Goal: Task Accomplishment & Management: Complete application form

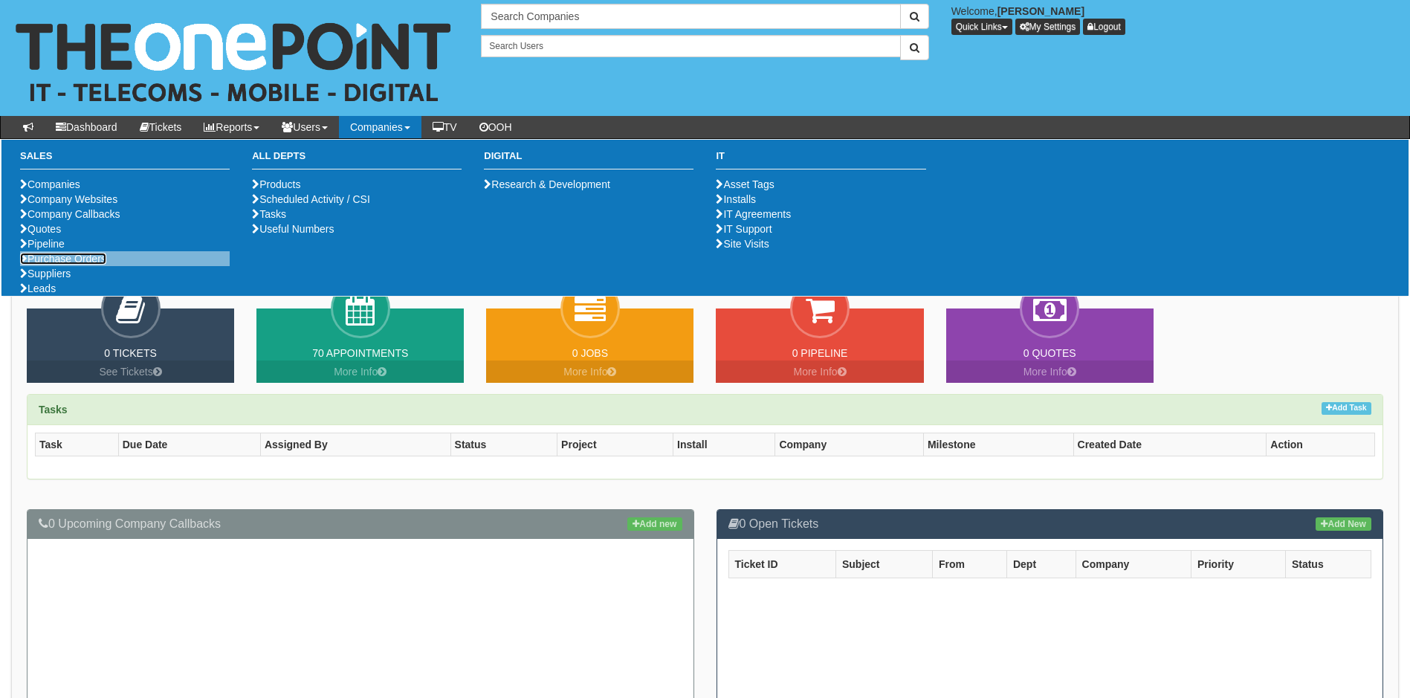
click at [78, 265] on link "Purchase Orders" at bounding box center [63, 259] width 86 height 12
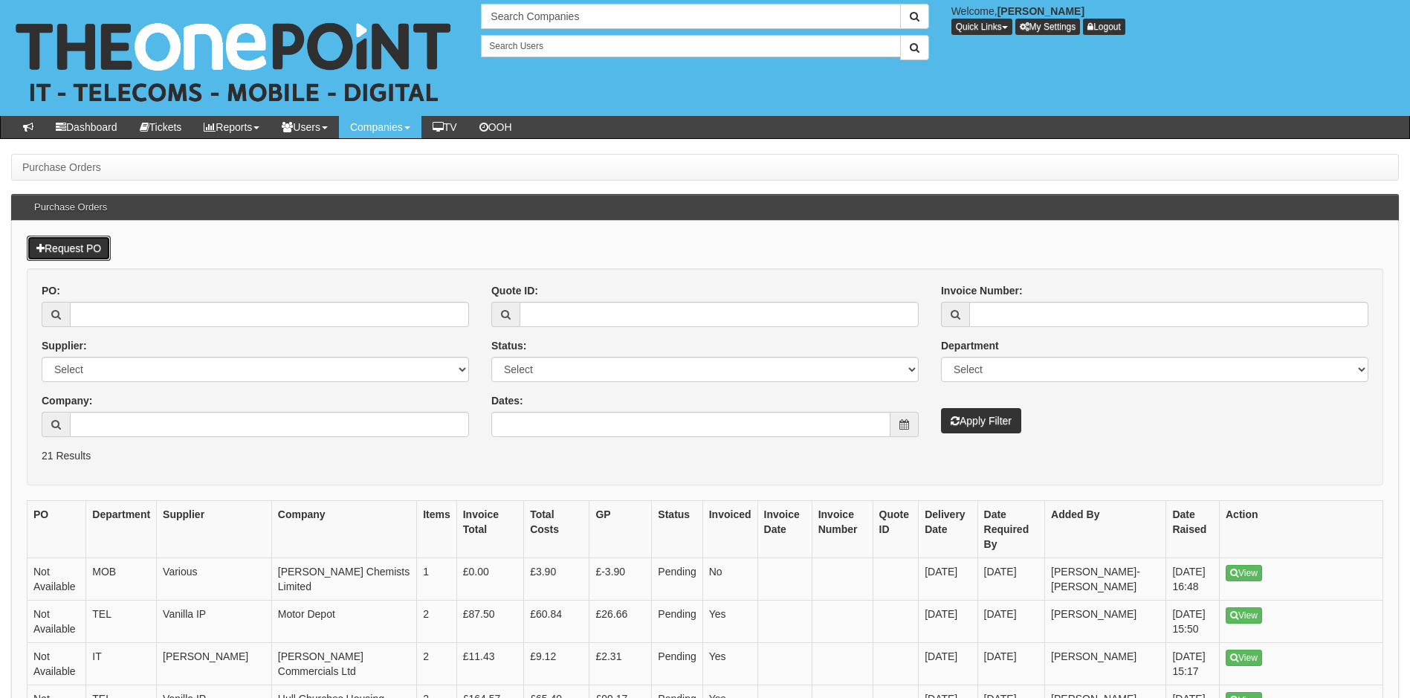
click at [91, 251] on link "Request PO" at bounding box center [69, 248] width 84 height 25
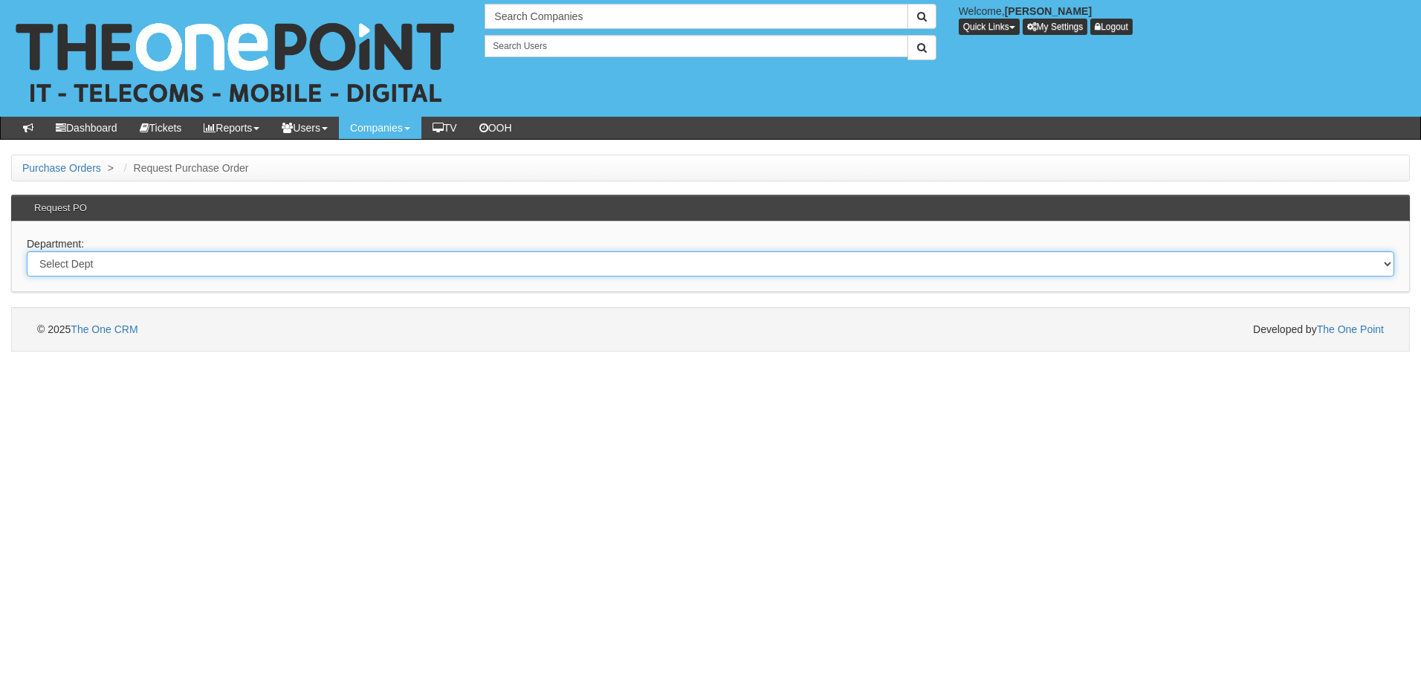
click at [114, 267] on select "Select Dept Digital Internal IT Mobiles Marketing Telecoms" at bounding box center [710, 263] width 1367 height 25
select select "?pipeID=&dept=IT"
click at [27, 251] on select "Select Dept Digital Internal IT Mobiles Marketing Telecoms" at bounding box center [710, 263] width 1367 height 25
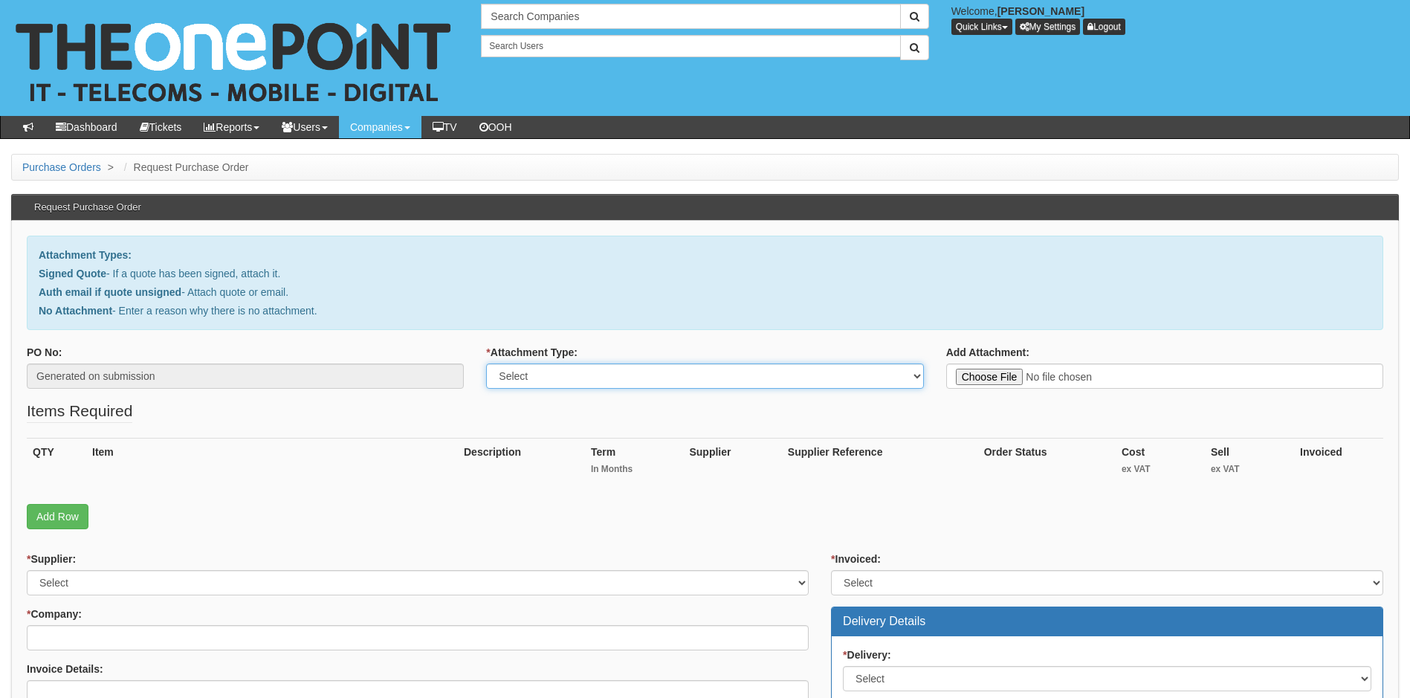
click at [918, 380] on select "Select Signed Quote Auth email with quote if unsigned No Attachment" at bounding box center [704, 375] width 437 height 25
select select "Signed Quote"
click at [486, 363] on select "Select Signed Quote Auth email with quote if unsigned No Attachment" at bounding box center [704, 375] width 437 height 25
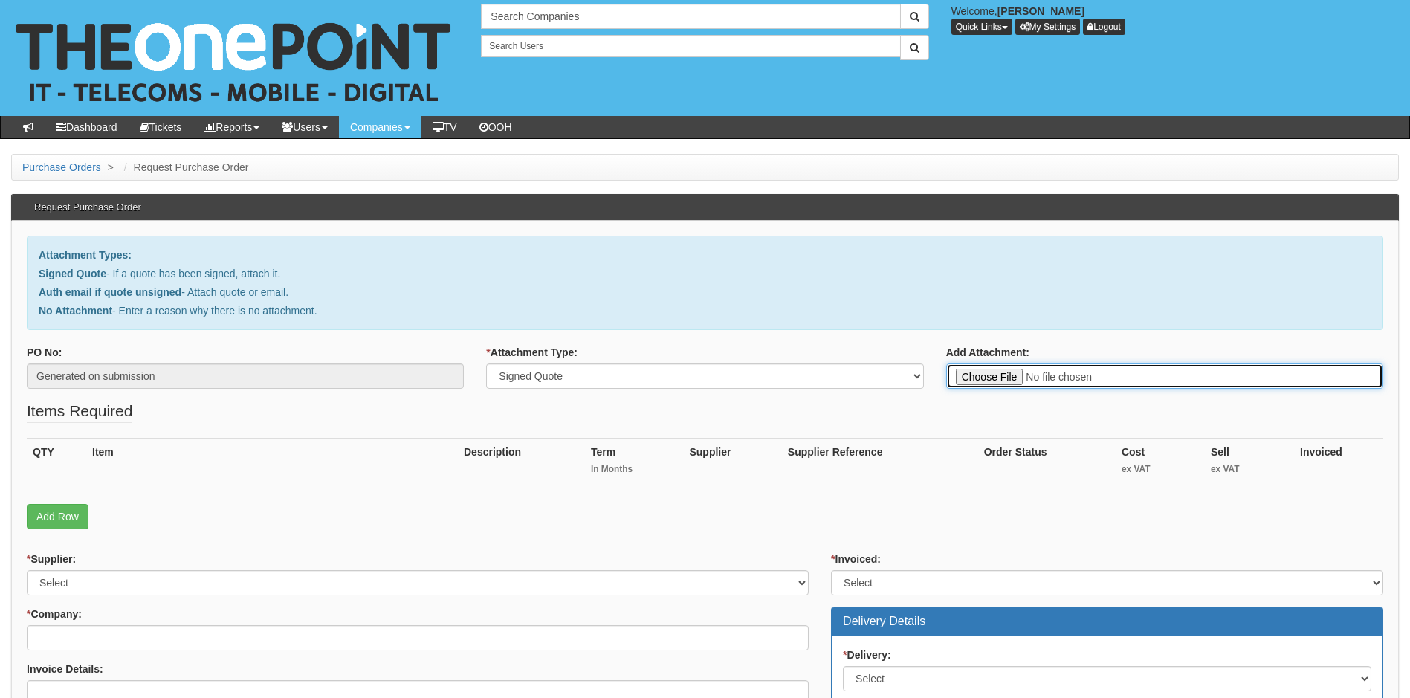
click at [987, 375] on input "Add Attachment:" at bounding box center [1164, 375] width 437 height 25
type input "C:\fakepath\ICB - Conf Suite Training.pdf"
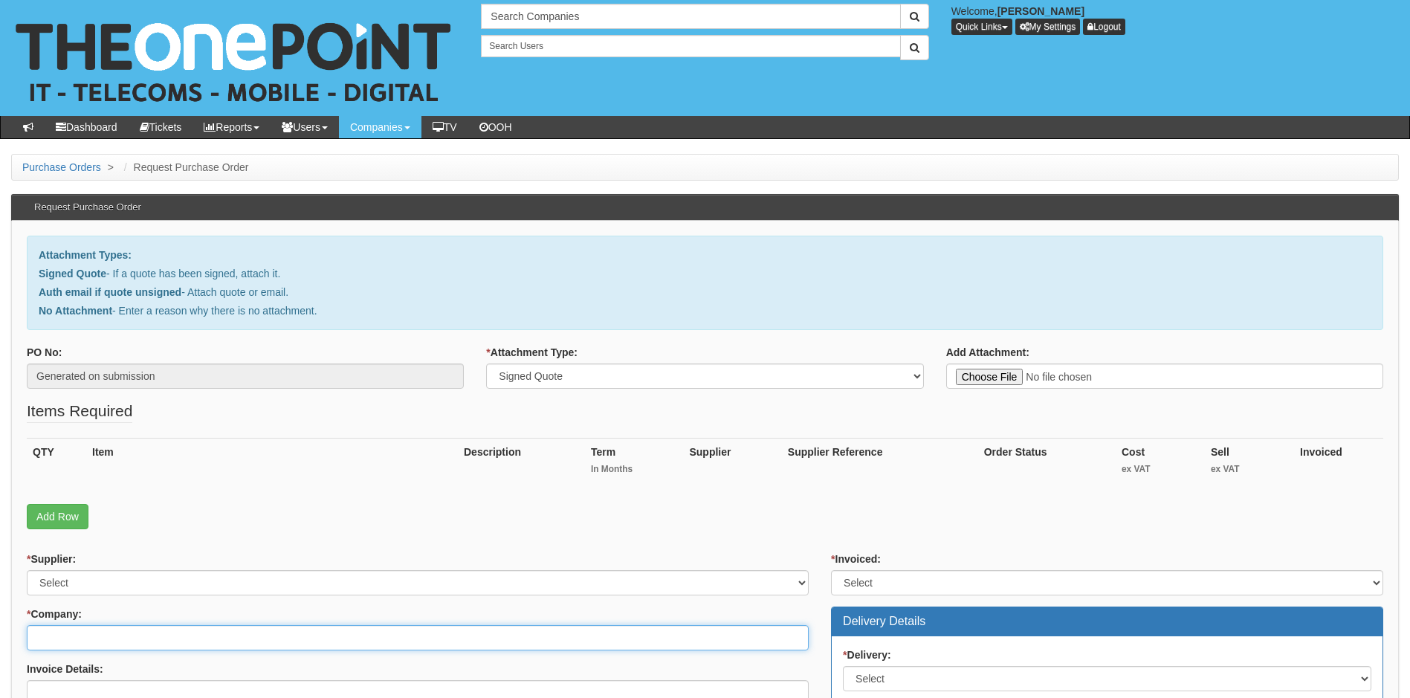
click at [137, 636] on input "* Company:" at bounding box center [418, 637] width 782 height 25
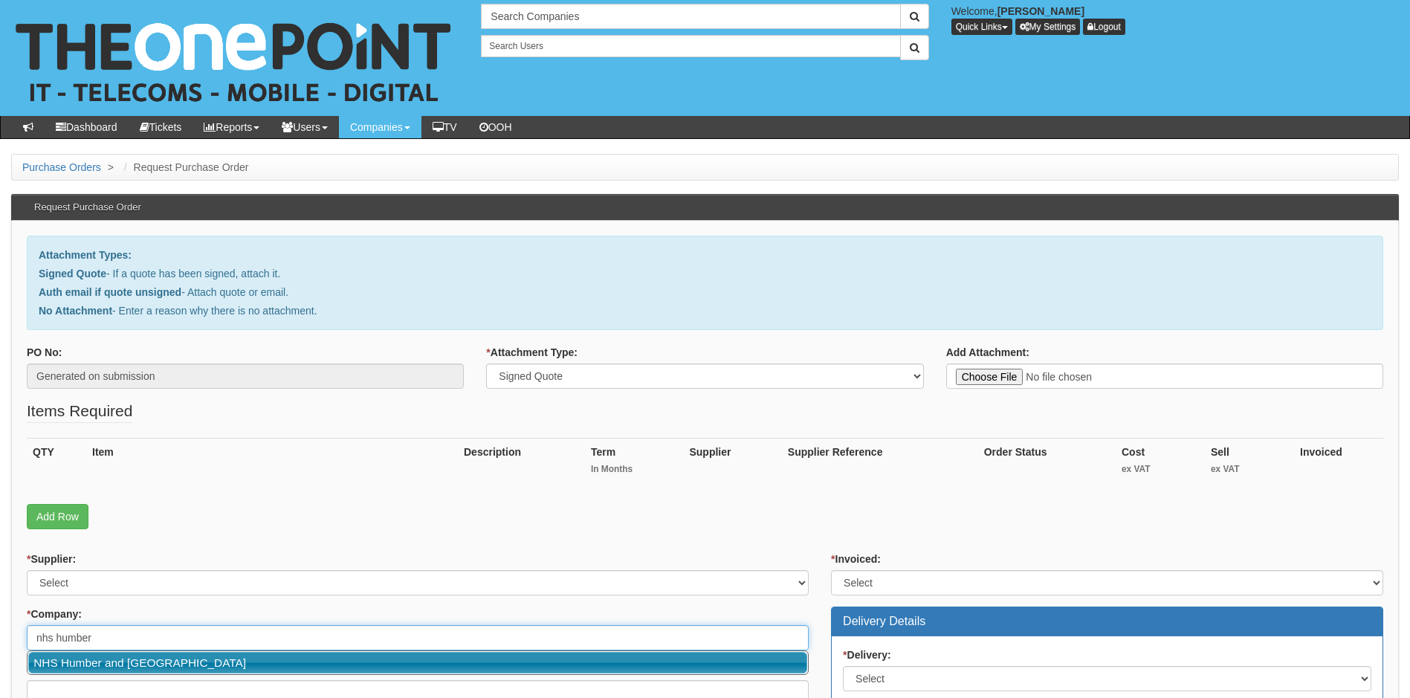
click at [165, 663] on link "NHS Humber and [GEOGRAPHIC_DATA]" at bounding box center [417, 663] width 779 height 22
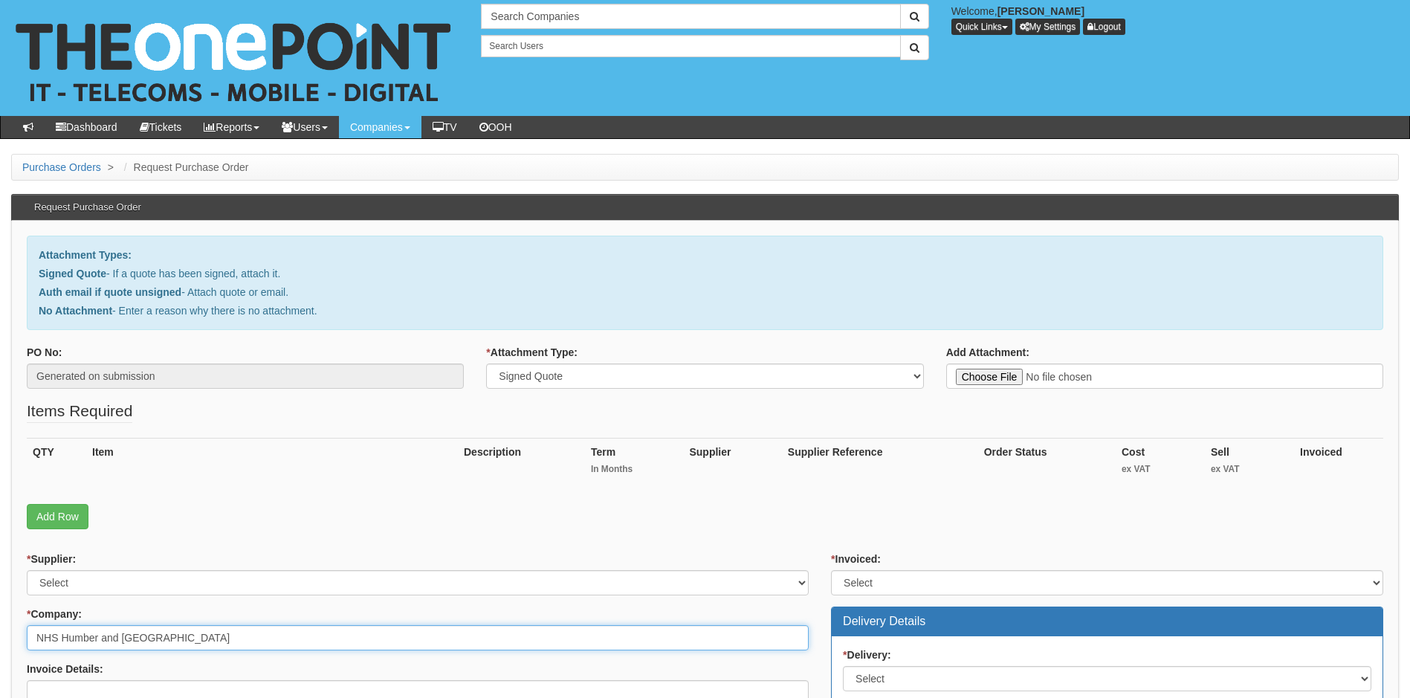
type input "NHS Humber and [GEOGRAPHIC_DATA]"
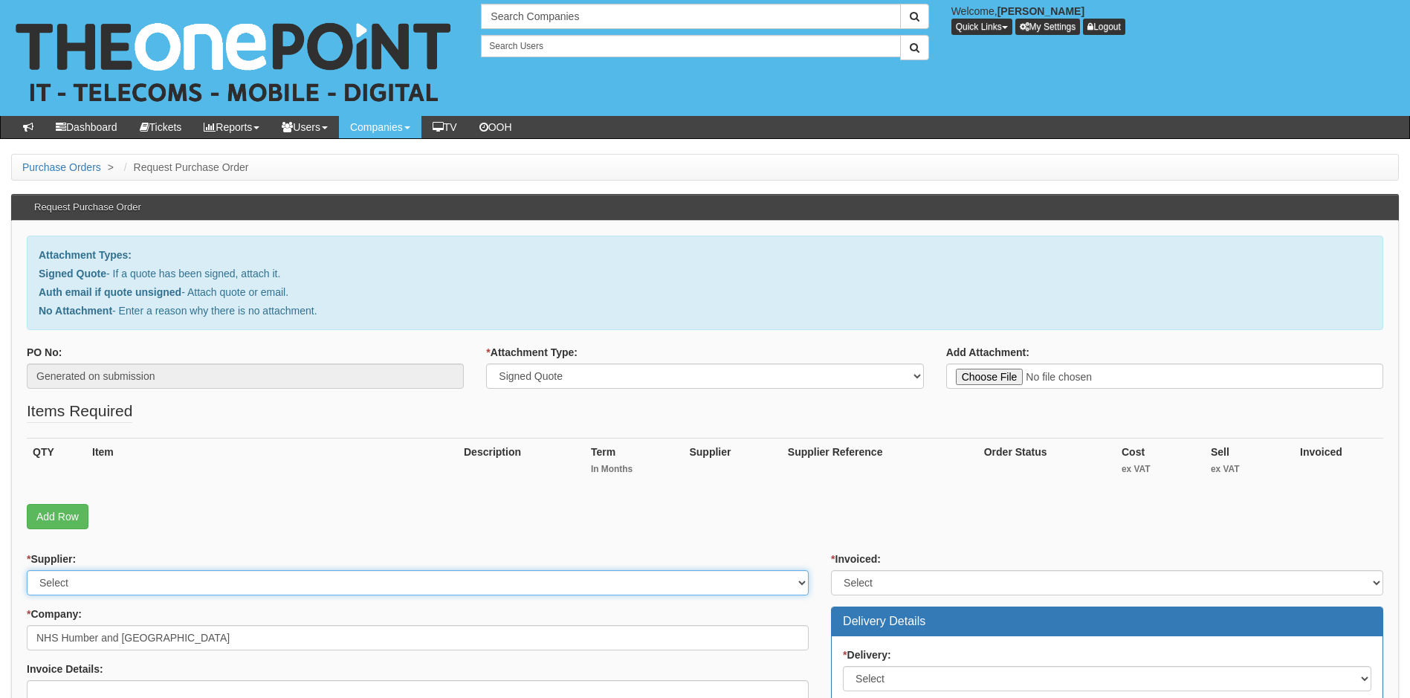
click at [664, 580] on select "Select 123 REG.co.uk 1Password 3 4Gon AA Jones Electric Ltd Abzorb Access Group…" at bounding box center [418, 582] width 782 height 25
select select "81"
click at [664, 580] on select "Select 123 REG.co.uk 1Password 3 4Gon AA Jones Electric Ltd Abzorb Access Group…" at bounding box center [418, 582] width 782 height 25
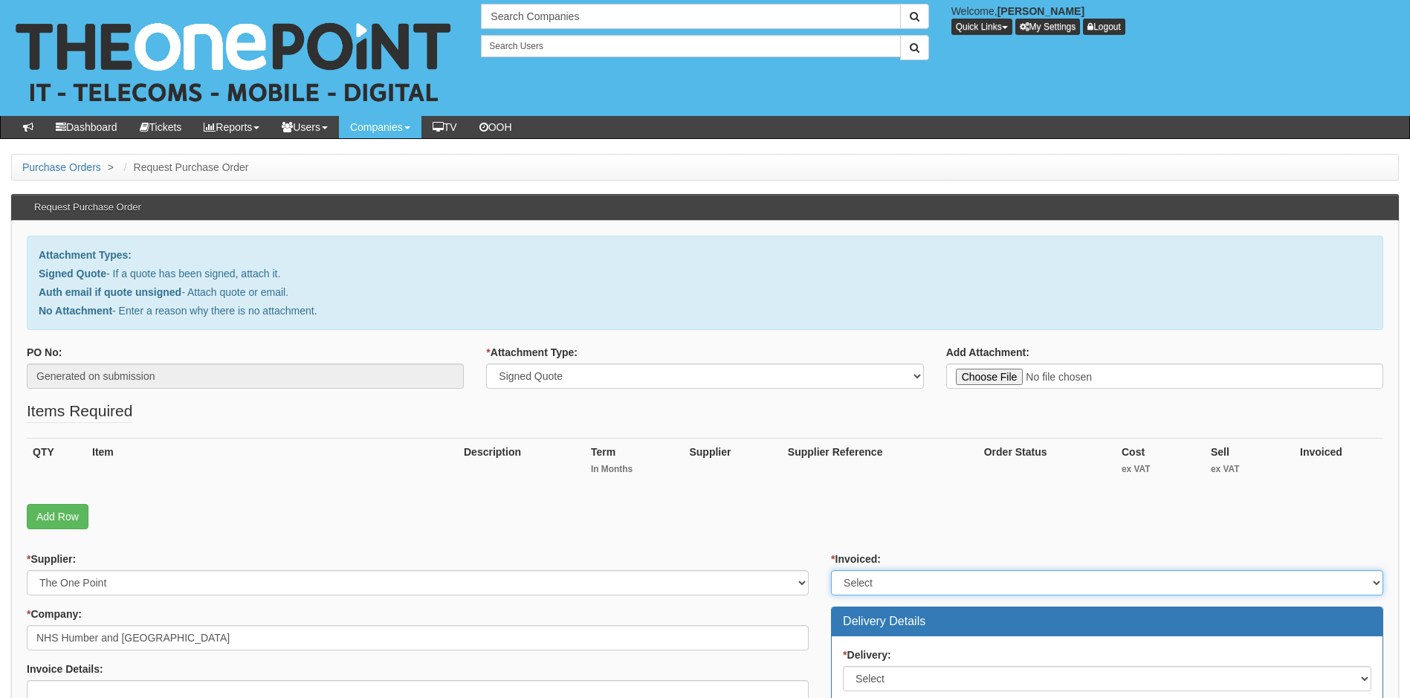
click at [938, 571] on select "Select Yes No N/A STB (part of order)" at bounding box center [1107, 582] width 552 height 25
select select "1"
click at [831, 570] on select "Select Yes No N/A STB (part of order)" at bounding box center [1107, 582] width 552 height 25
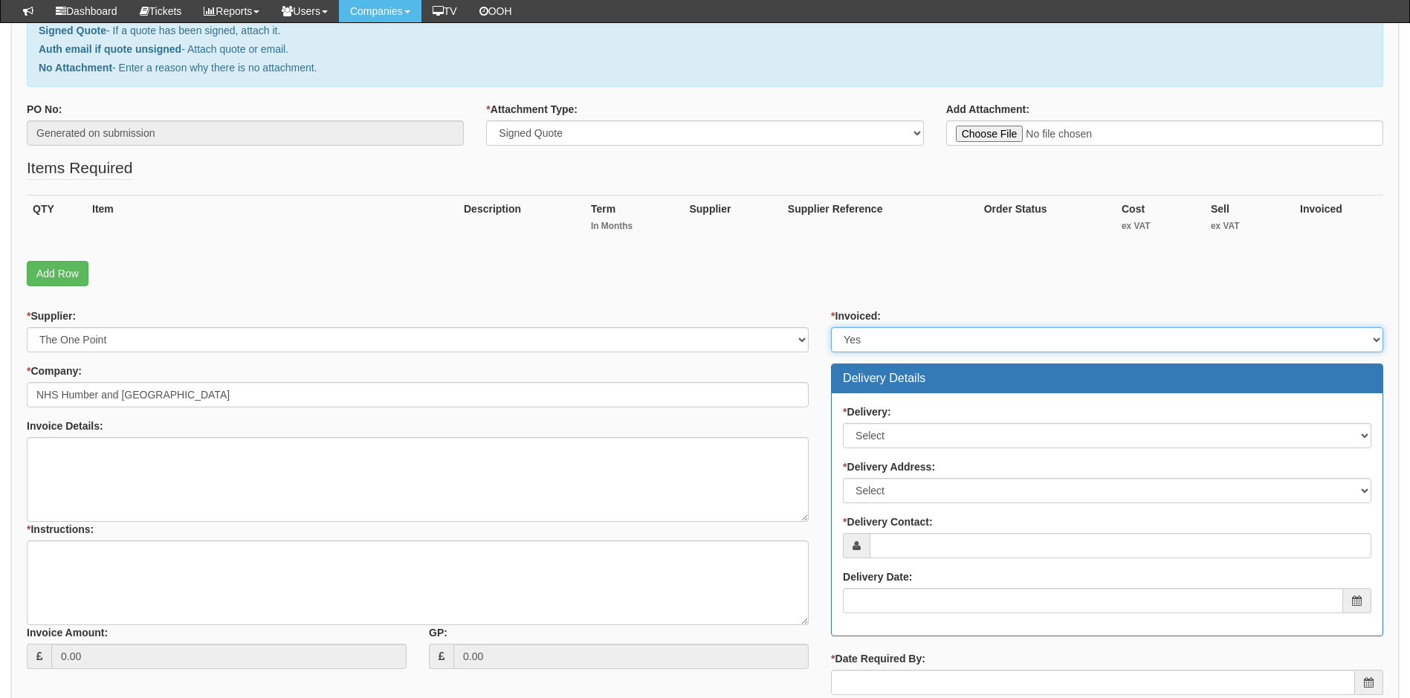
scroll to position [297, 0]
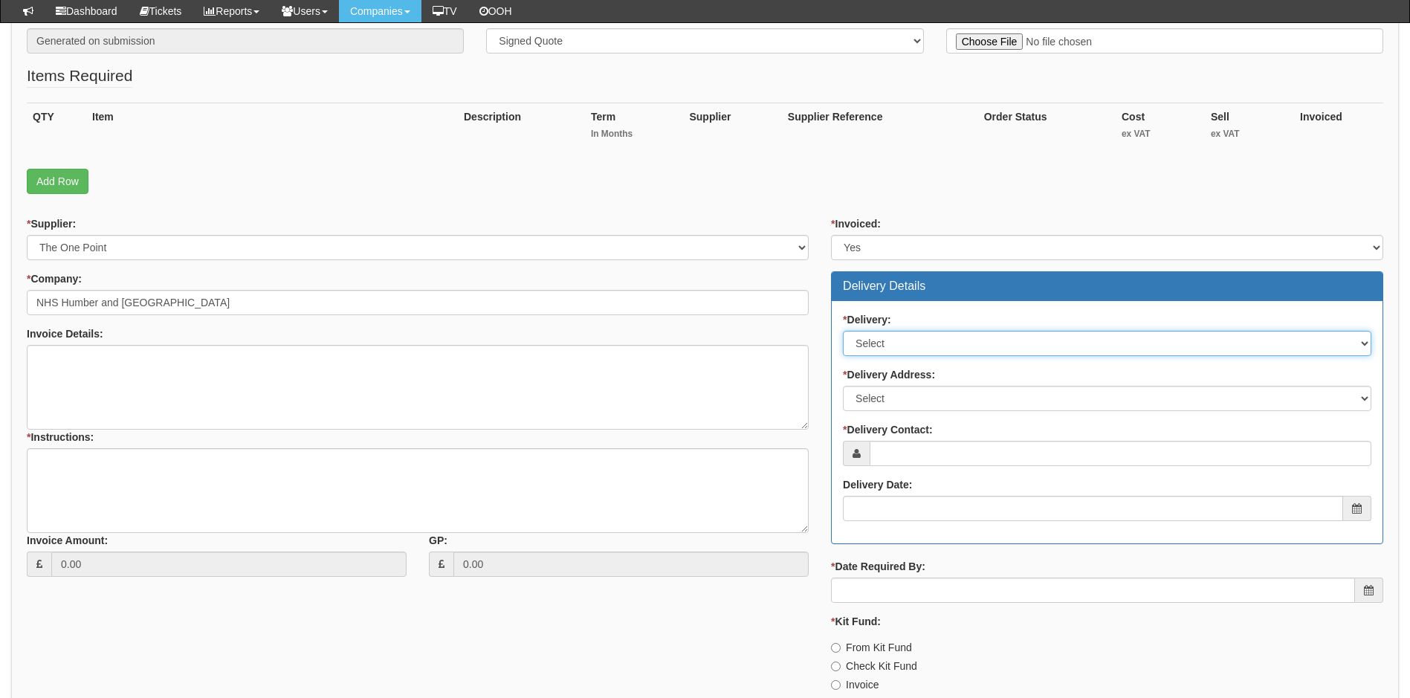
click at [944, 335] on select "Select No Not Applicable Yes" at bounding box center [1107, 343] width 528 height 25
select select "3"
click at [843, 331] on select "Select No Not Applicable Yes" at bounding box center [1107, 343] width 528 height 25
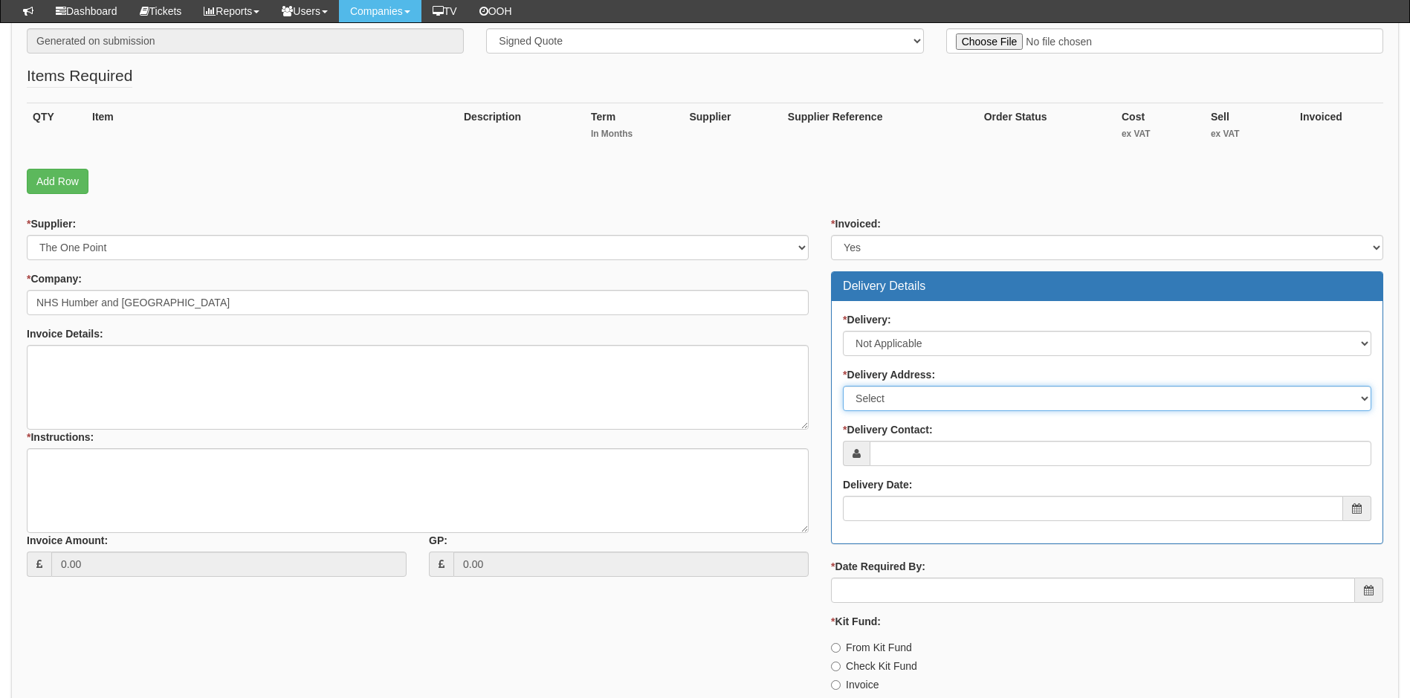
click at [944, 401] on select "Select Not Applicable Main Address - WF3 1WE Other" at bounding box center [1107, 398] width 528 height 25
select select "N/A"
click at [843, 386] on select "Select Not Applicable Main Address - WF3 1WE Other" at bounding box center [1107, 398] width 528 height 25
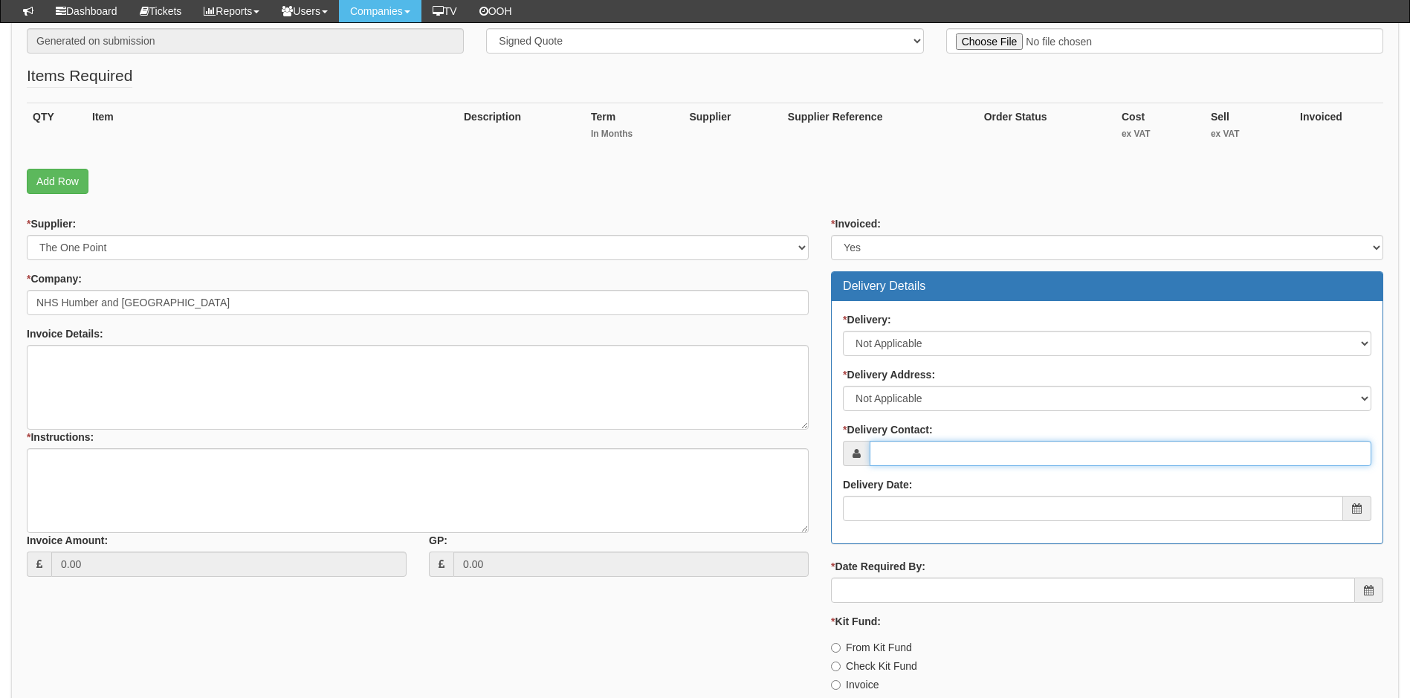
click at [941, 450] on input "* Delivery Contact:" at bounding box center [1120, 453] width 502 height 25
click at [925, 457] on input "* Delivery Contact:" at bounding box center [1120, 453] width 502 height 25
paste input "john.mitchell1@nhs.net"
type input "john.mitchell1@nhs.net"
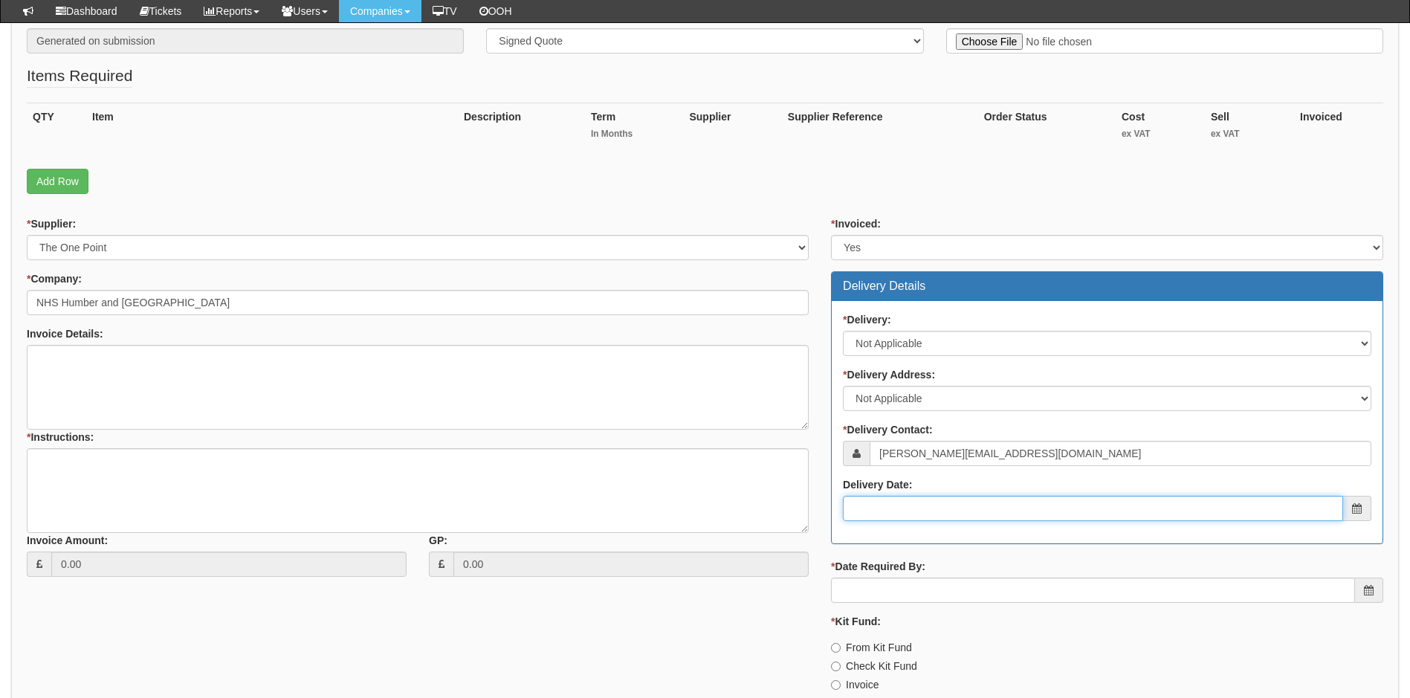
click at [921, 514] on input "Delivery Date:" at bounding box center [1093, 508] width 500 height 25
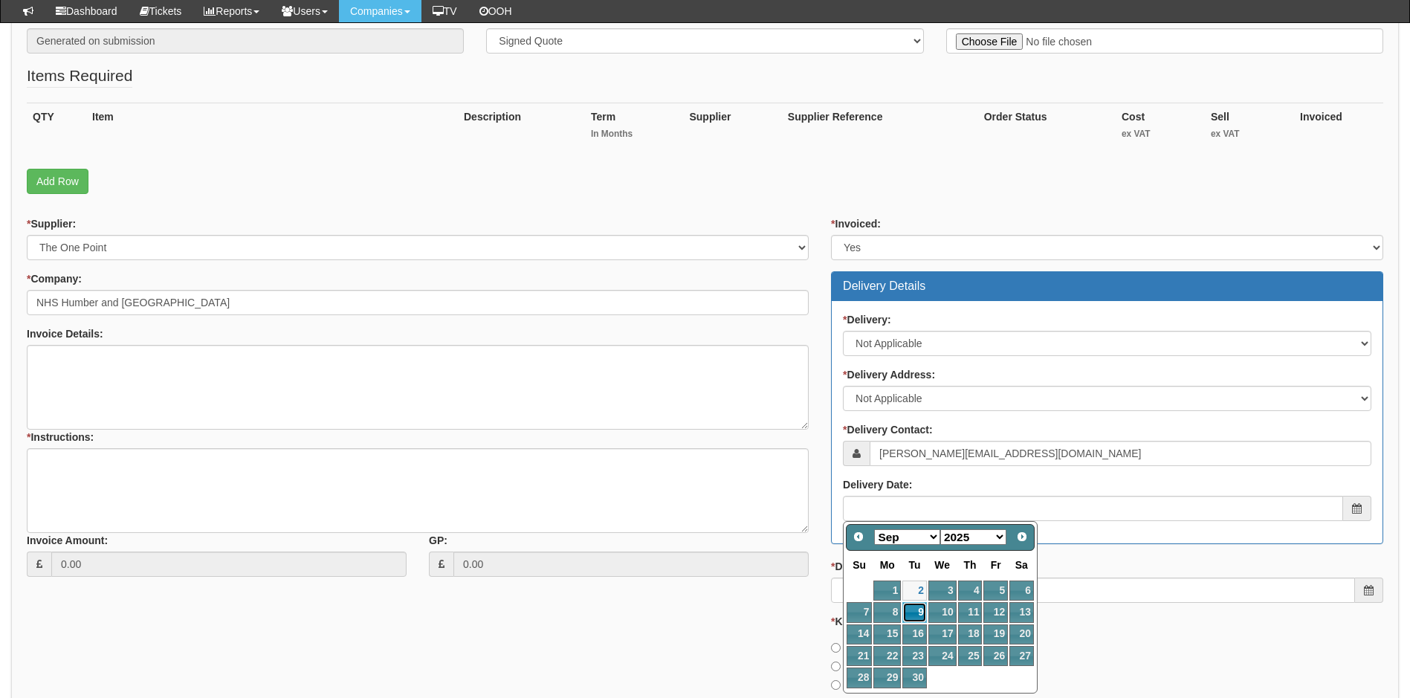
click at [916, 614] on link "9" at bounding box center [914, 612] width 24 height 20
type input "2025-09-09"
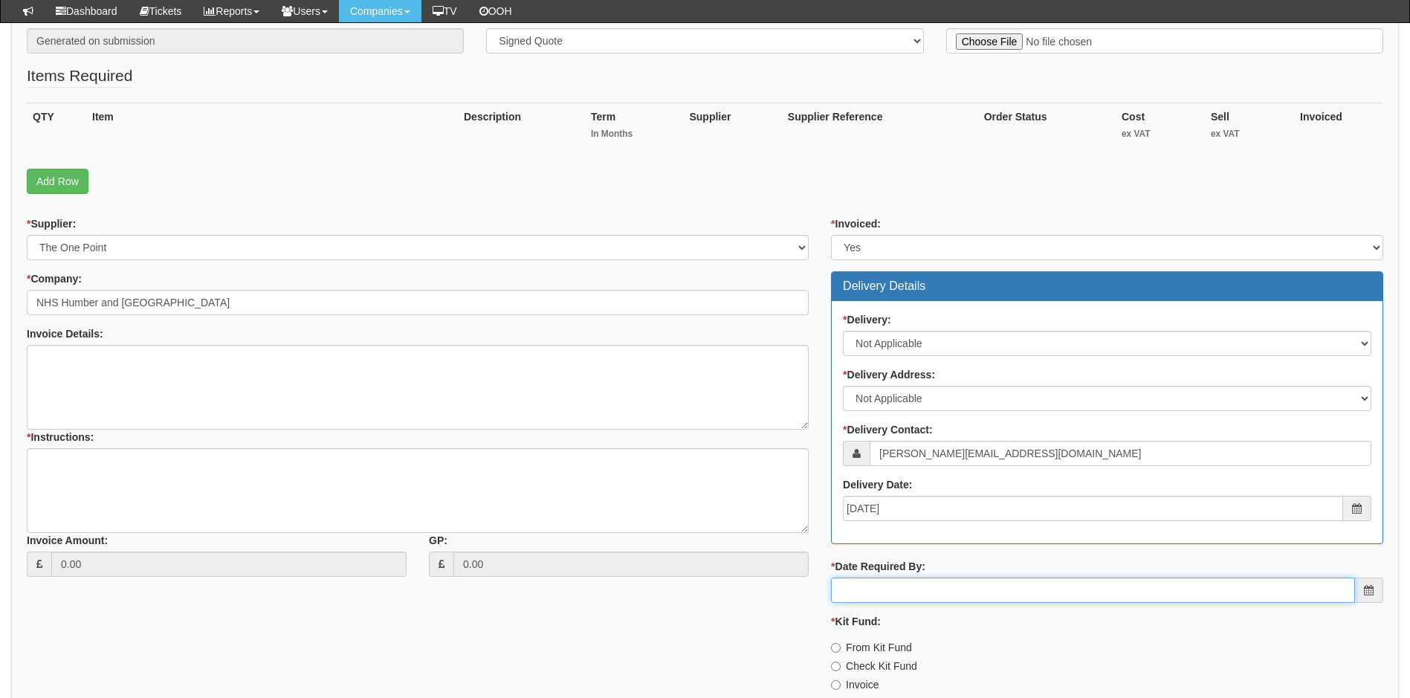
click at [919, 590] on input "* Date Required By:" at bounding box center [1093, 589] width 524 height 25
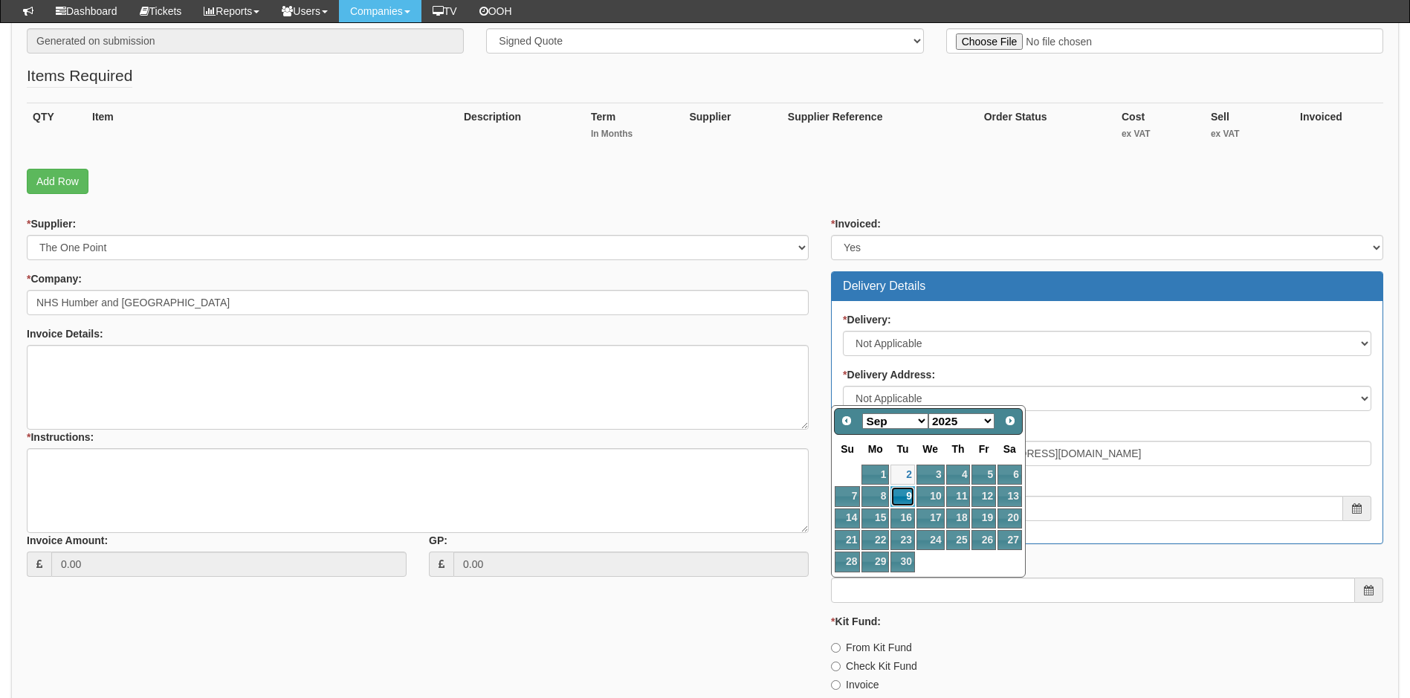
click at [906, 494] on link "9" at bounding box center [902, 496] width 24 height 20
type input "2025-09-09"
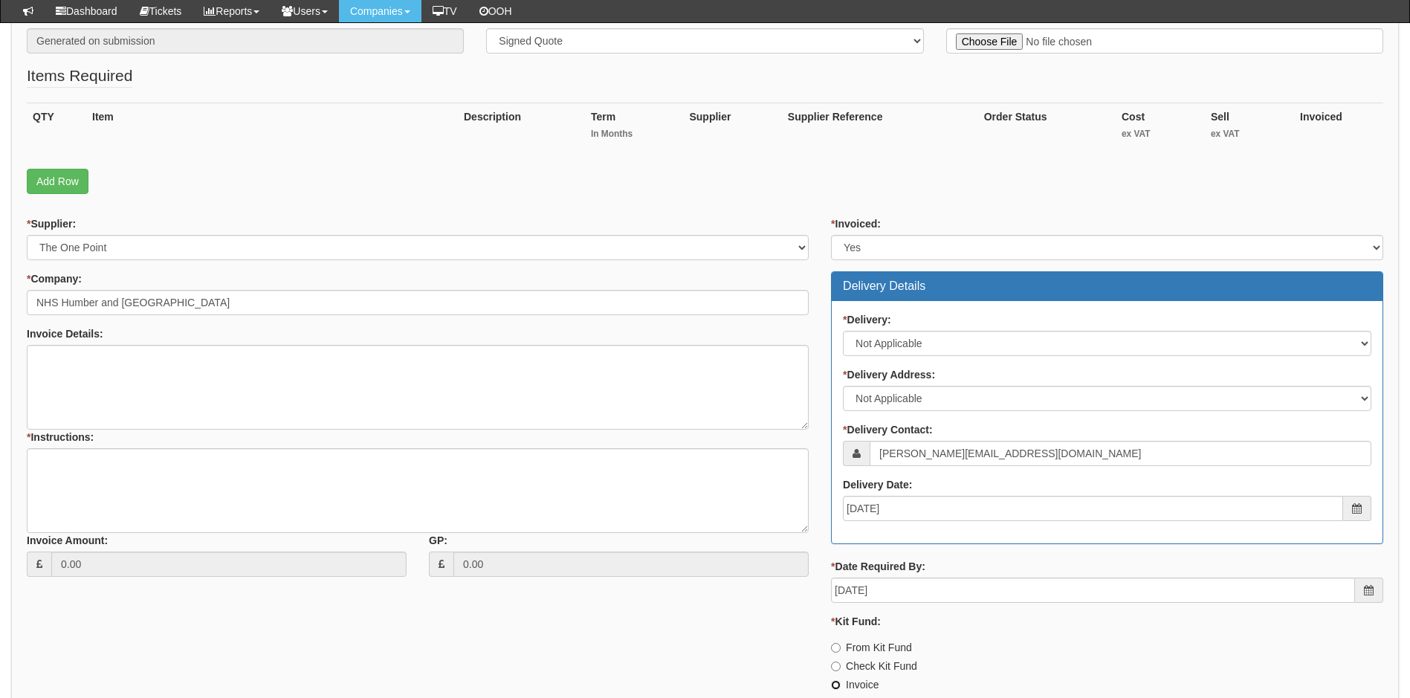
click at [834, 683] on input "Invoice" at bounding box center [836, 685] width 10 height 10
radio input "true"
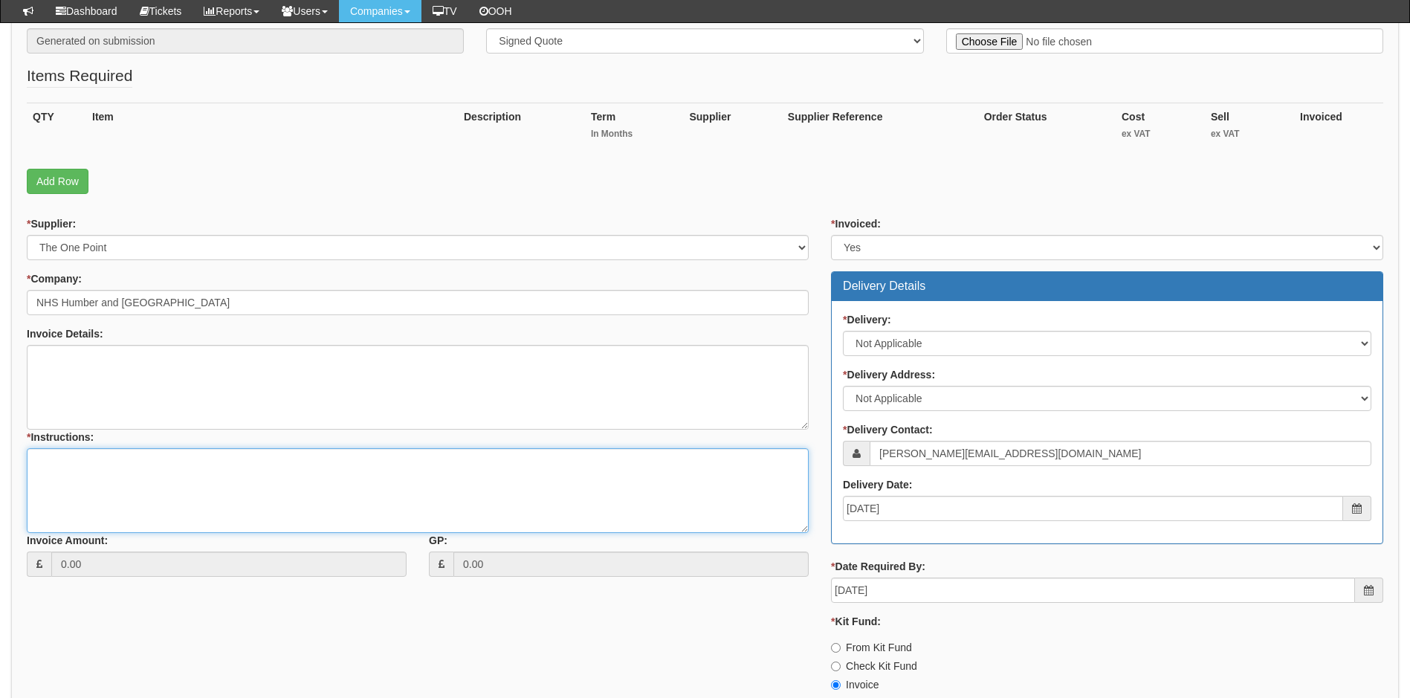
click at [72, 461] on textarea "* Instructions:" at bounding box center [418, 490] width 782 height 85
type textarea "Project contact Carrie Cranston"
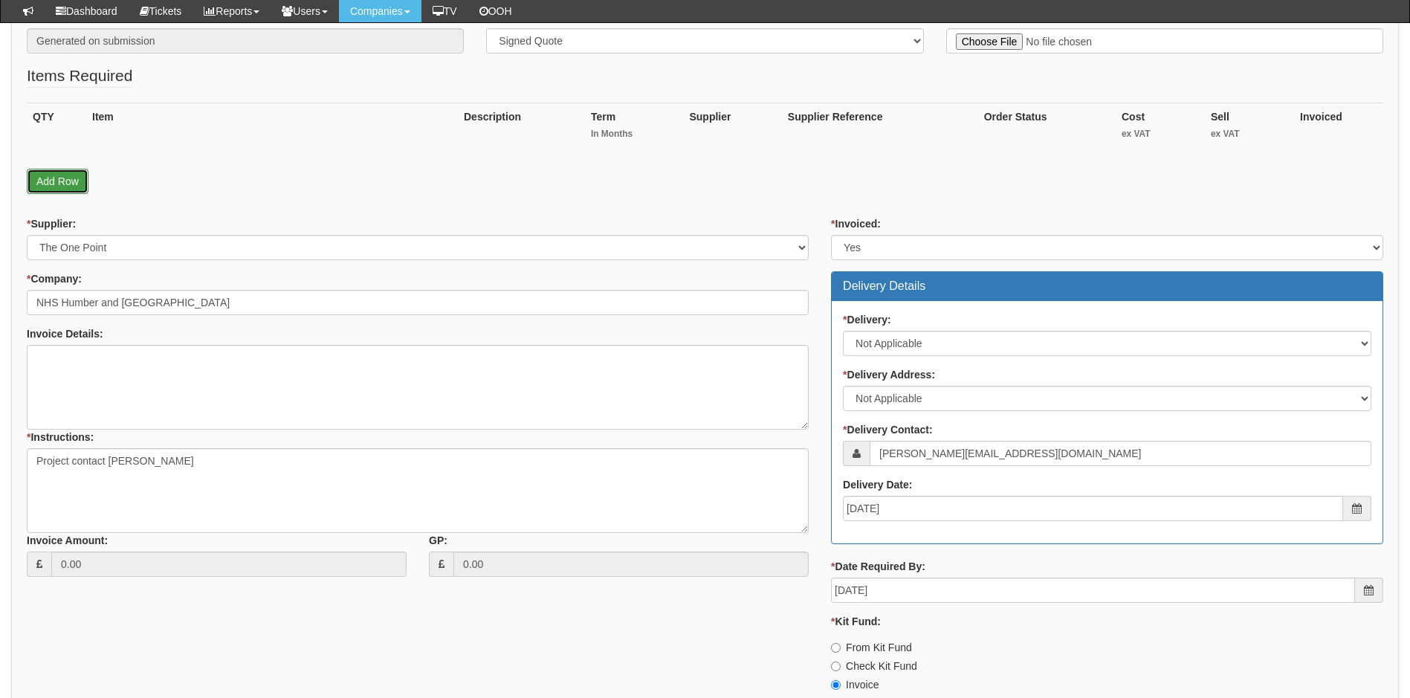
click at [53, 185] on link "Add Row" at bounding box center [58, 181] width 62 height 25
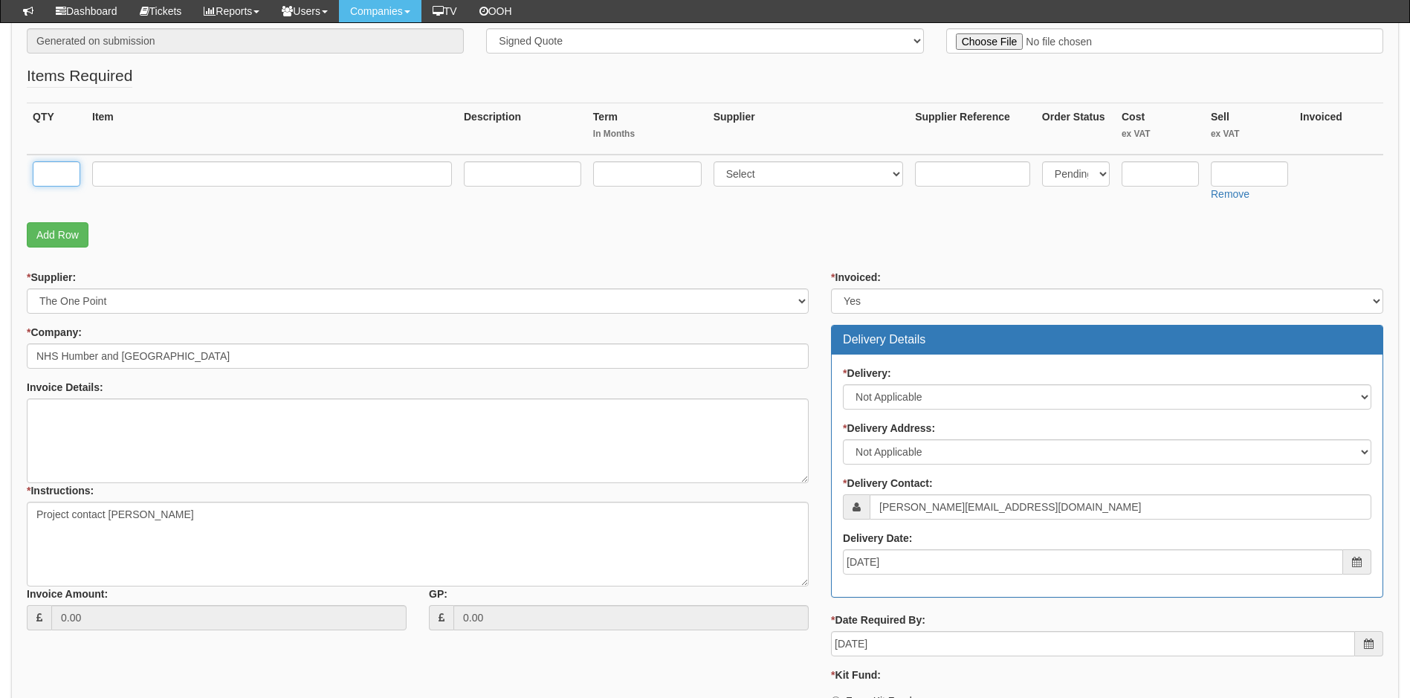
click at [65, 178] on input "text" at bounding box center [57, 173] width 48 height 25
type input "2"
click at [114, 179] on input "text" at bounding box center [272, 173] width 360 height 25
paste input "Conference Suite Training Session"
type input "Conference Suite Training Session"
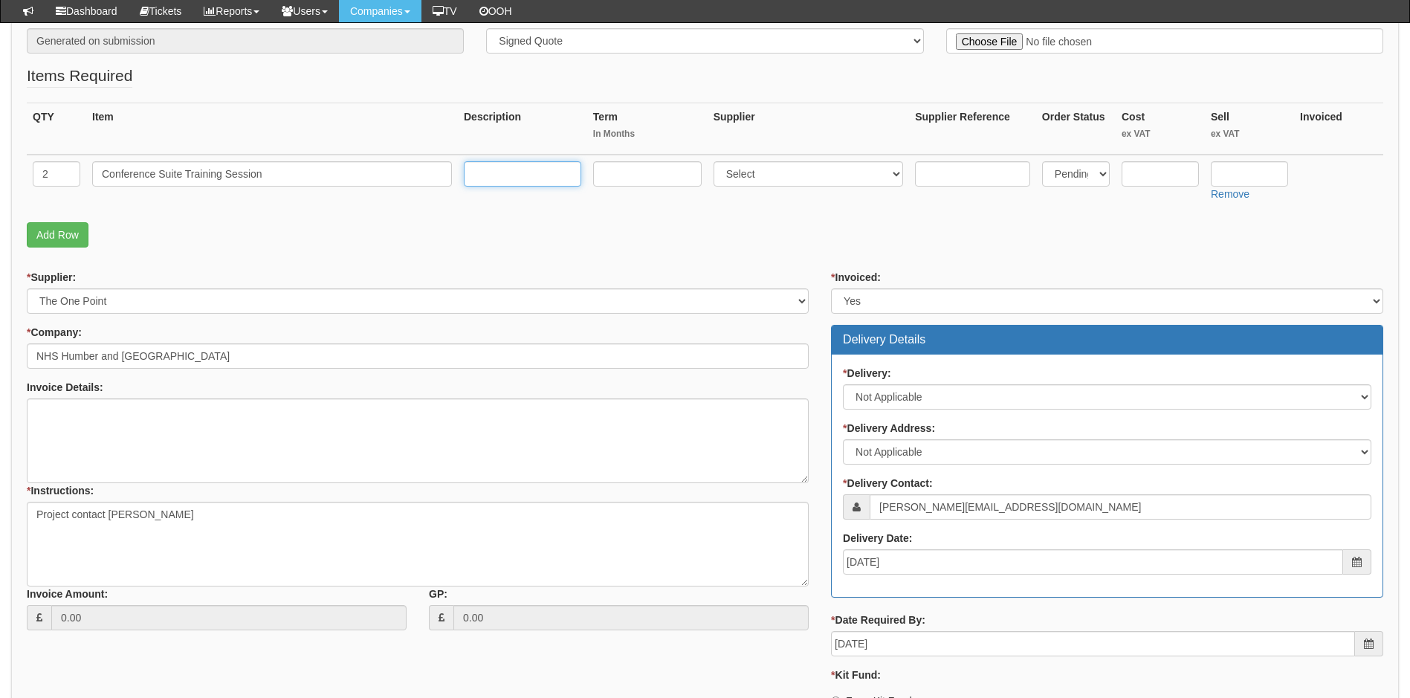
click at [484, 173] on input "text" at bounding box center [522, 173] width 117 height 25
click at [513, 176] on input "text" at bounding box center [522, 173] width 117 height 25
paste input "Training for up to x15 Staff in the Synergy Suite To Include -specific features…"
type input "Training for up to x15 Staff in the Synergy Suite To Include -specific features…"
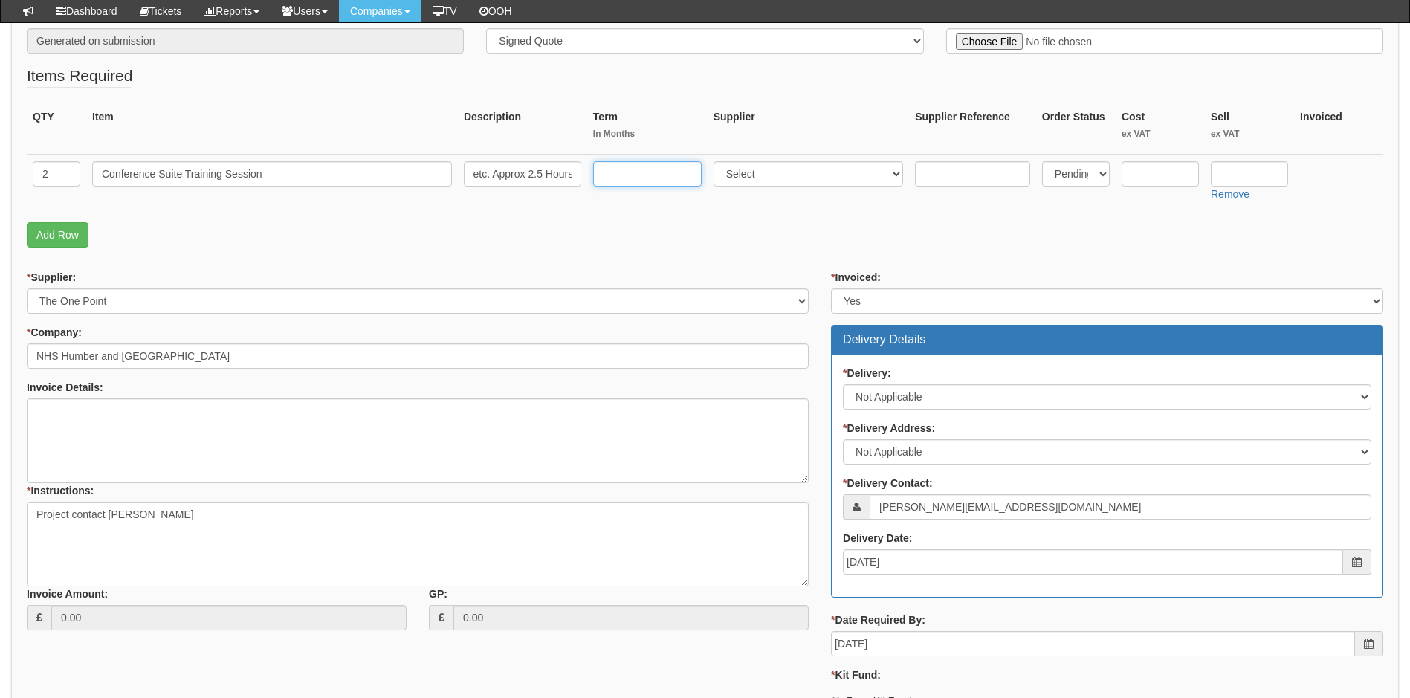
scroll to position [0, 0]
select select "81"
type input "295"
click at [46, 239] on link "Add Row" at bounding box center [58, 234] width 62 height 25
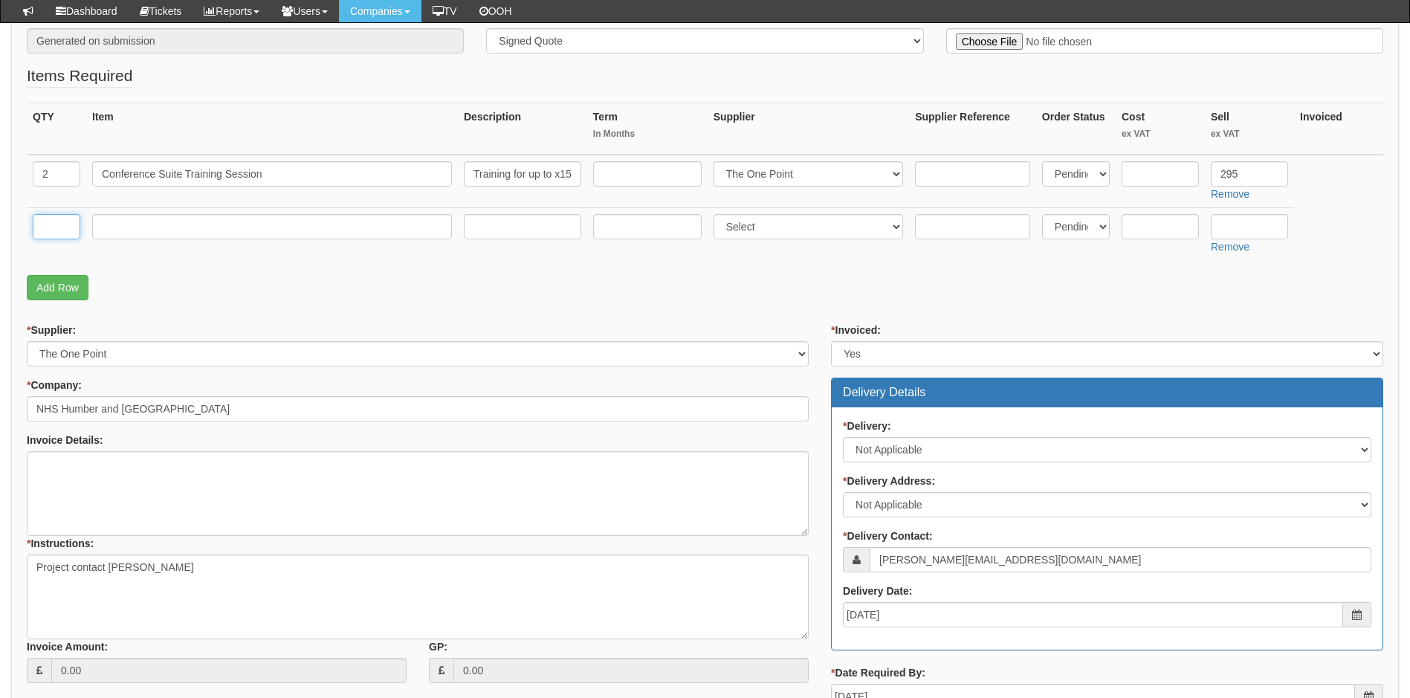
click at [46, 236] on input "text" at bounding box center [57, 226] width 48 height 25
type input "1"
click at [144, 225] on input "text" at bounding box center [272, 226] width 360 height 25
paste input "Engineer On Site Support for September Board"
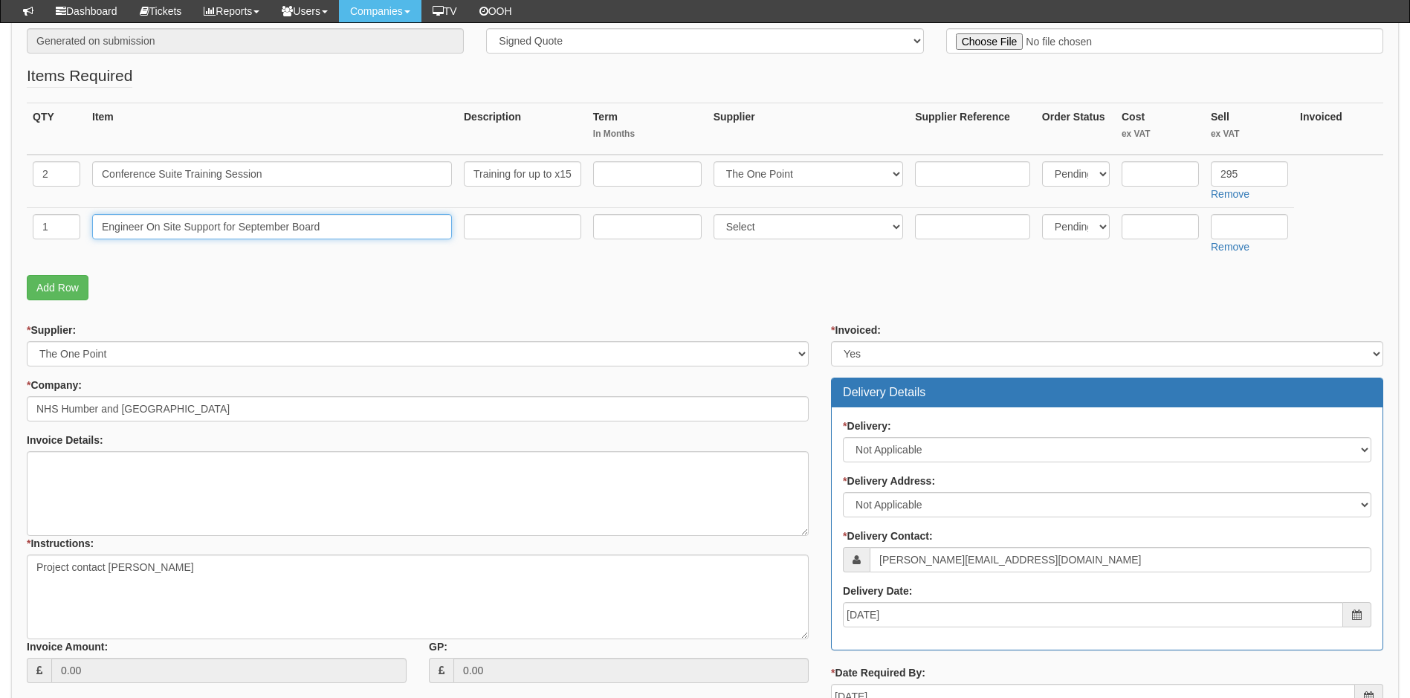
type input "Engineer On Site Support for September Board"
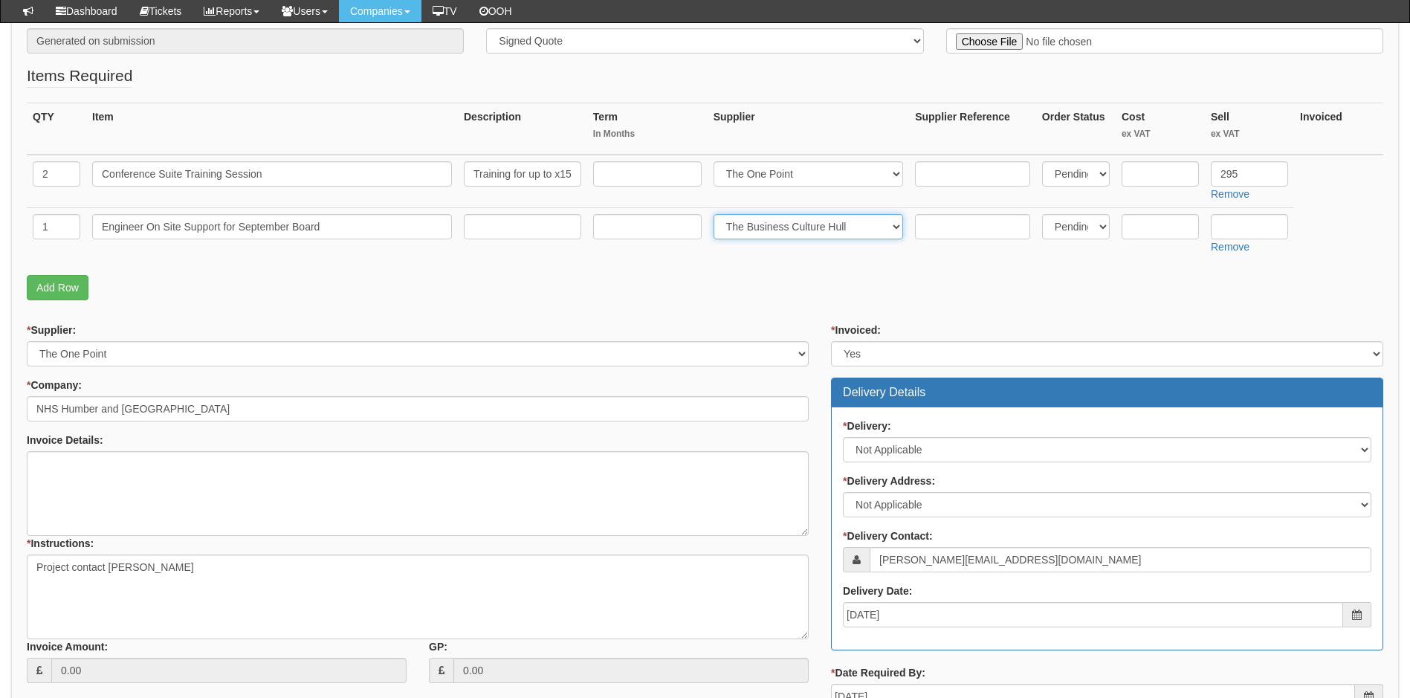
select select "81"
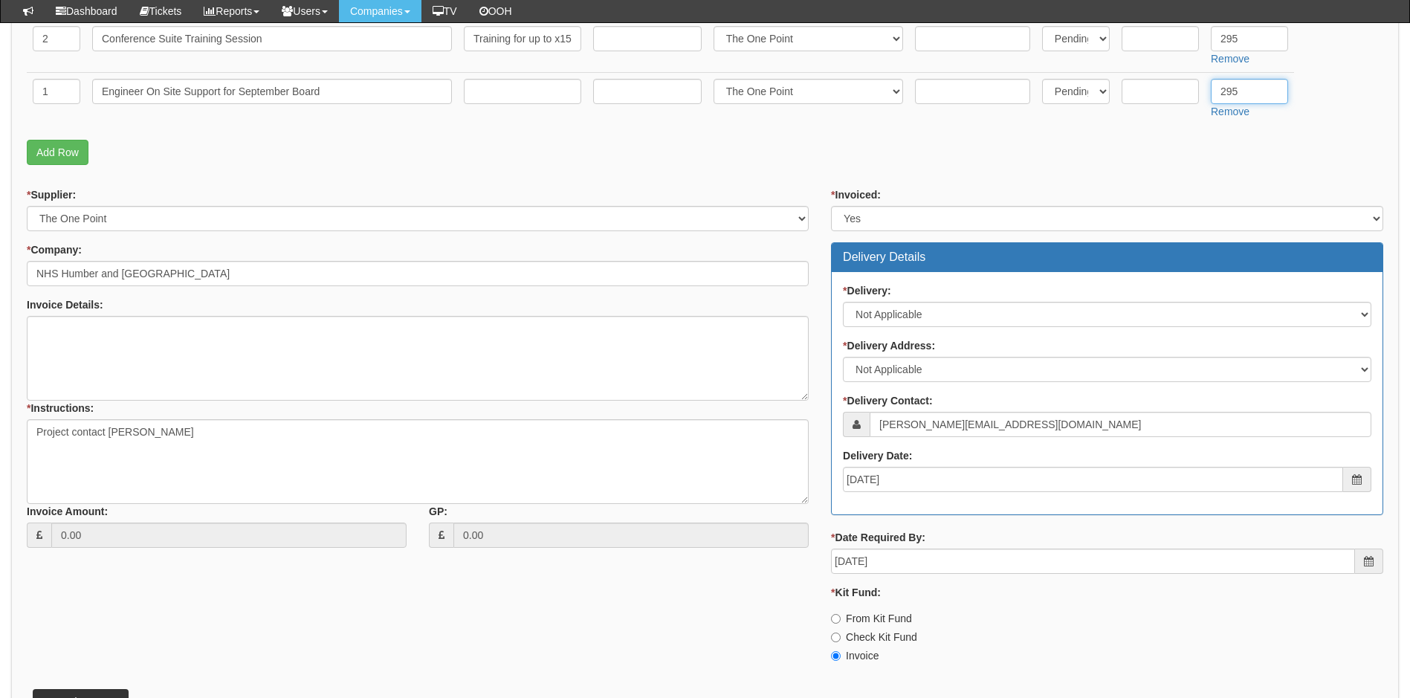
scroll to position [457, 0]
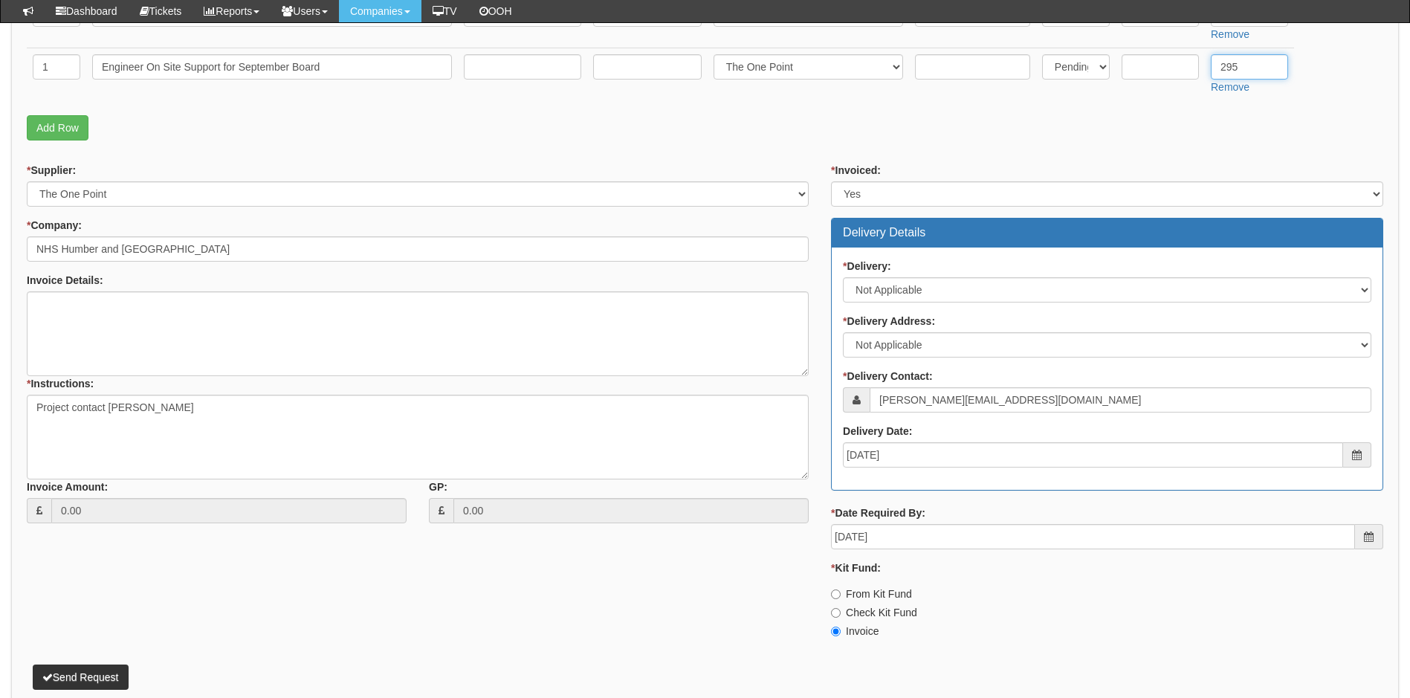
type input "295"
click at [109, 672] on button "Send Request" at bounding box center [81, 676] width 96 height 25
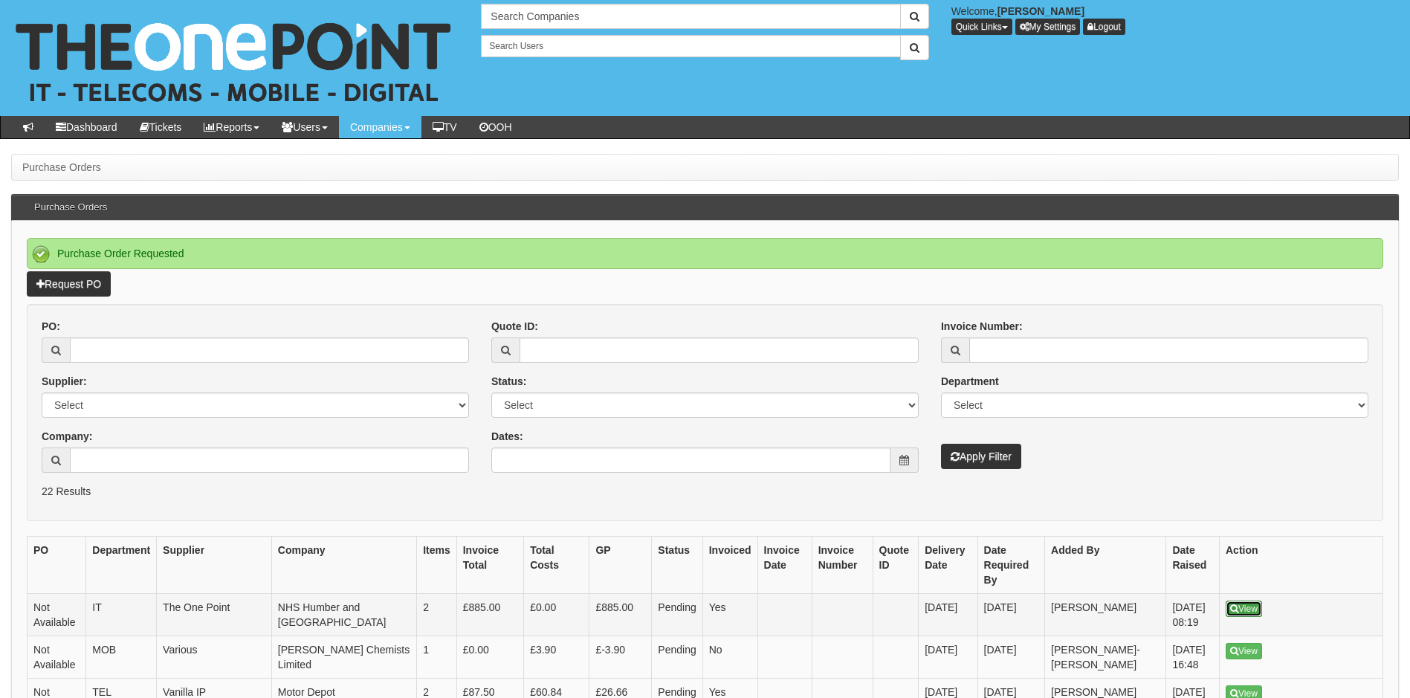
click at [1239, 600] on link "View" at bounding box center [1243, 608] width 36 height 16
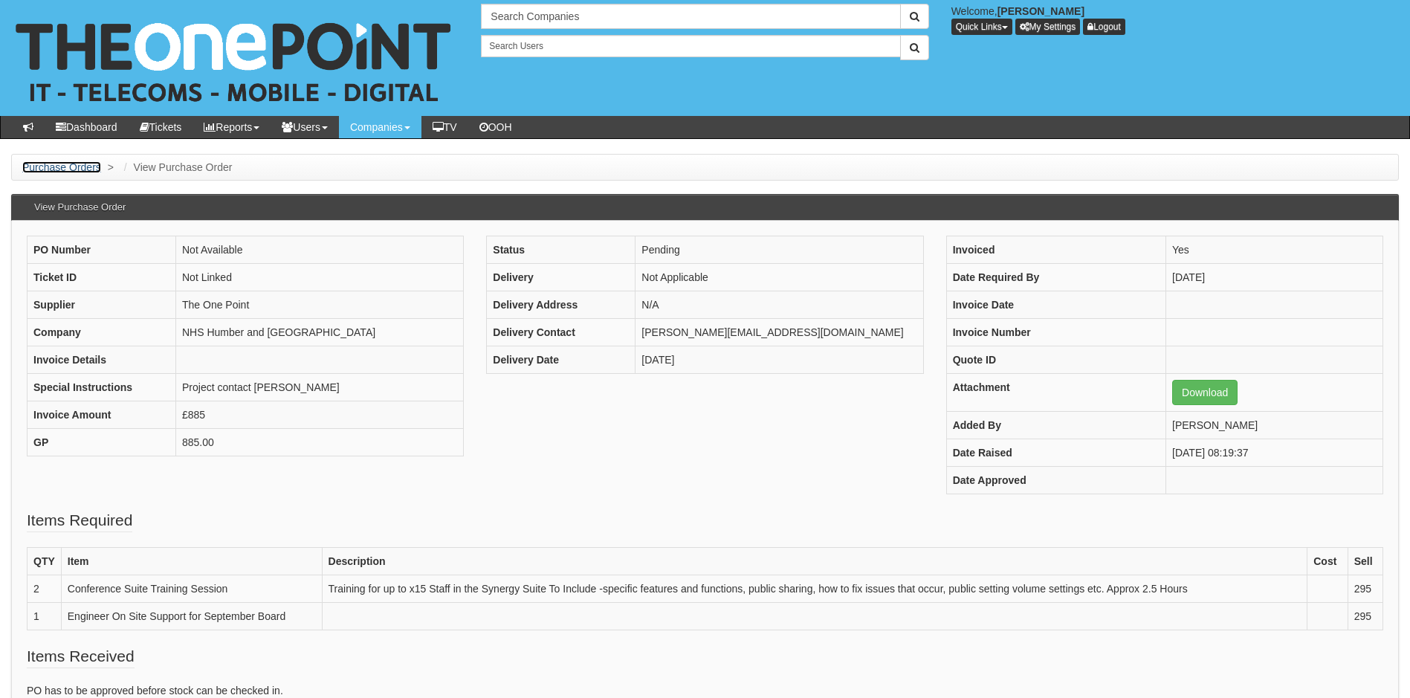
click at [73, 167] on link "Purchase Orders" at bounding box center [61, 167] width 79 height 12
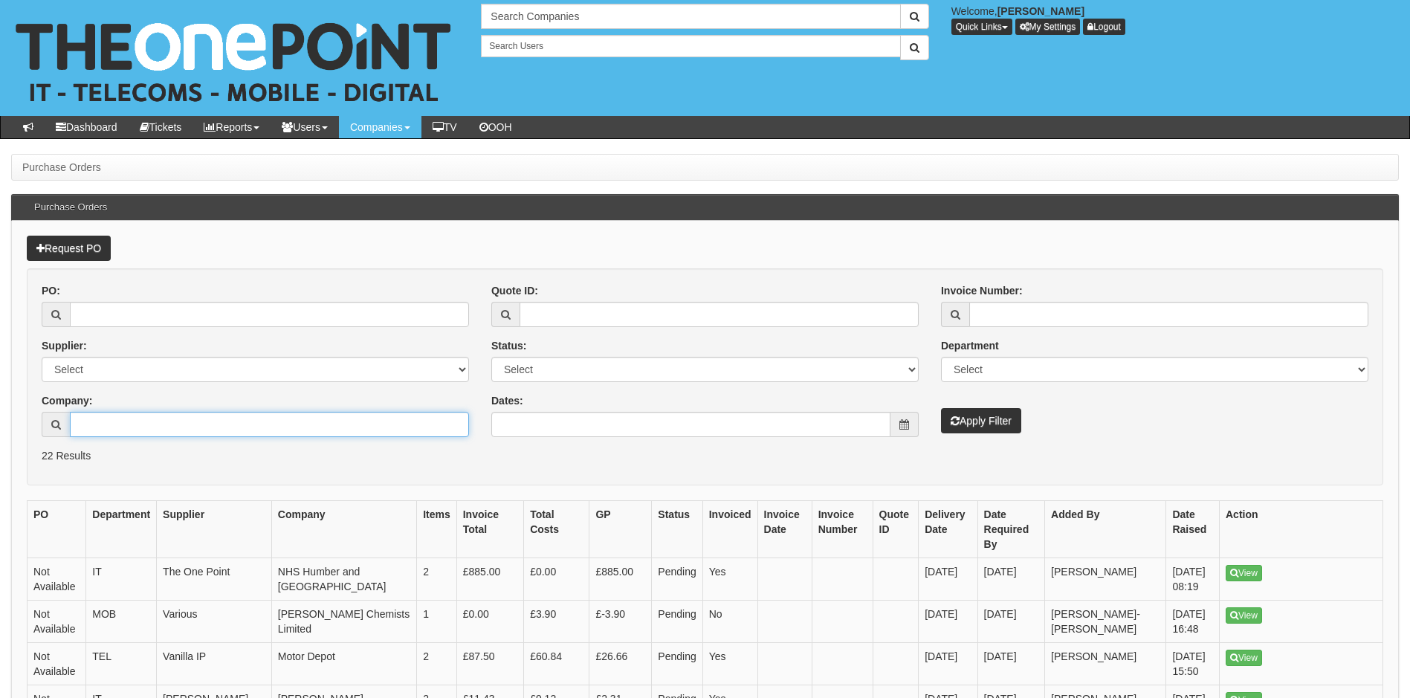
click at [161, 419] on input "Company:" at bounding box center [269, 424] width 399 height 25
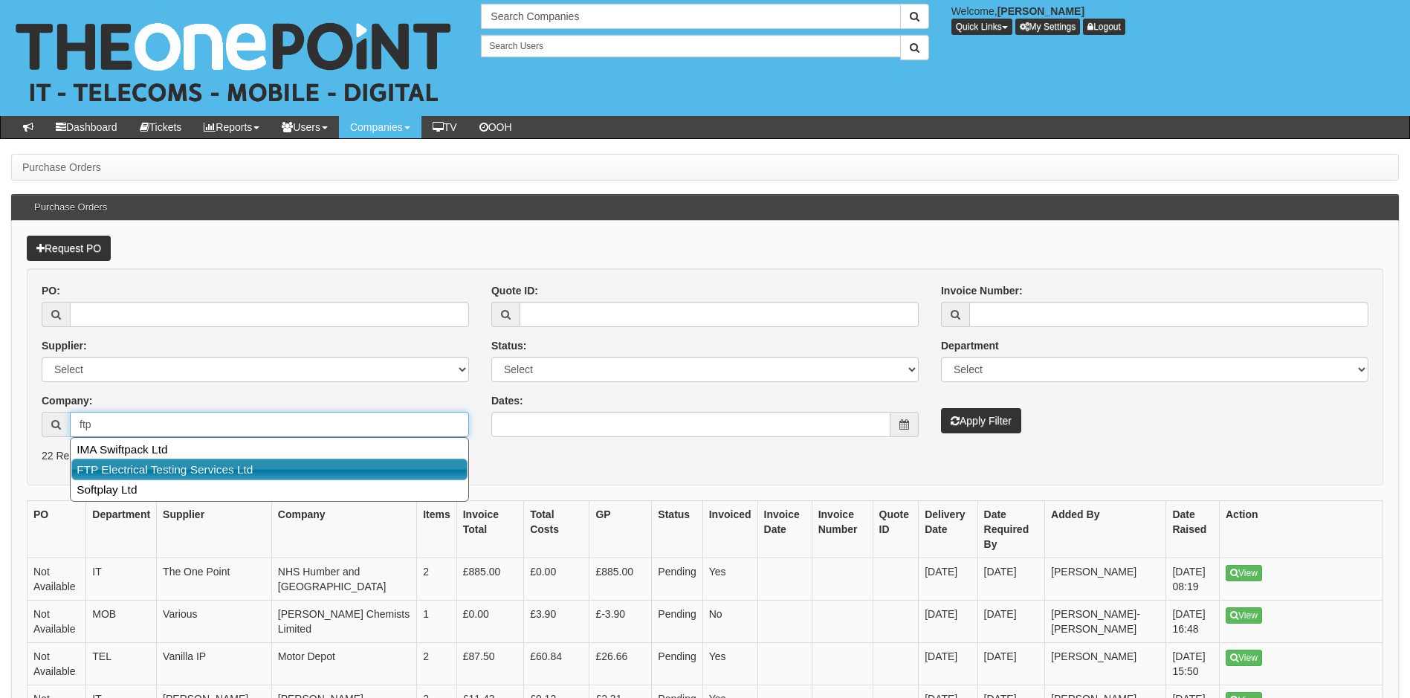
click at [207, 473] on link "FTP Electrical Testing Services Ltd" at bounding box center [269, 469] width 396 height 22
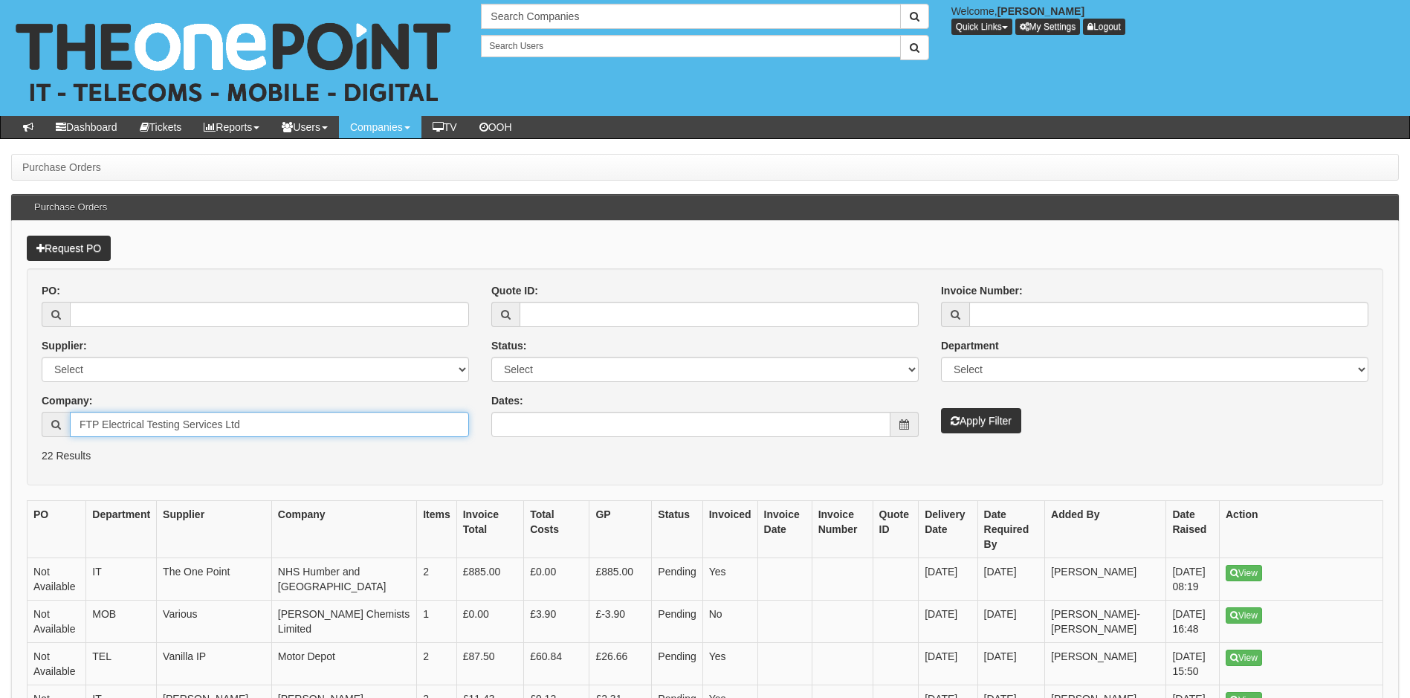
type input "FTP Electrical Testing Services Ltd"
click at [984, 413] on button "Apply Filter" at bounding box center [981, 420] width 80 height 25
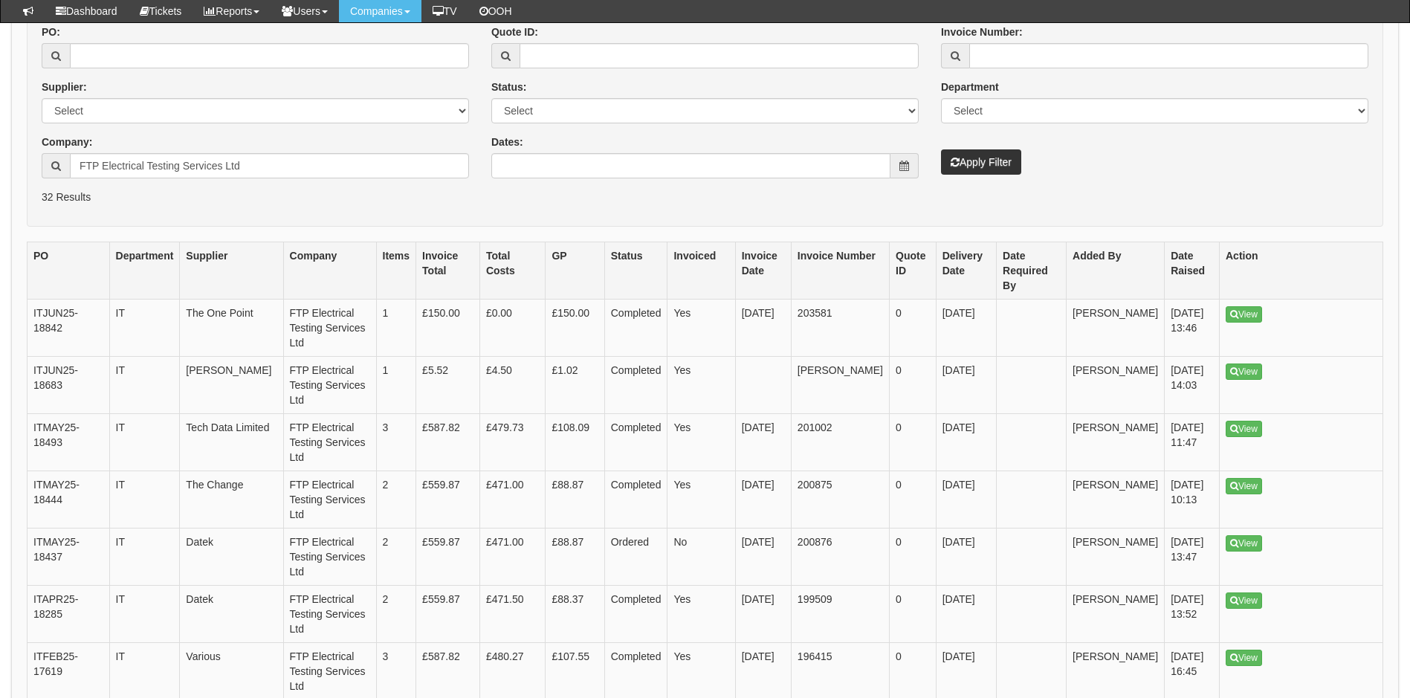
scroll to position [223, 0]
click at [1247, 427] on link "View" at bounding box center [1243, 426] width 36 height 16
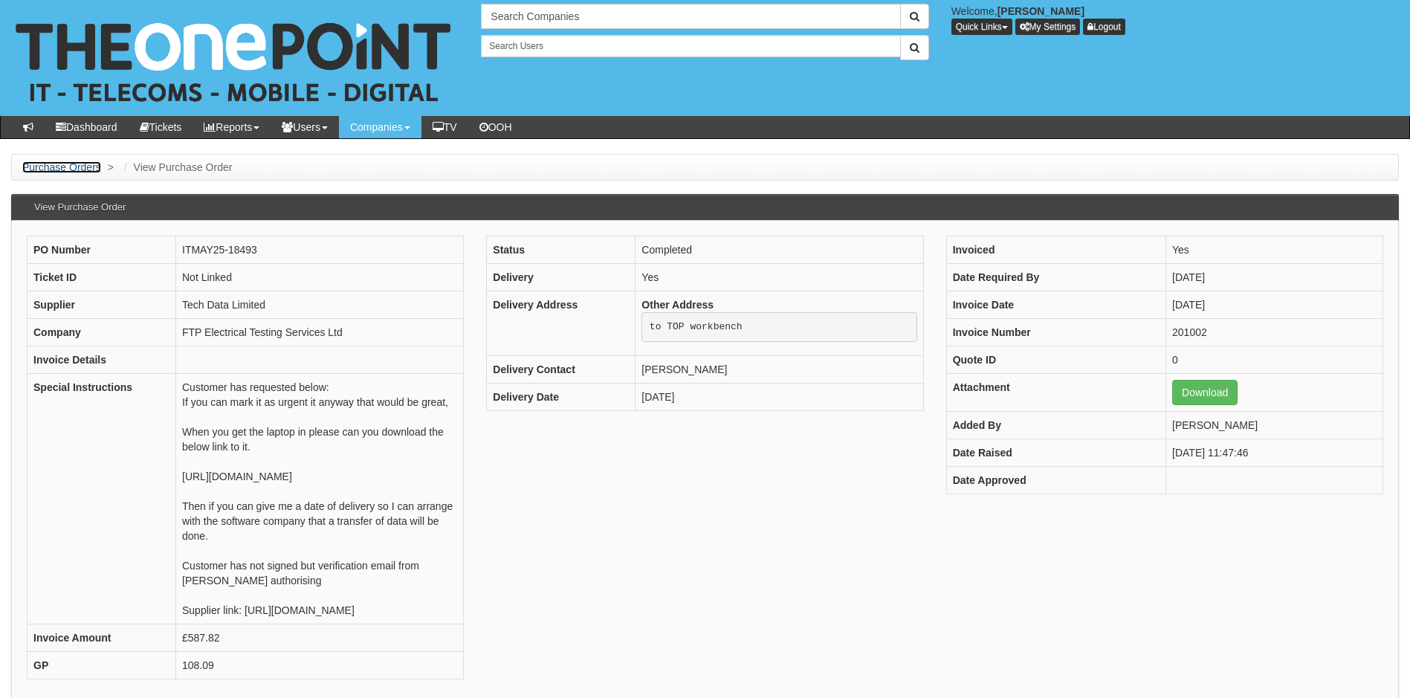
click at [62, 164] on link "Purchase Orders" at bounding box center [61, 167] width 79 height 12
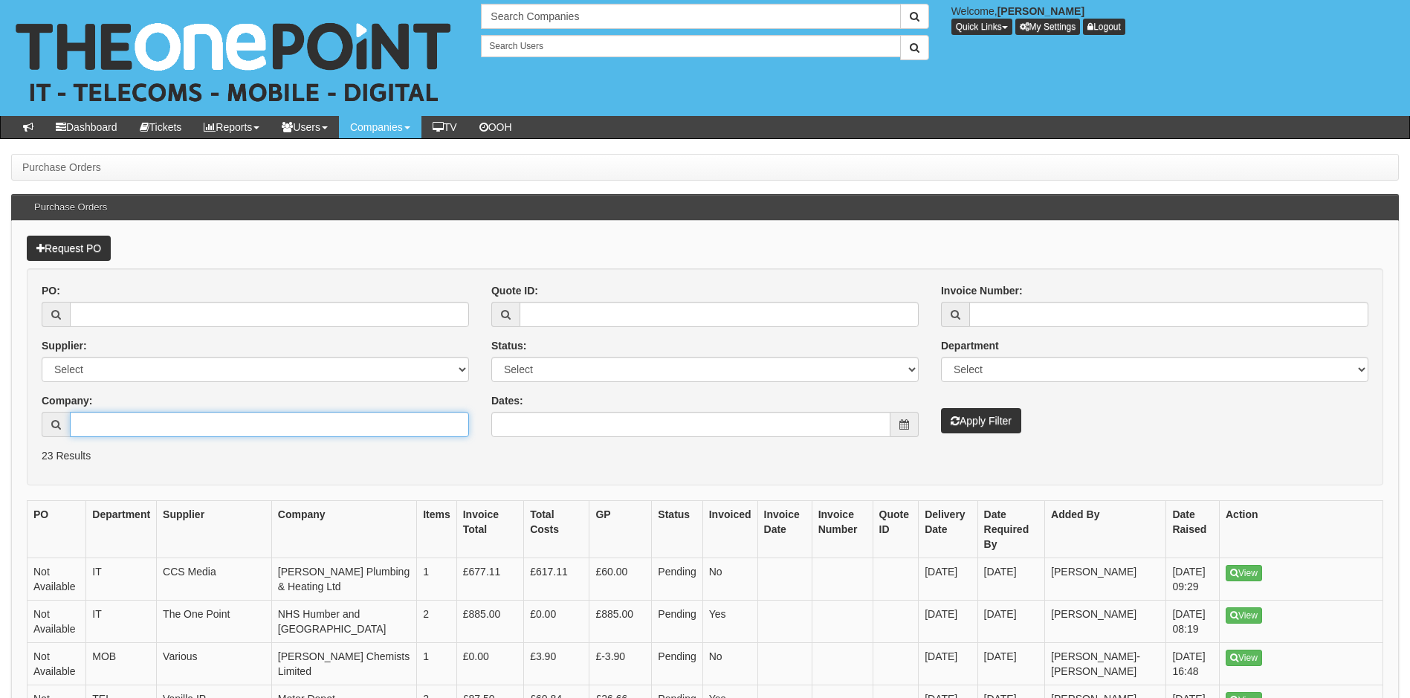
click at [146, 424] on input "Company:" at bounding box center [269, 424] width 399 height 25
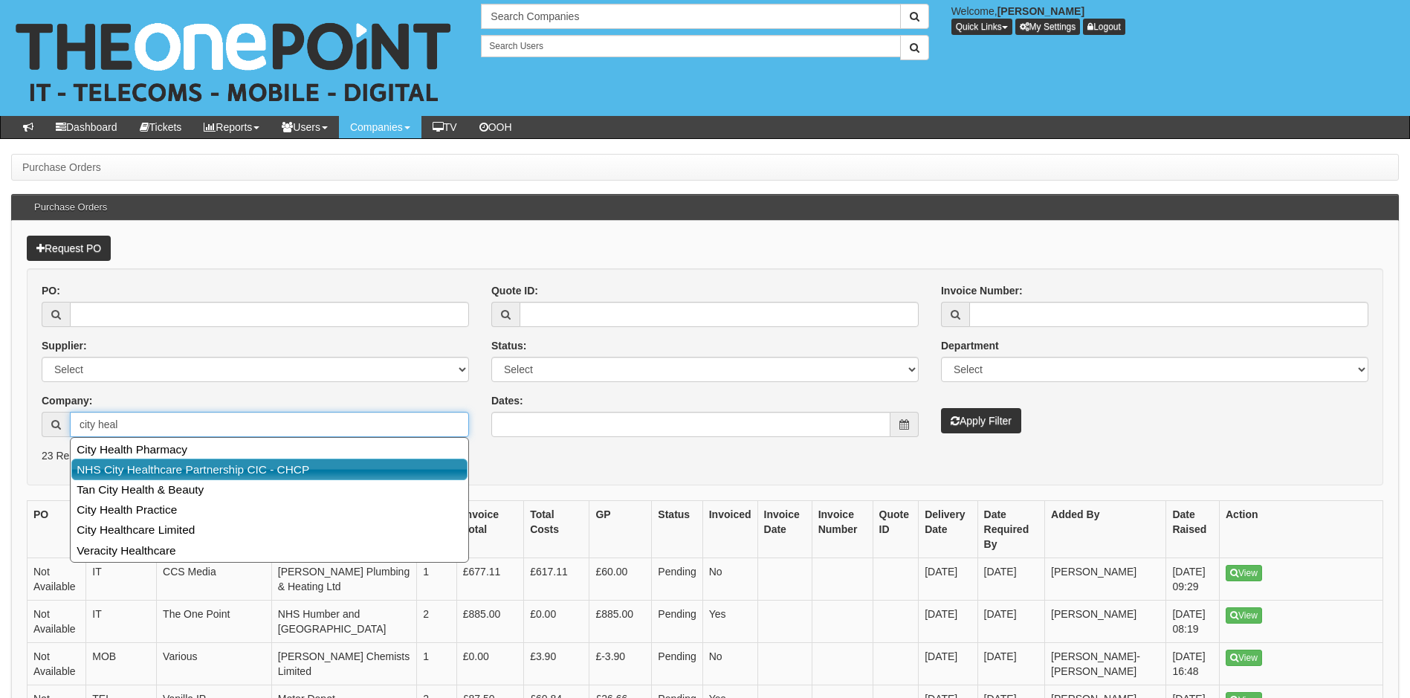
click at [210, 473] on link "NHS City Healthcare Partnership CIC - CHCP" at bounding box center [269, 469] width 396 height 22
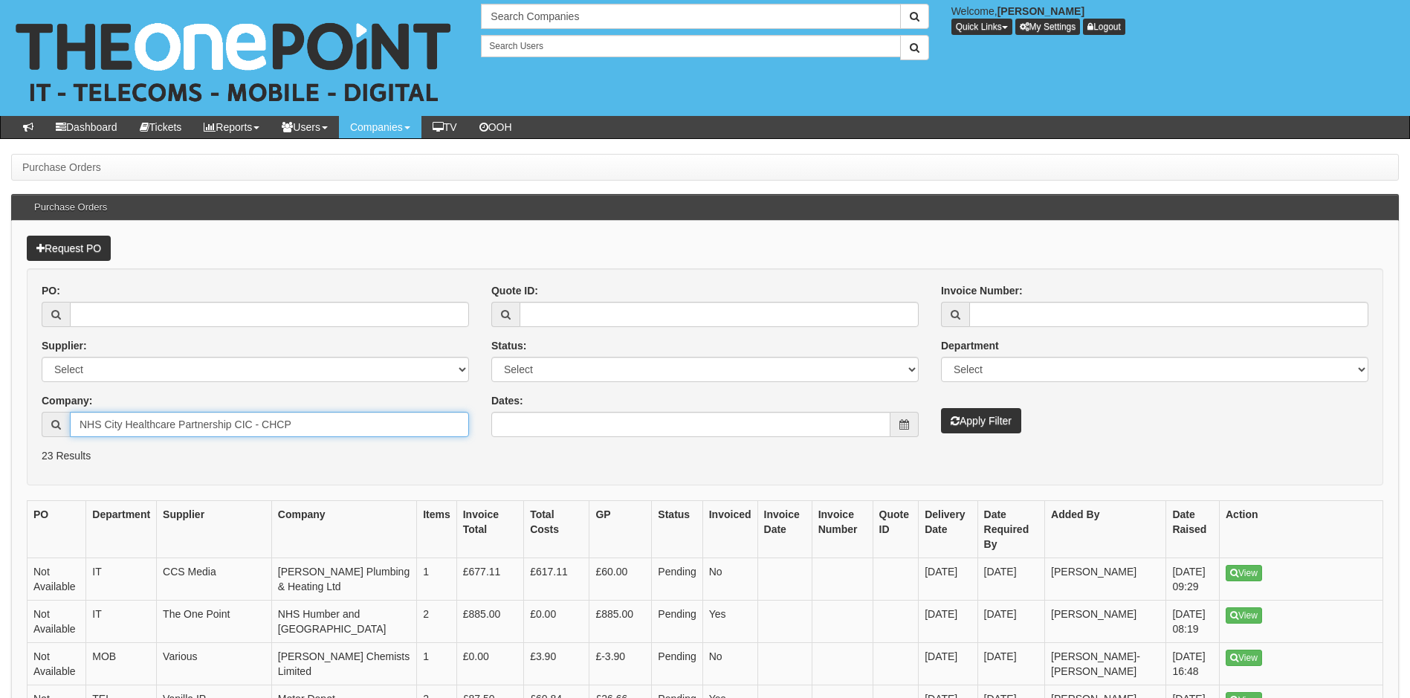
type input "NHS City Healthcare Partnership CIC - CHCP"
click at [973, 429] on button "Apply Filter" at bounding box center [981, 420] width 80 height 25
click at [990, 416] on button "Apply Filter" at bounding box center [981, 420] width 80 height 25
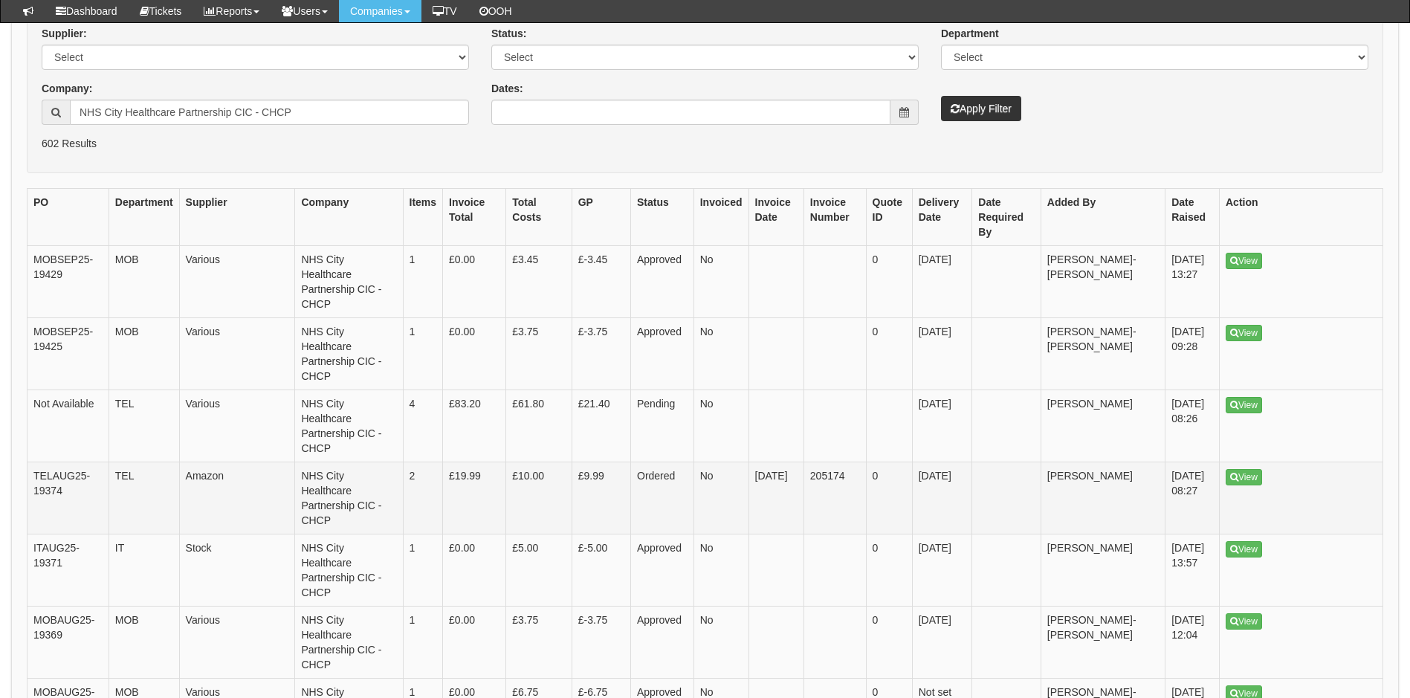
scroll to position [297, 0]
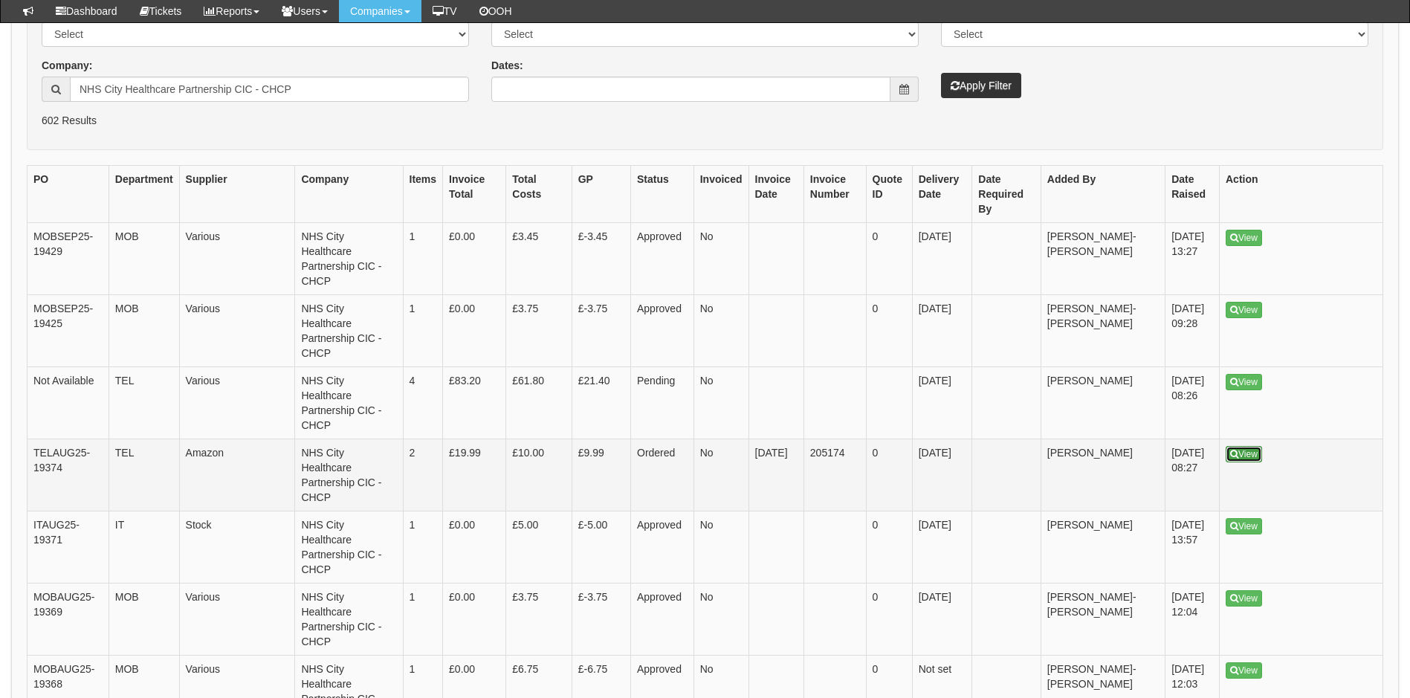
click at [1248, 446] on link "View" at bounding box center [1243, 454] width 36 height 16
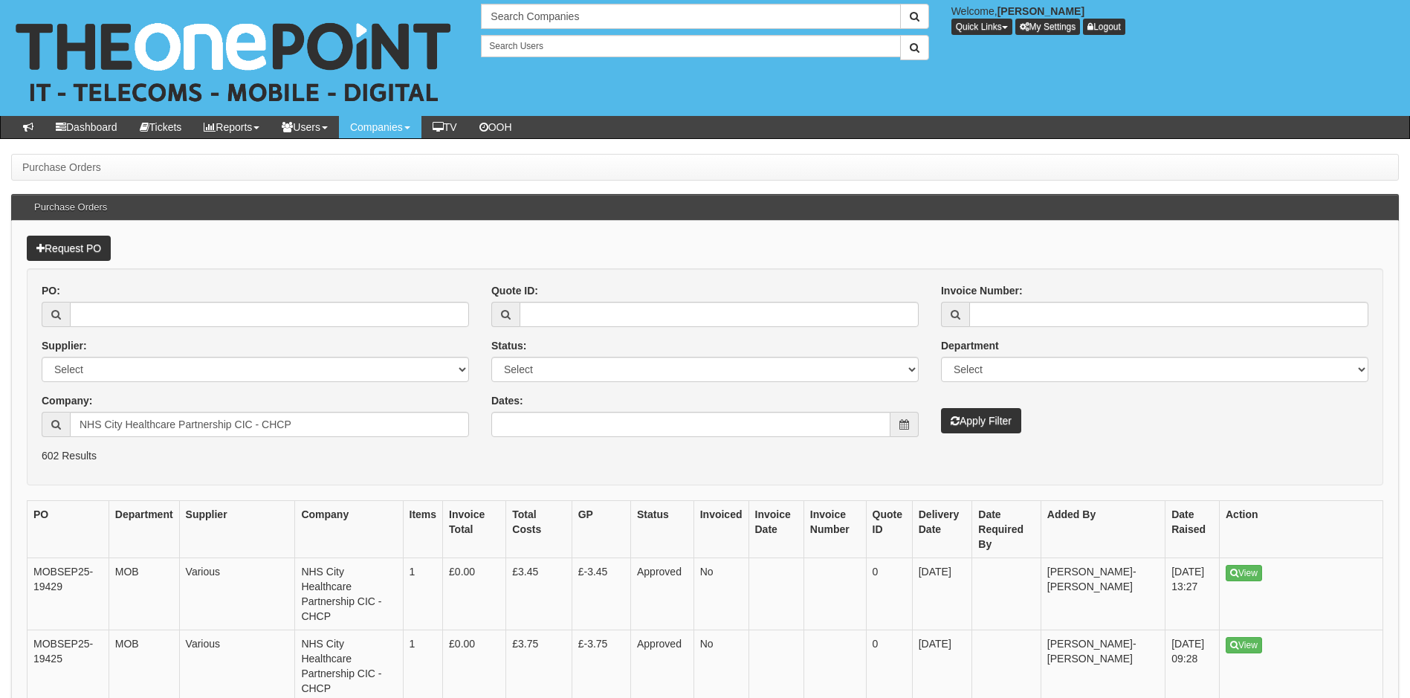
scroll to position [335, 0]
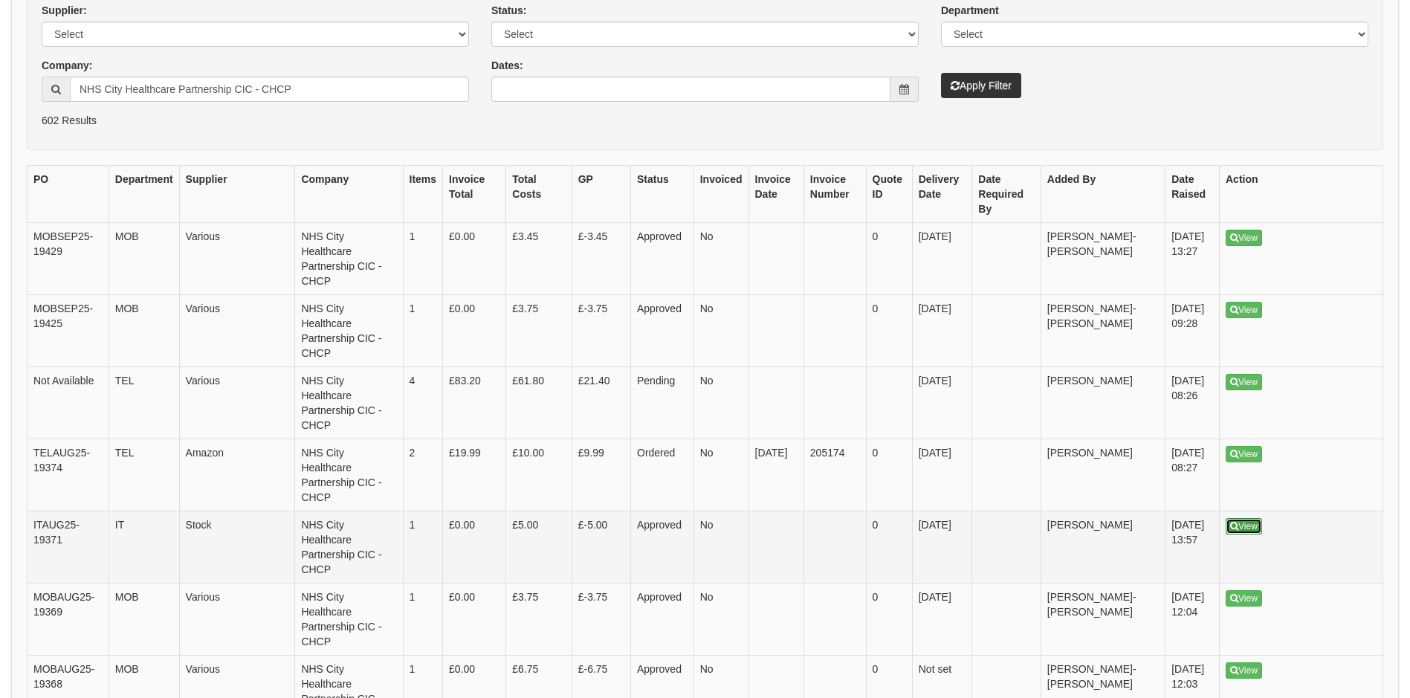
click at [1255, 518] on link "View" at bounding box center [1243, 526] width 36 height 16
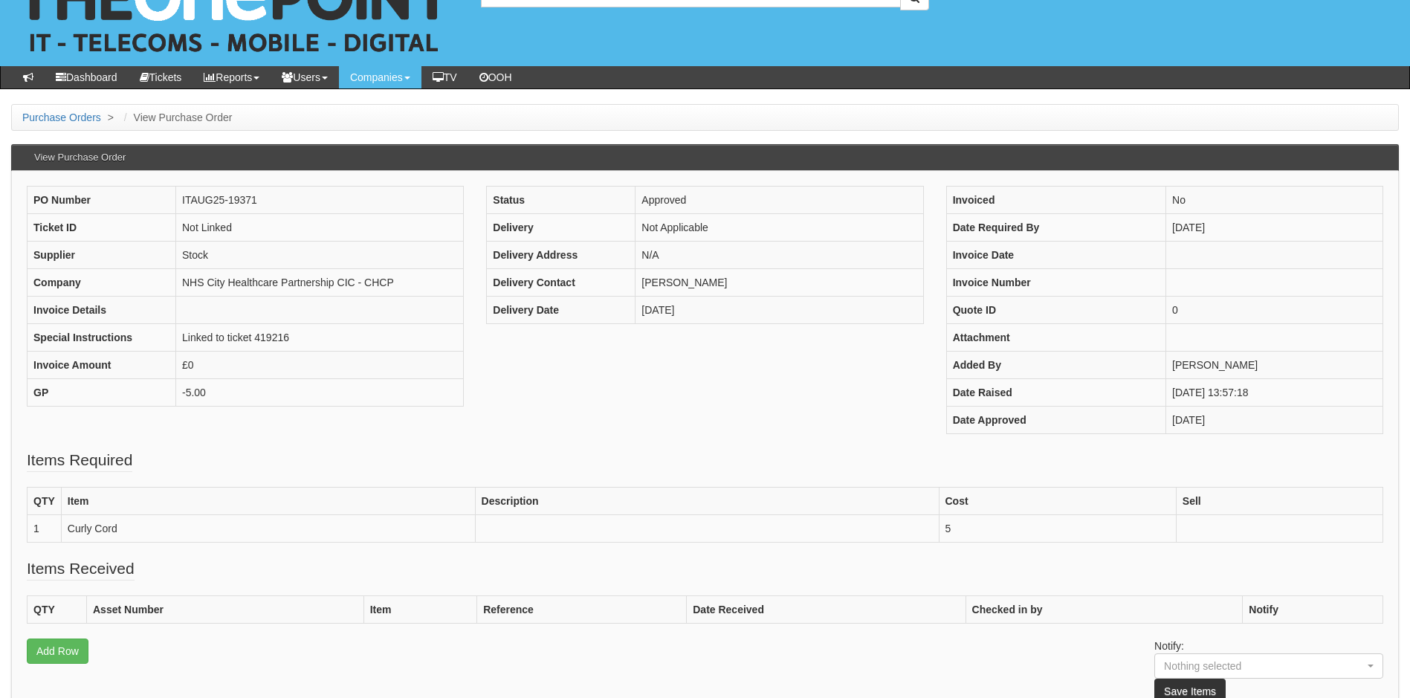
scroll to position [76, 0]
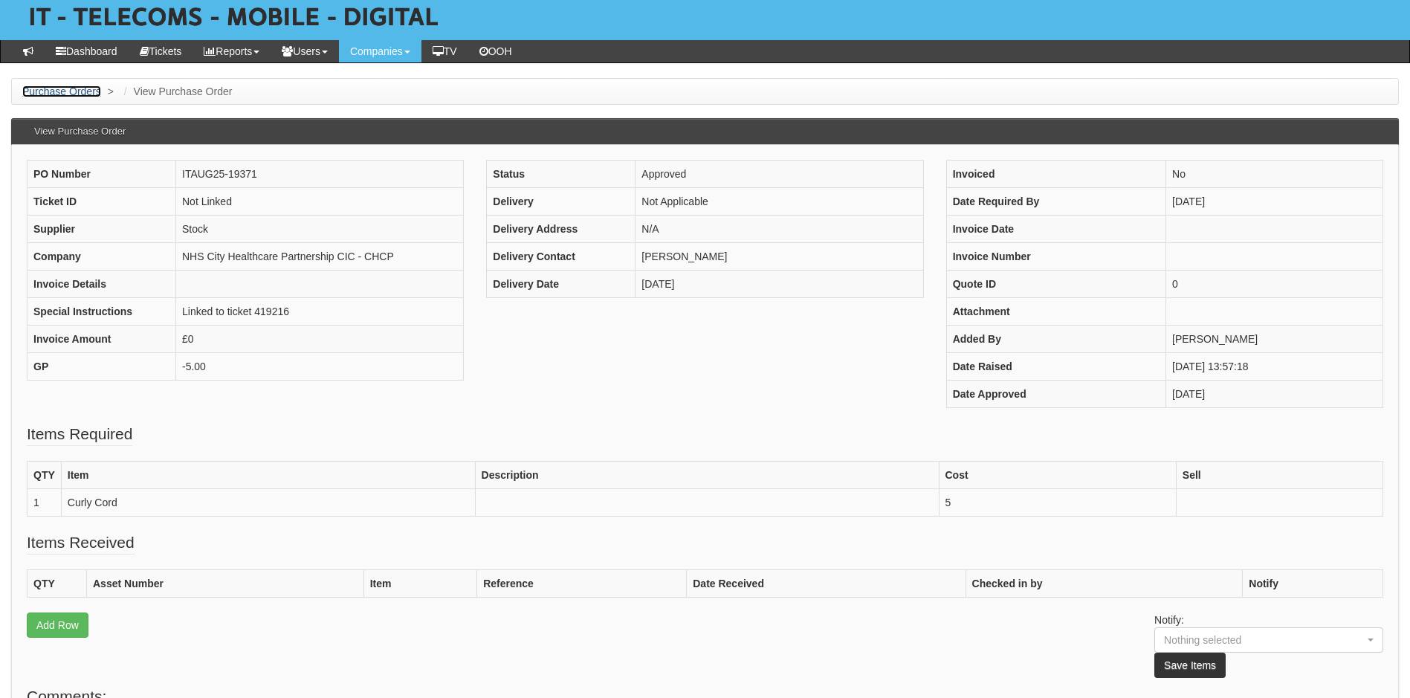
click at [62, 88] on link "Purchase Orders" at bounding box center [61, 91] width 79 height 12
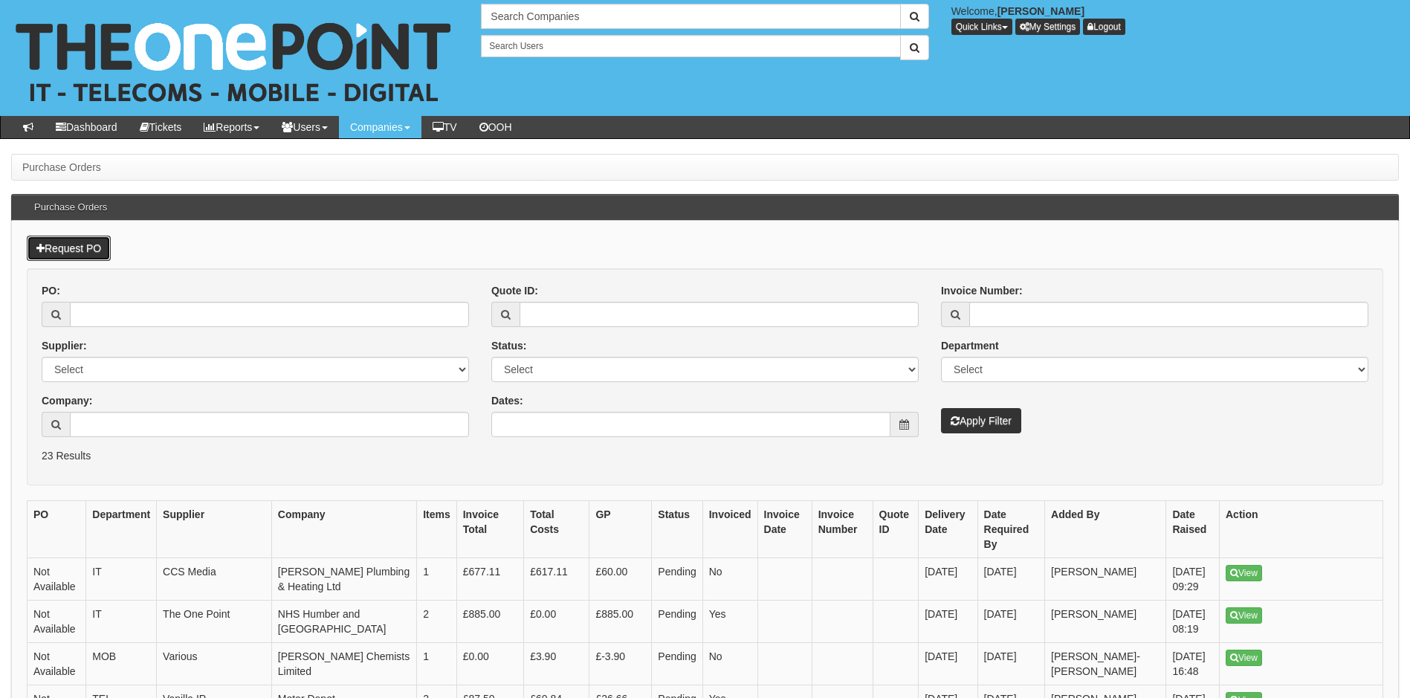
click at [68, 243] on link "Request PO" at bounding box center [69, 248] width 84 height 25
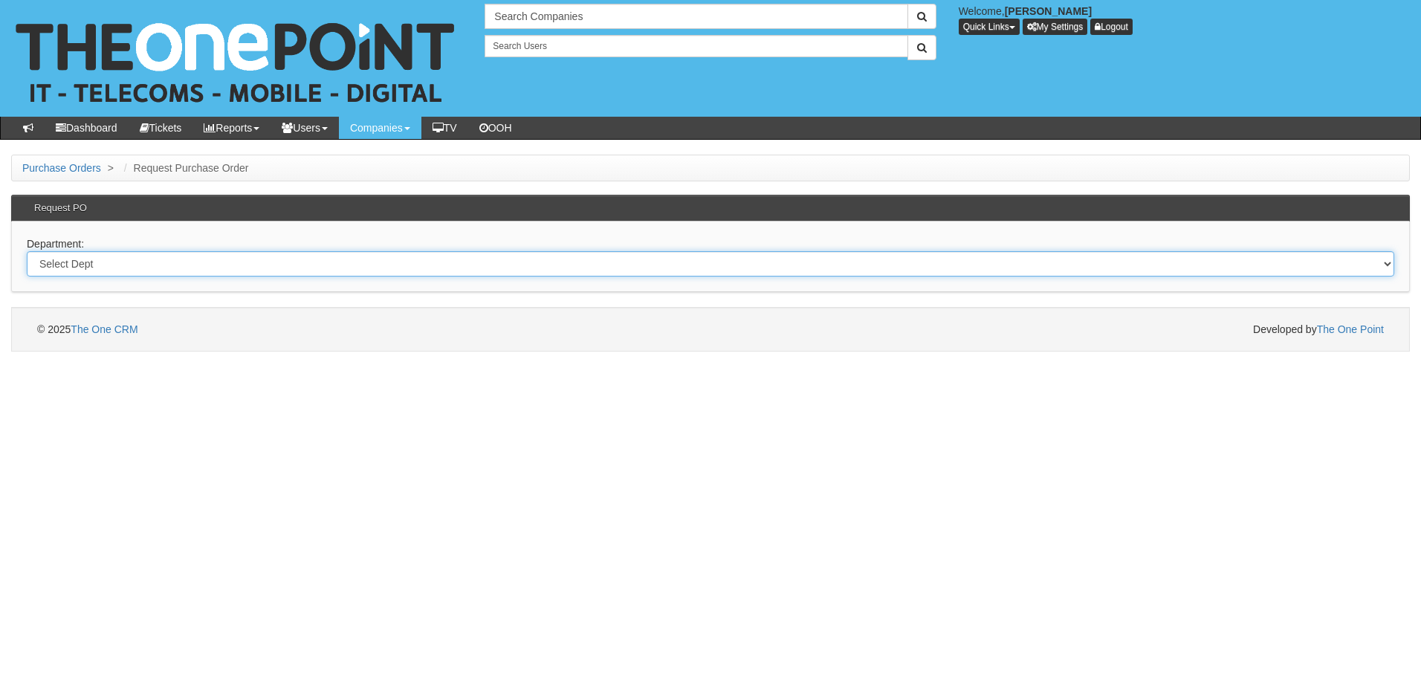
click at [325, 270] on select "Select Dept Digital Internal IT Mobiles Marketing Telecoms" at bounding box center [710, 263] width 1367 height 25
select select "?pipeID=&dept=IT"
click at [27, 251] on select "Select Dept Digital Internal IT Mobiles Marketing Telecoms" at bounding box center [710, 263] width 1367 height 25
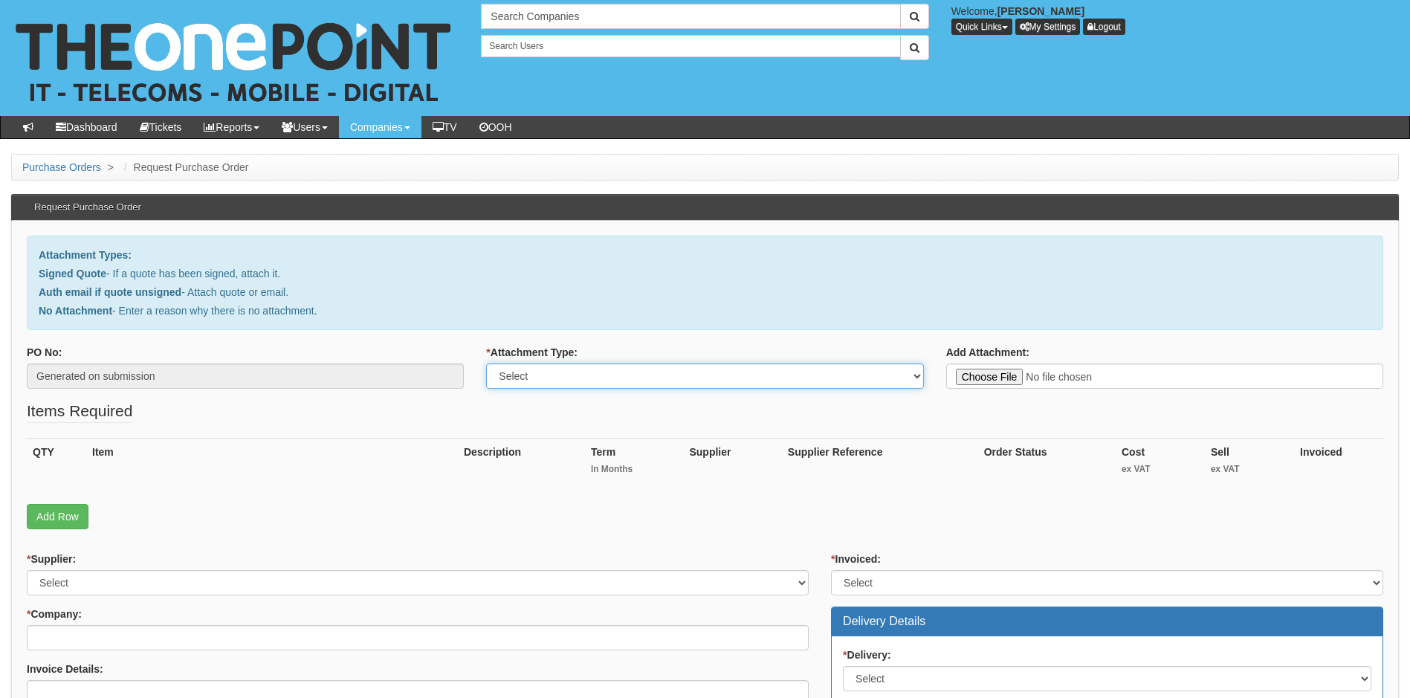
click at [642, 377] on select "Select Signed Quote Auth email with quote if unsigned No Attachment" at bounding box center [704, 375] width 437 height 25
select select "No Attachment"
click at [486, 363] on select "Select Signed Quote Auth email with quote if unsigned No Attachment" at bounding box center [704, 375] width 437 height 25
click at [1026, 380] on textarea "Reason for no attachment:" at bounding box center [1164, 375] width 437 height 25
type textarea "linked to ticket 424767"
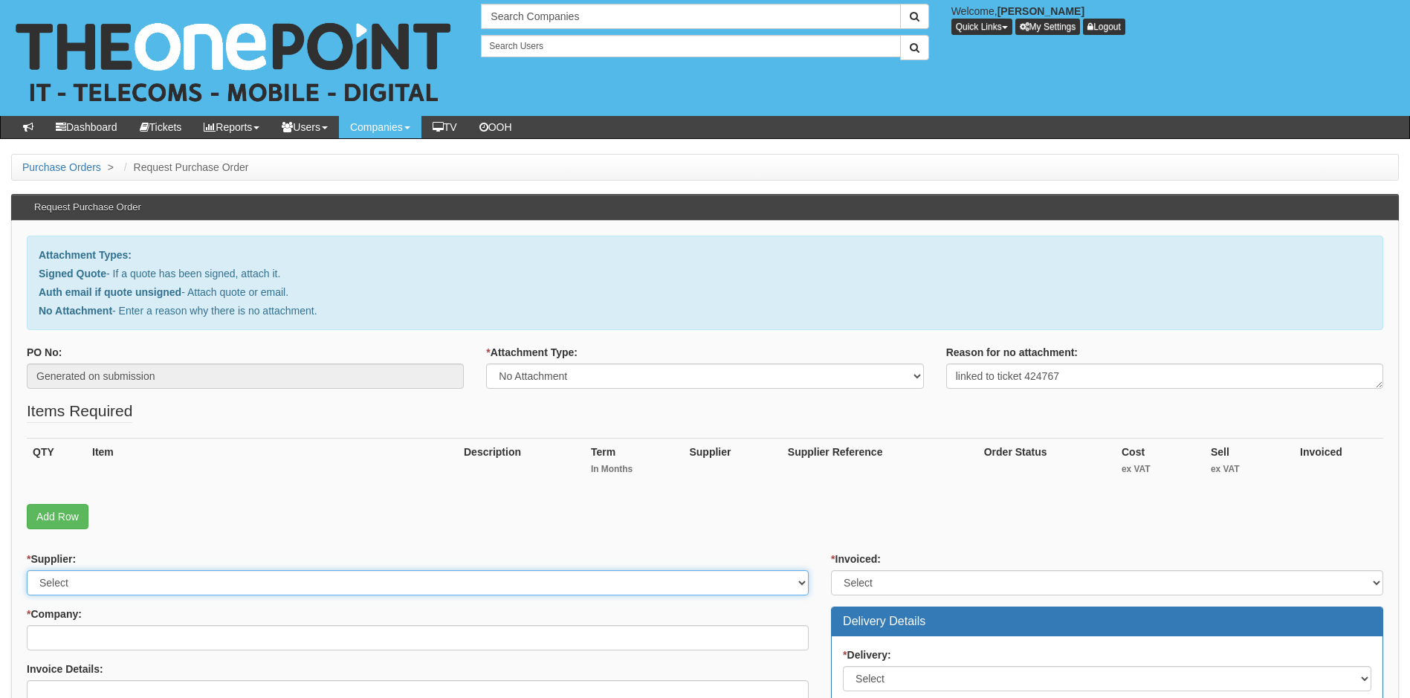
click at [299, 579] on select "Select 123 REG.co.uk 1Password 3 4Gon AA Jones Electric Ltd Abzorb Access Group…" at bounding box center [418, 582] width 782 height 25
select select "13"
click at [27, 570] on select "Select 123 REG.co.uk 1Password 3 4Gon AA Jones Electric Ltd Abzorb Access Group…" at bounding box center [418, 582] width 782 height 25
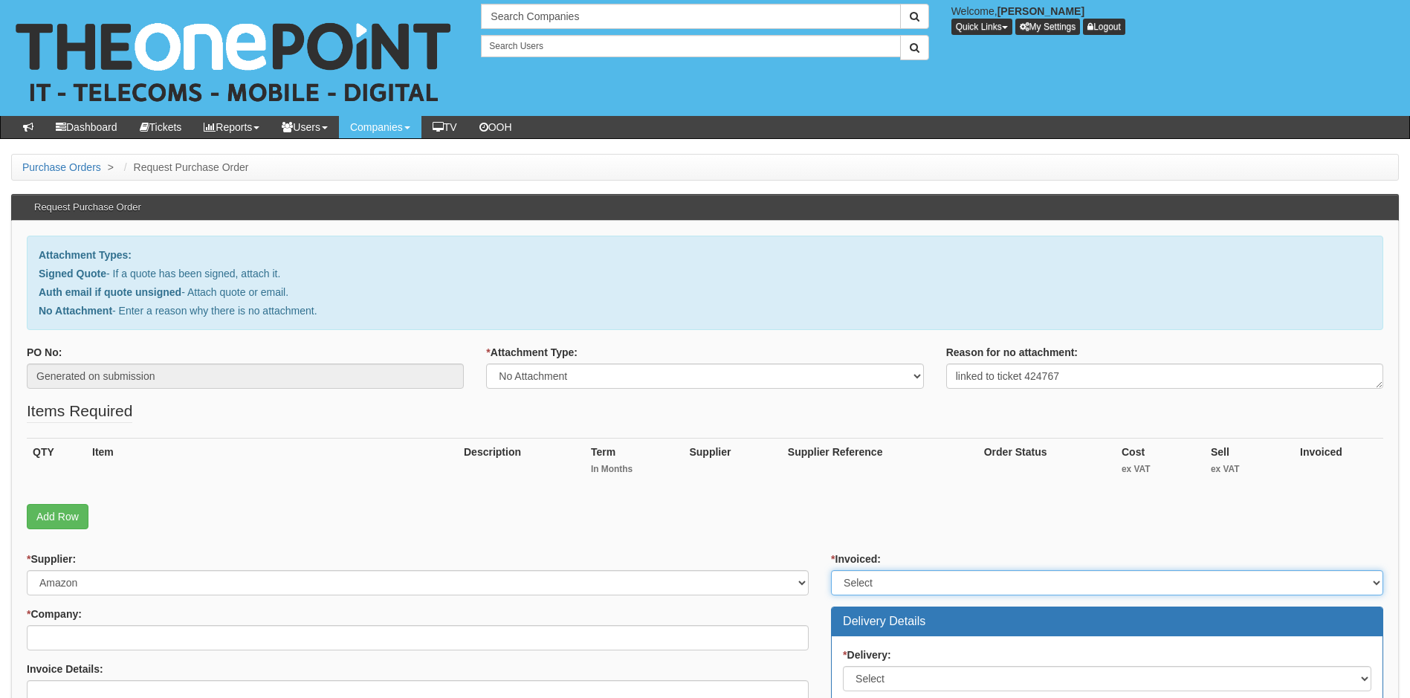
click at [959, 584] on select "Select Yes No N/A STB (part of order)" at bounding box center [1107, 582] width 552 height 25
select select "1"
click at [831, 570] on select "Select Yes No N/A STB (part of order)" at bounding box center [1107, 582] width 552 height 25
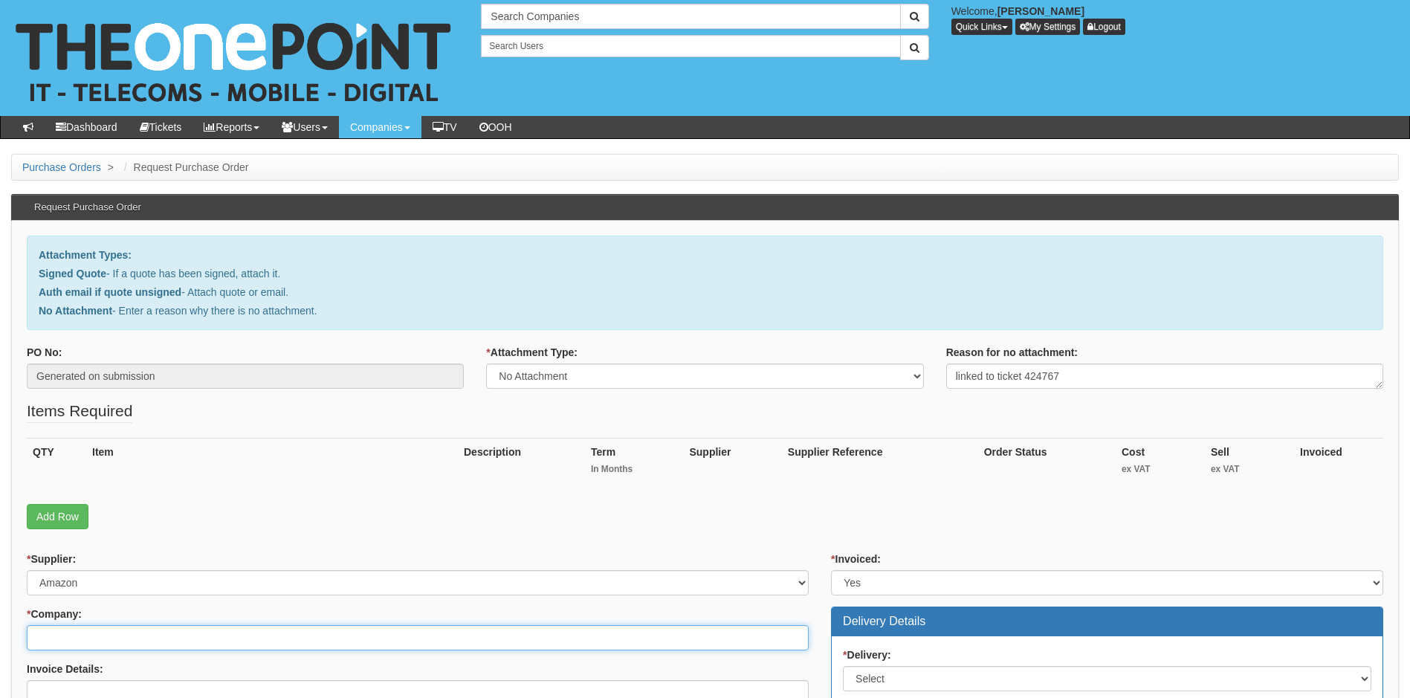
click at [516, 637] on input "* Company:" at bounding box center [418, 637] width 782 height 25
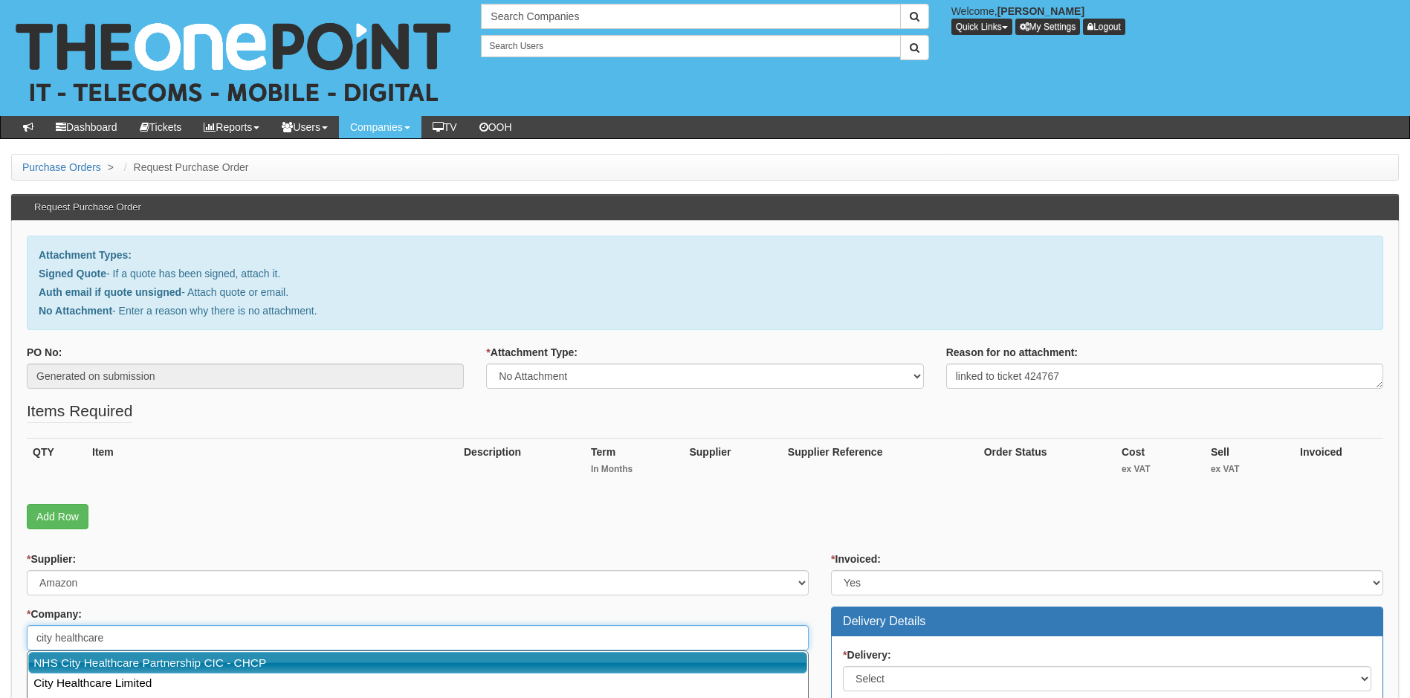
click at [324, 660] on link "NHS City Healthcare Partnership CIC - CHCP" at bounding box center [417, 663] width 779 height 22
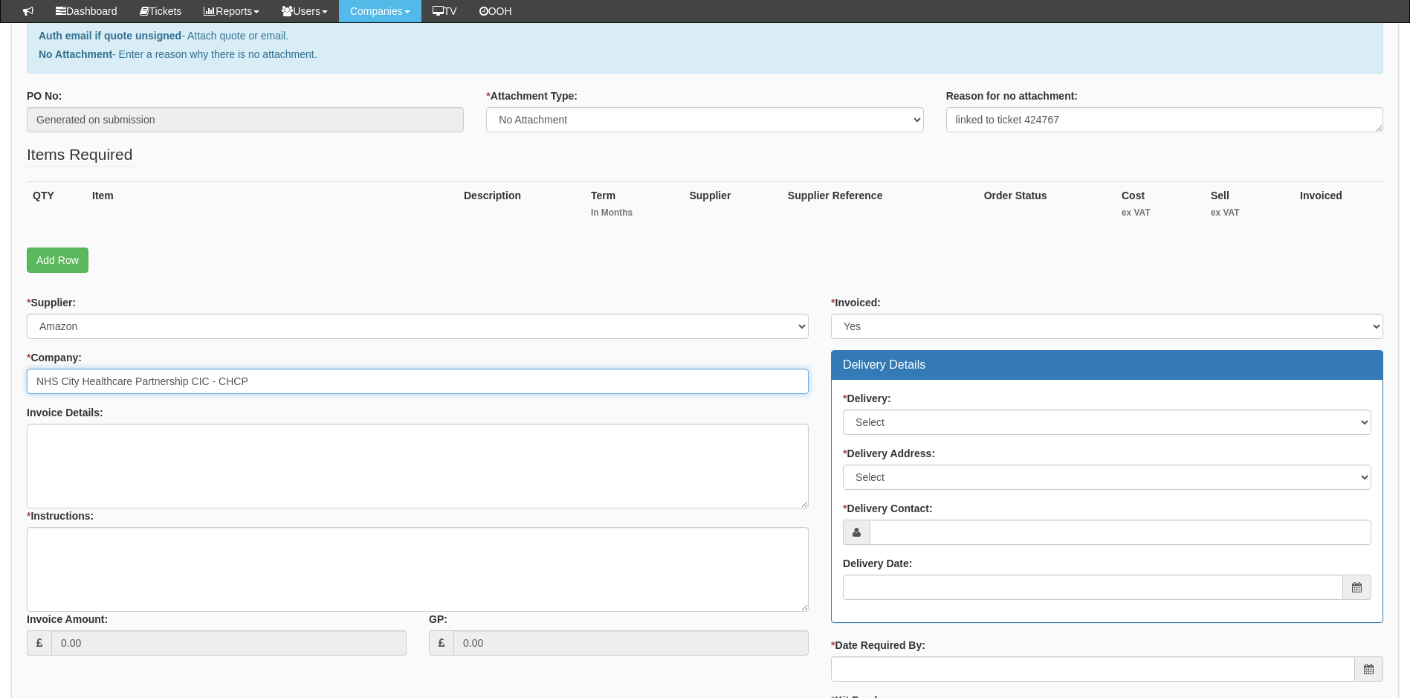
scroll to position [297, 0]
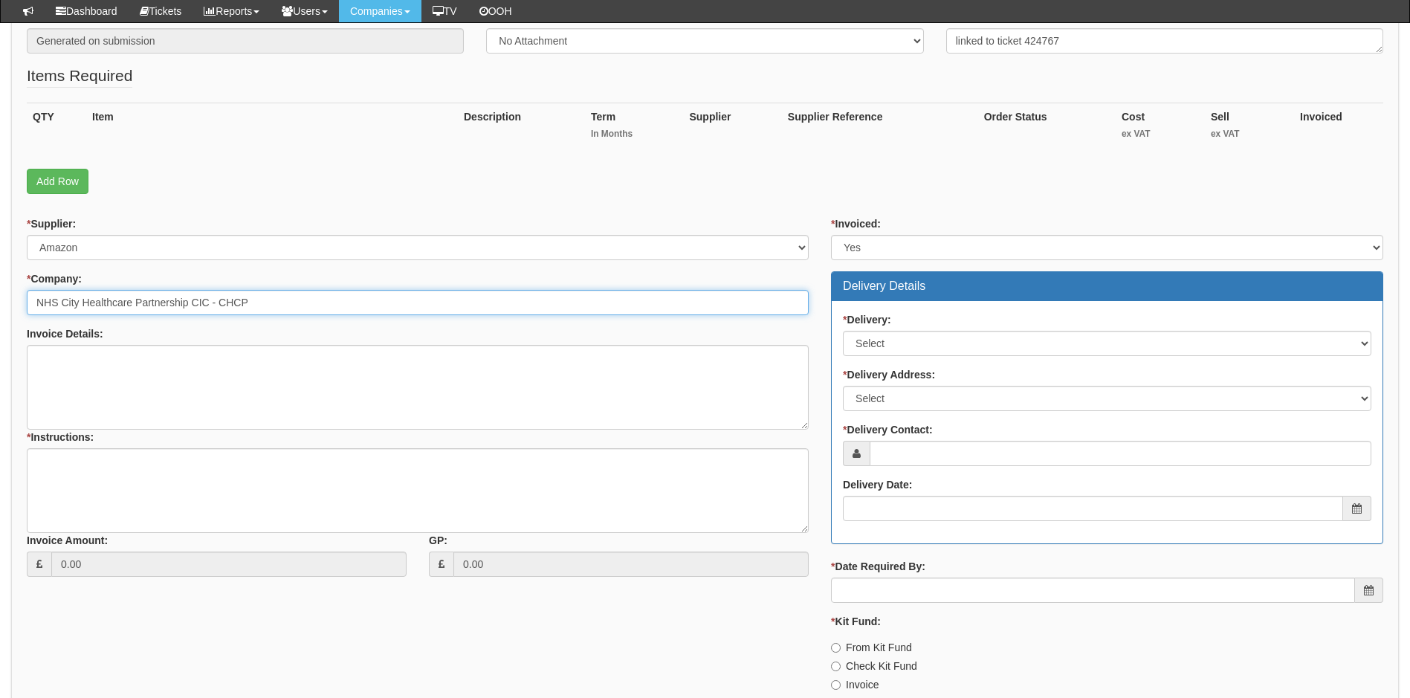
type input "NHS City Healthcare Partnership CIC - CHCP"
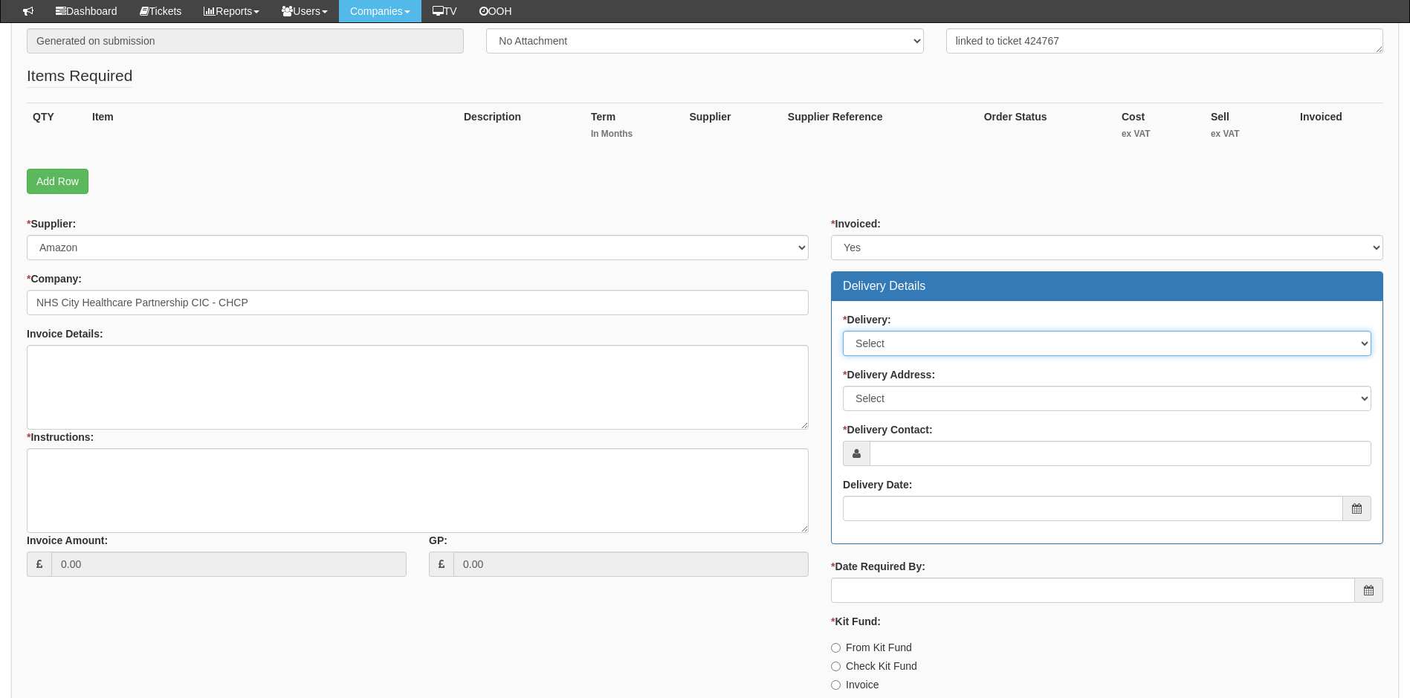
click at [997, 339] on select "Select No Not Applicable Yes" at bounding box center [1107, 343] width 528 height 25
select select "1"
click at [843, 331] on select "Select No Not Applicable Yes" at bounding box center [1107, 343] width 528 height 25
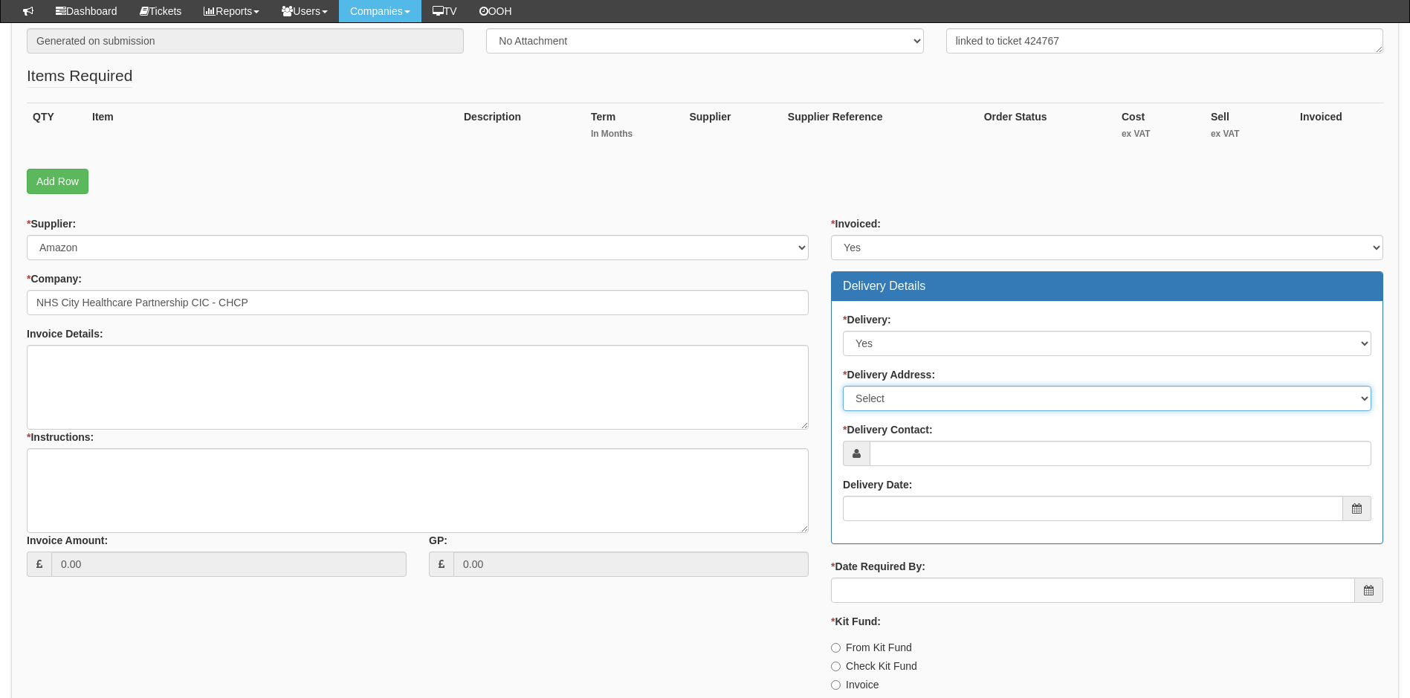
click at [950, 399] on select "Select Not Applicable Main Address - HU3 4AE Other" at bounding box center [1107, 398] width 528 height 25
select select "other"
click at [843, 386] on select "Select Not Applicable Main Address - HU3 4AE Other" at bounding box center [1107, 398] width 528 height 25
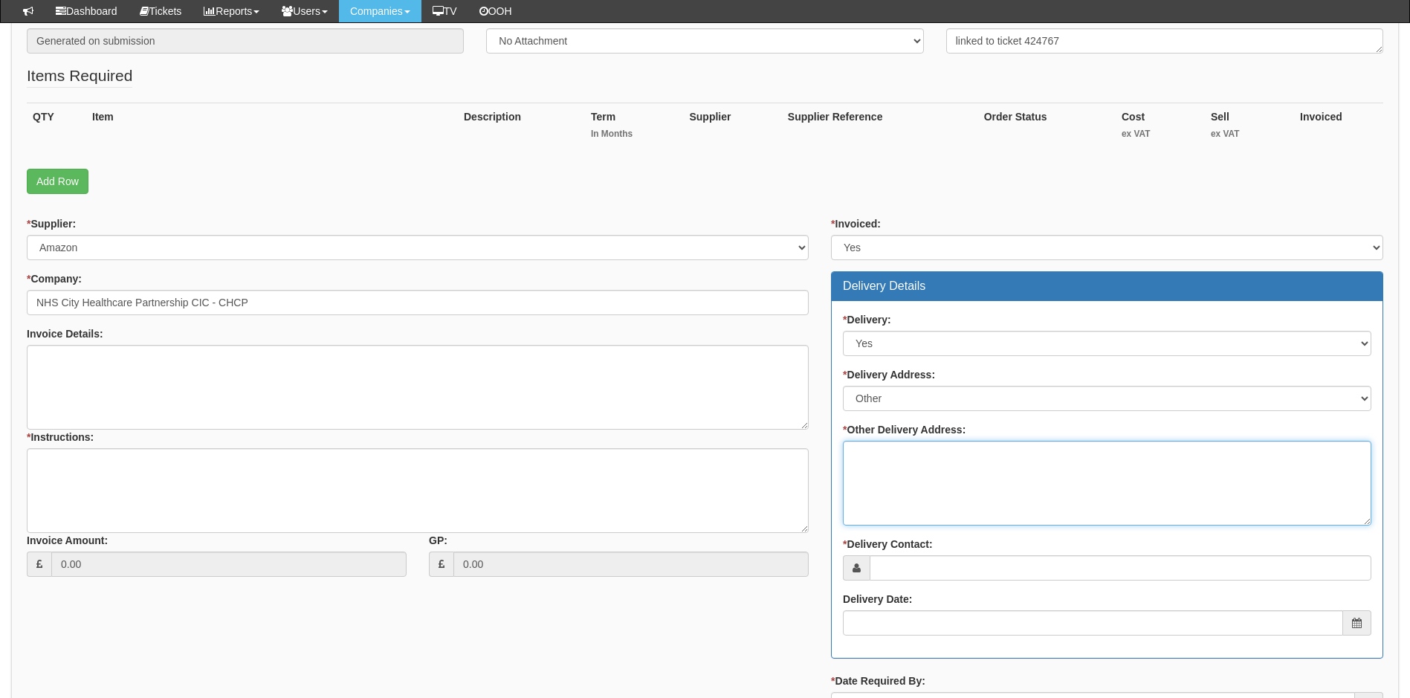
click at [921, 467] on textarea "* Other Delivery Address:" at bounding box center [1107, 483] width 528 height 85
type textarea "to top"
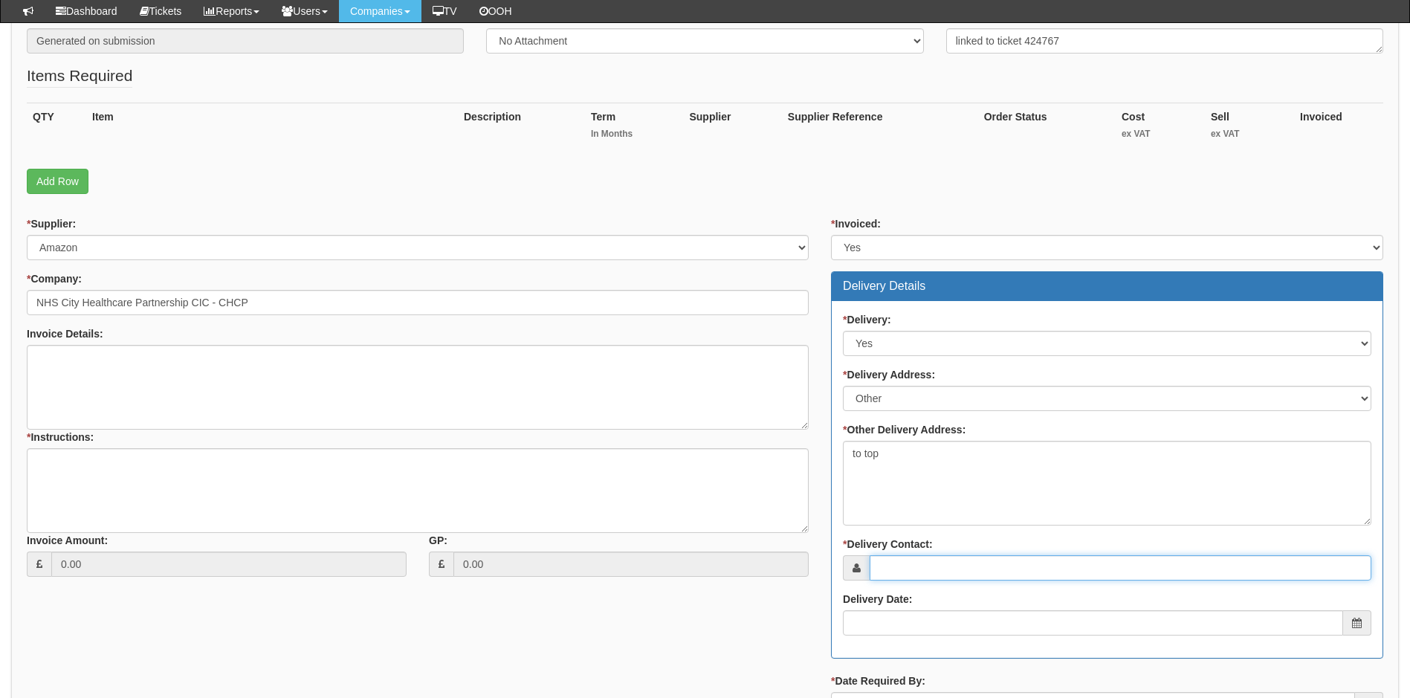
click at [918, 571] on input "* Delivery Contact:" at bounding box center [1120, 567] width 502 height 25
type input "Jordan Rowbotham"
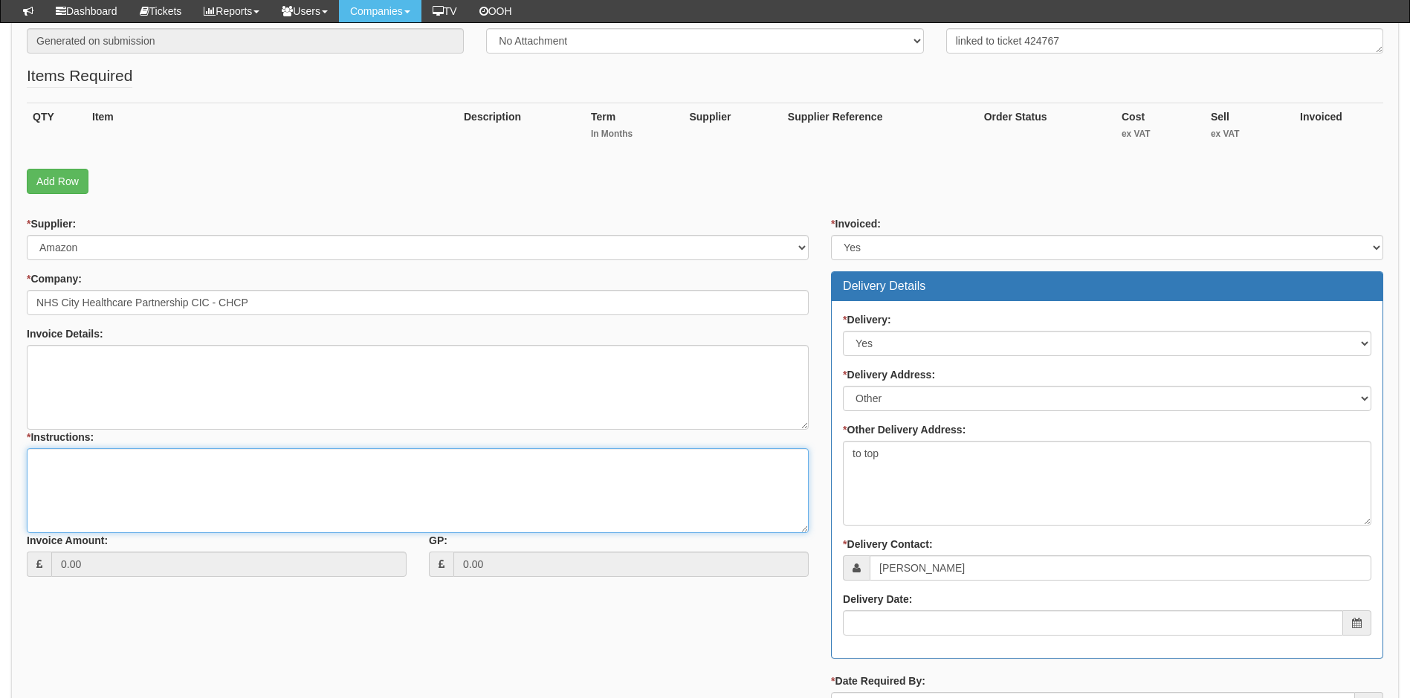
click at [88, 463] on textarea "* Instructions:" at bounding box center [418, 490] width 782 height 85
type textarea "Replacement Curly cord. Deliver to service desk FAO Jordan Rowbotham"
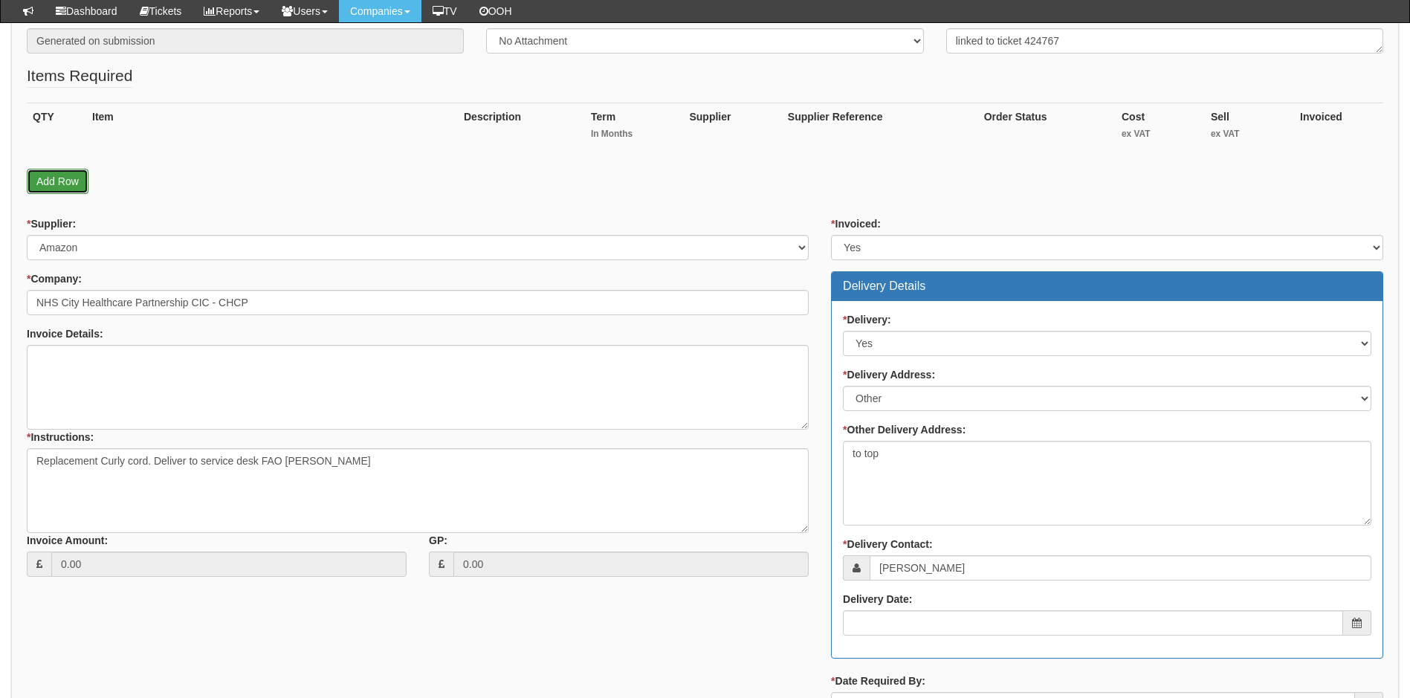
click at [62, 180] on link "Add Row" at bounding box center [58, 181] width 62 height 25
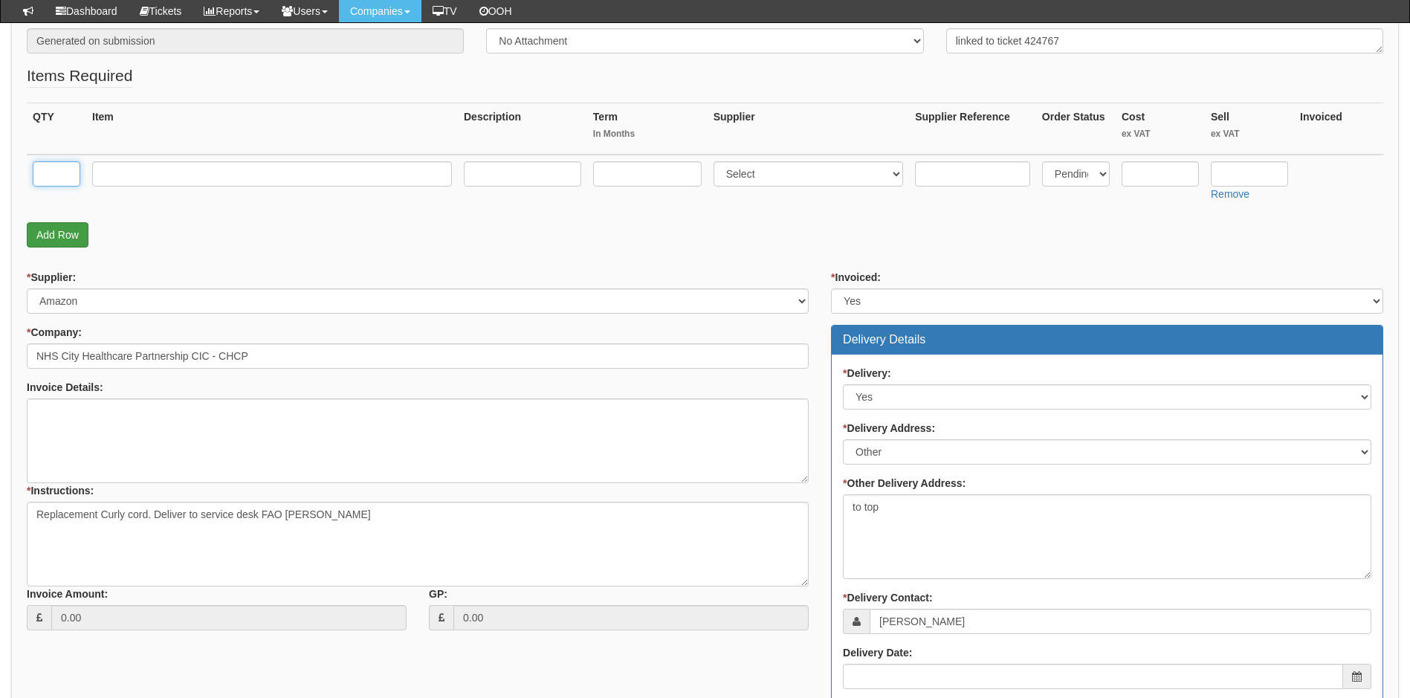
click at [64, 180] on input "text" at bounding box center [57, 173] width 48 height 25
type input "1"
click at [134, 172] on input "text" at bounding box center [272, 173] width 360 height 25
click at [120, 175] on input "curlly cord" at bounding box center [272, 173] width 360 height 25
type input "curly cord"
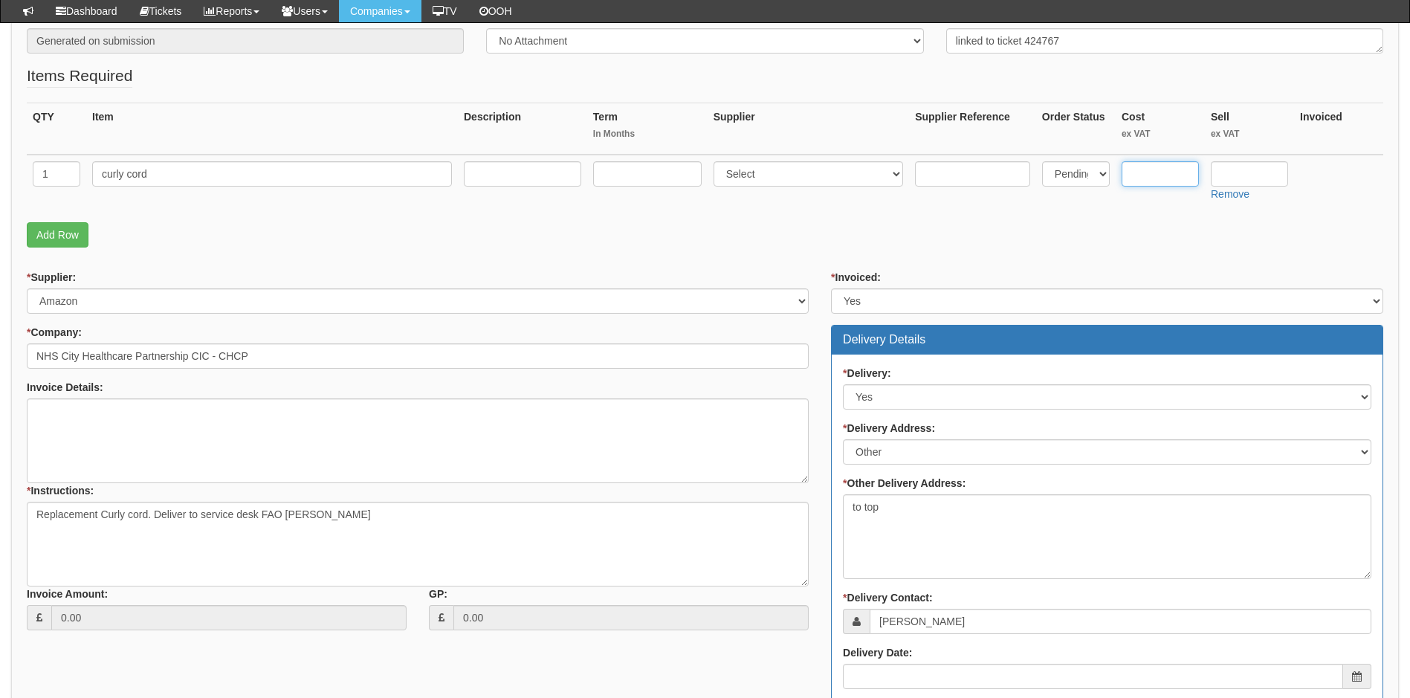
click at [1154, 181] on input "text" at bounding box center [1159, 173] width 77 height 25
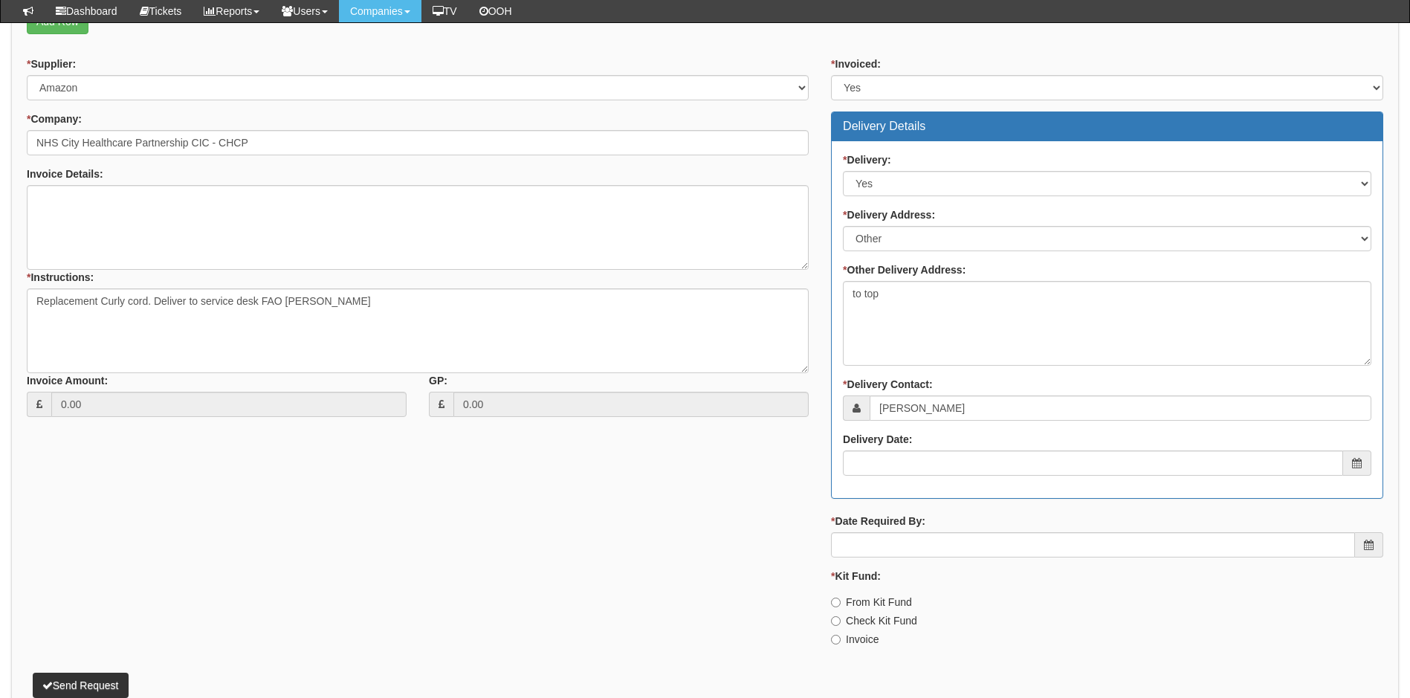
scroll to position [520, 0]
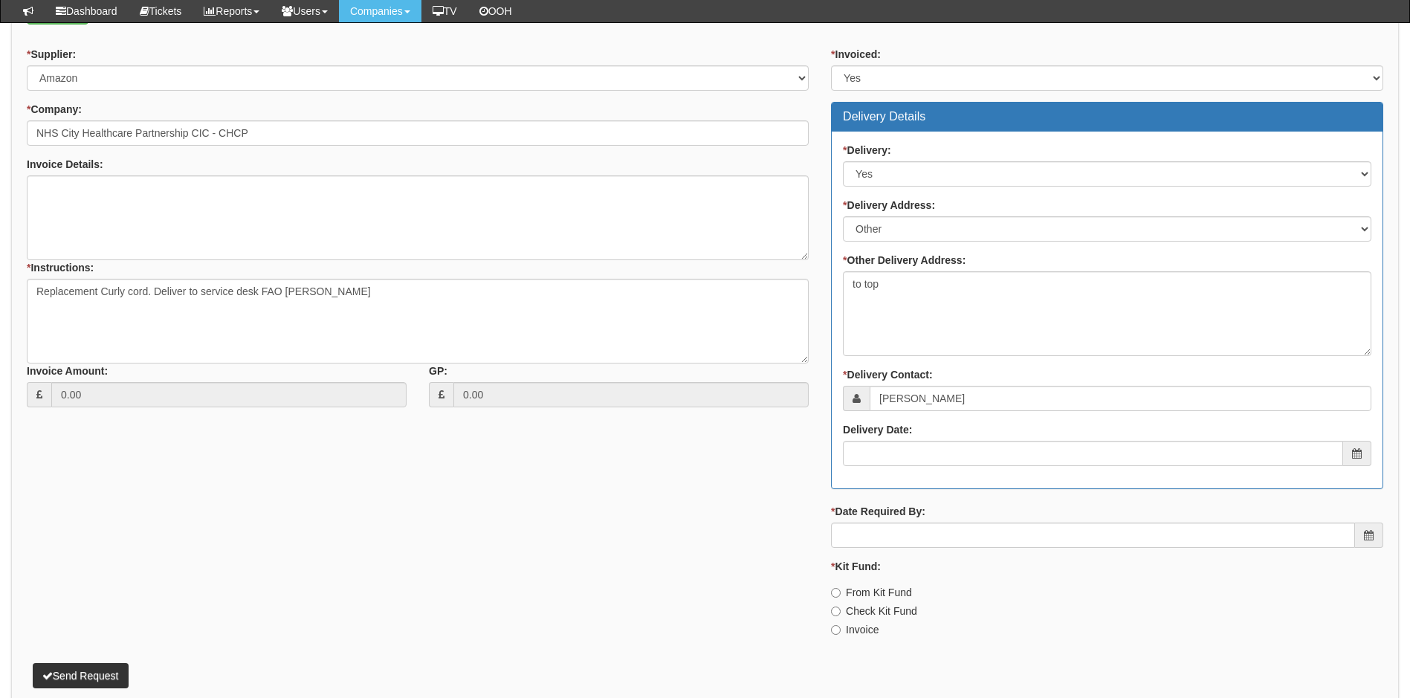
type input "5"
click at [839, 626] on input "Invoice" at bounding box center [836, 630] width 10 height 10
radio input "true"
click at [932, 459] on input "Delivery Date:" at bounding box center [1093, 453] width 500 height 25
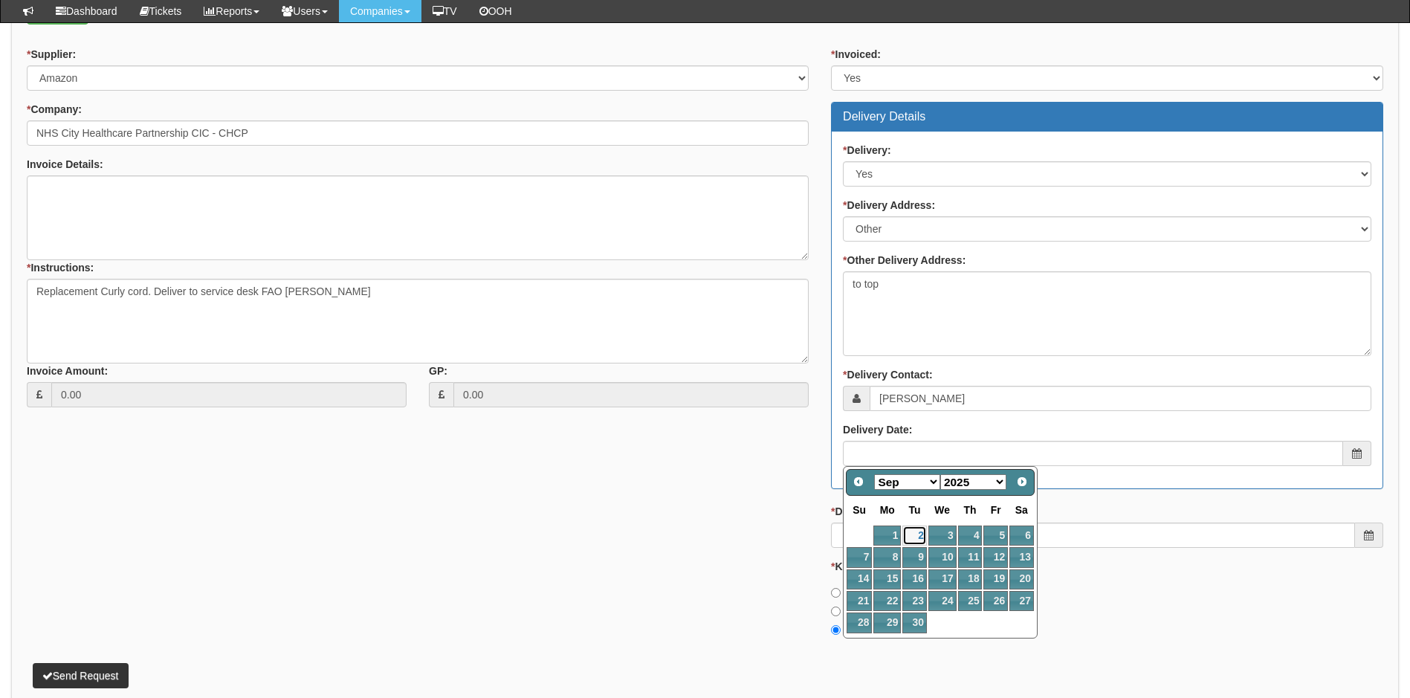
click at [918, 532] on link "2" at bounding box center [914, 535] width 24 height 20
type input "[DATE]"
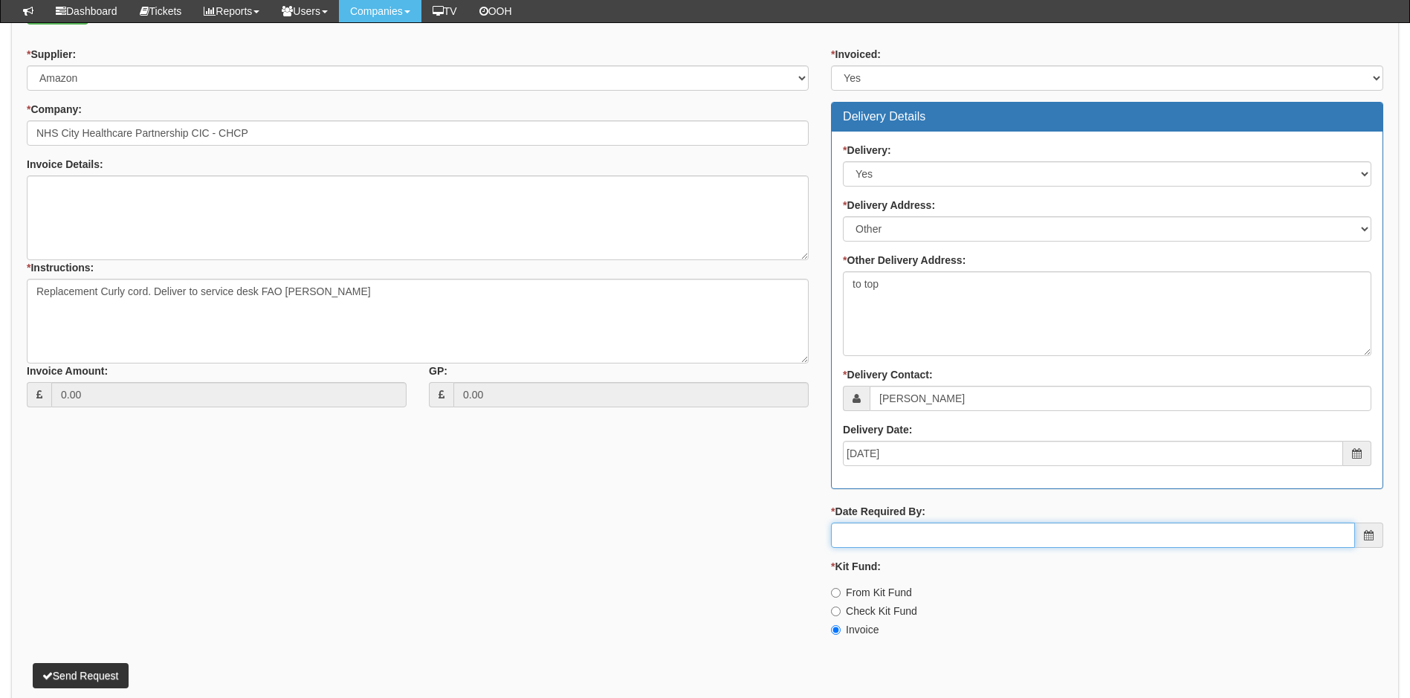
click at [967, 534] on input "* Date Required By:" at bounding box center [1093, 534] width 524 height 25
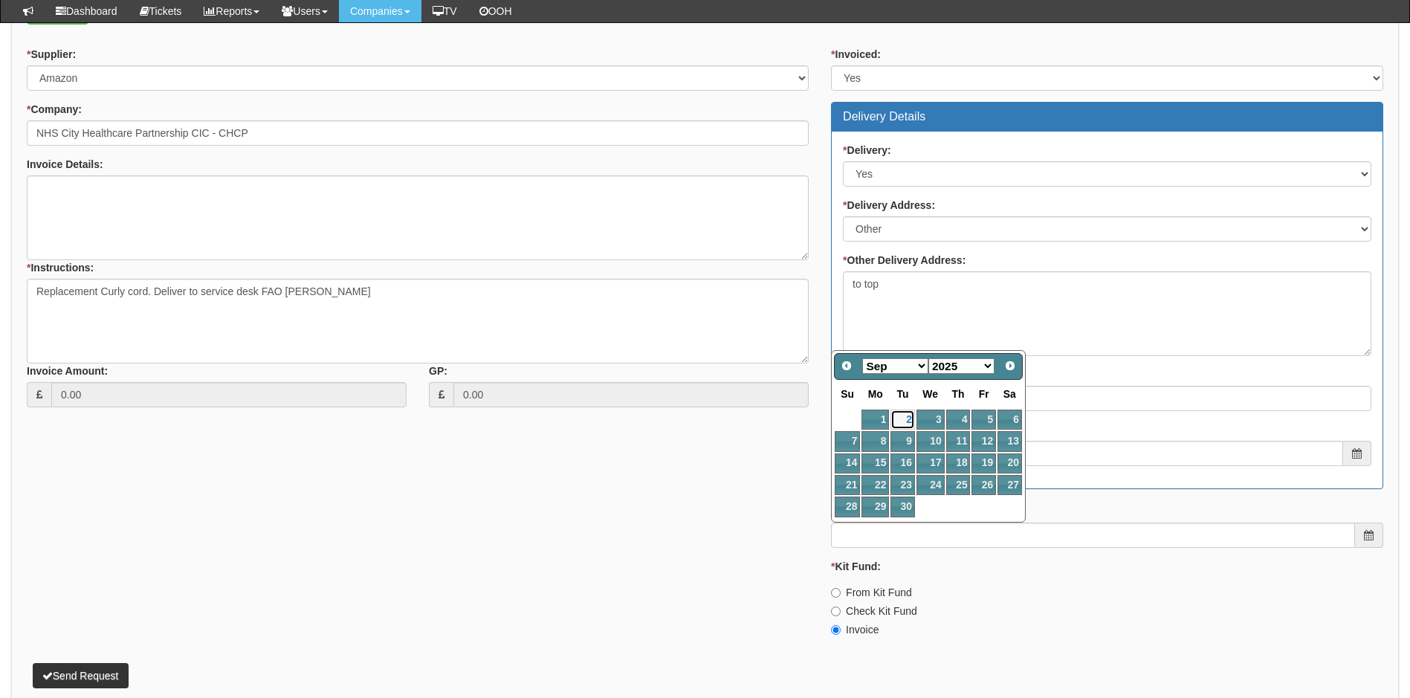
click at [904, 417] on link "2" at bounding box center [902, 419] width 24 height 20
type input "[DATE]"
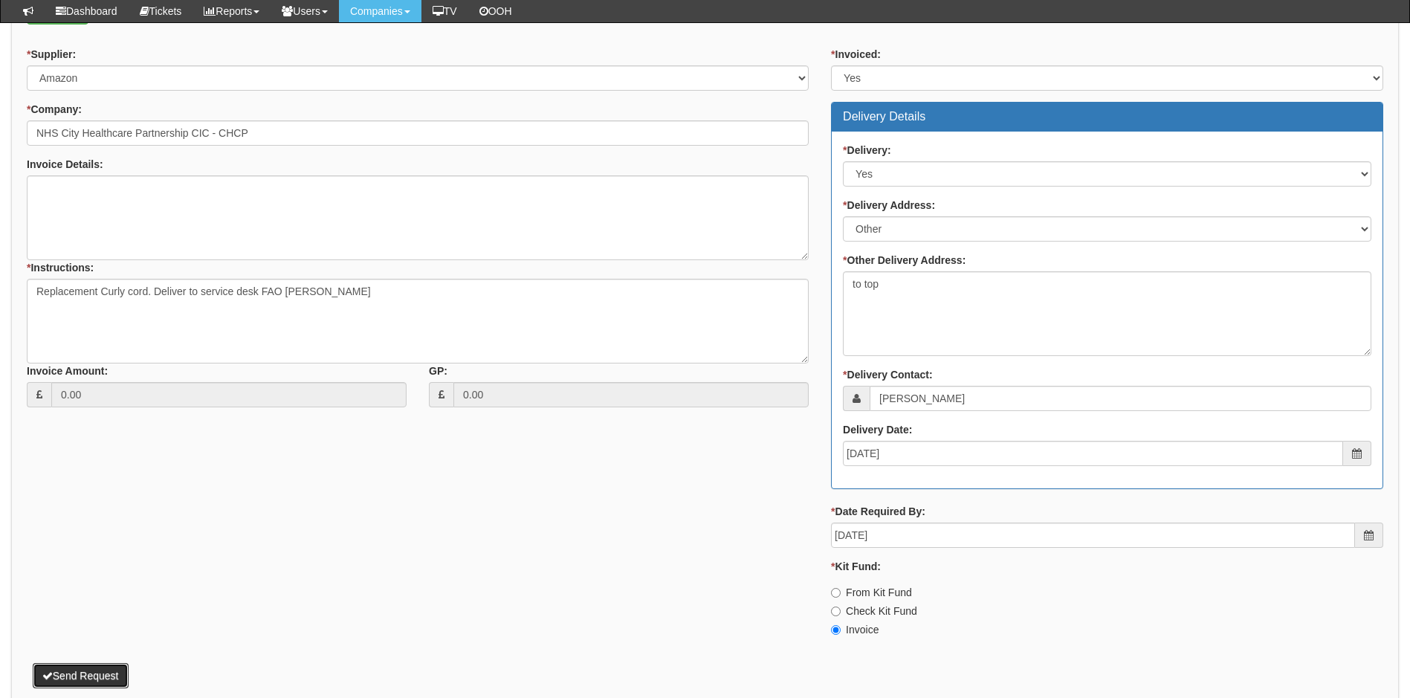
click at [106, 672] on button "Send Request" at bounding box center [81, 675] width 96 height 25
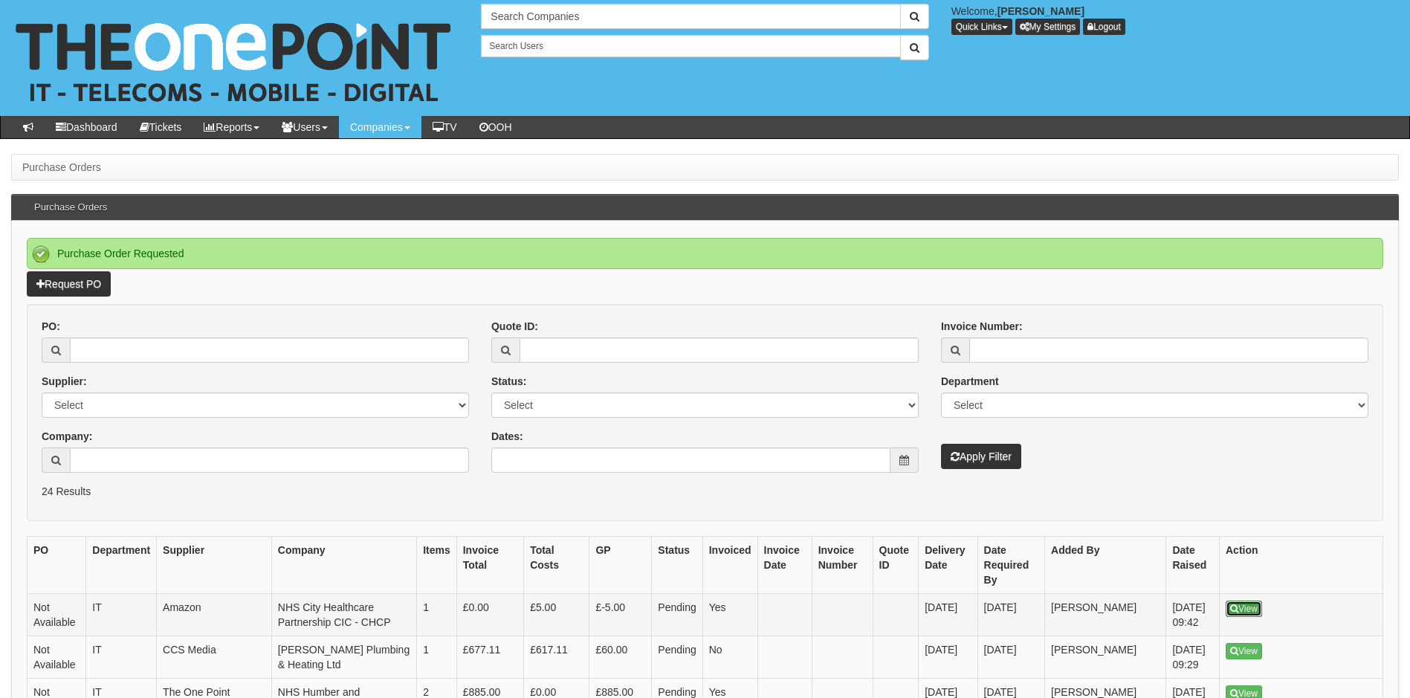
click at [1253, 600] on link "View" at bounding box center [1243, 608] width 36 height 16
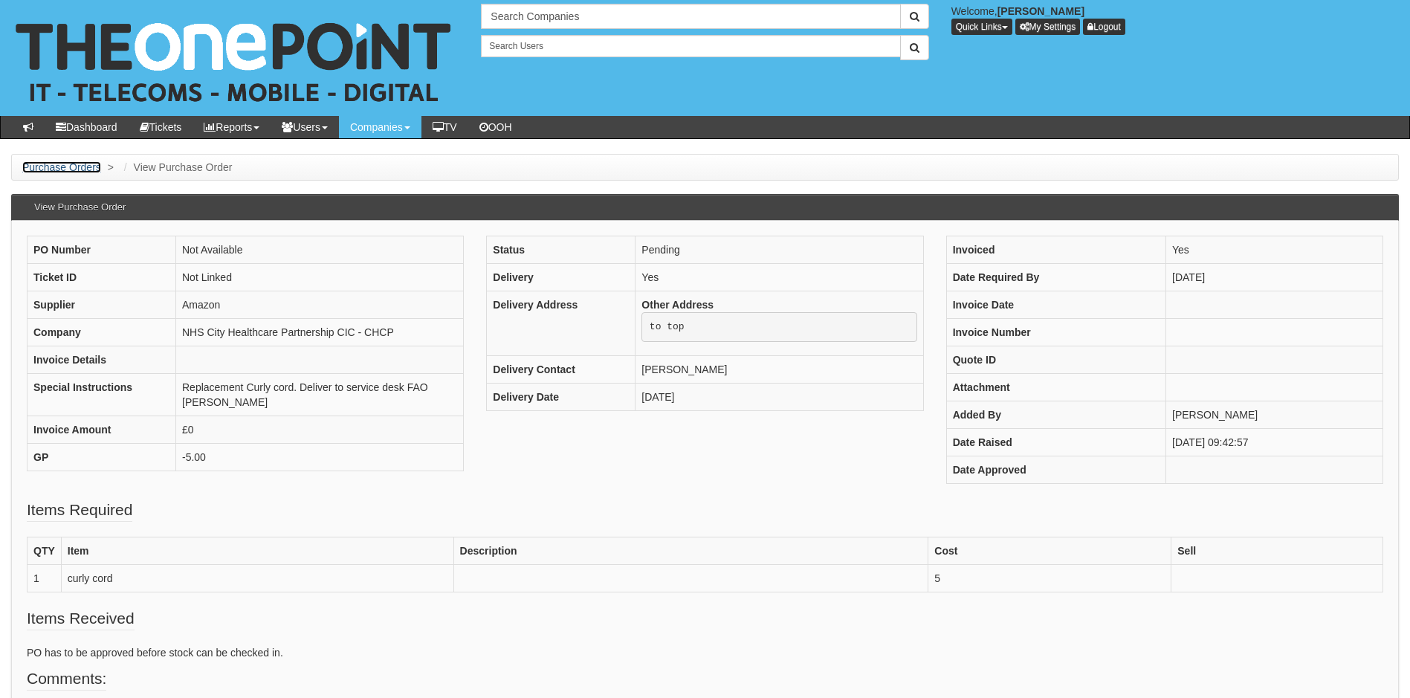
click at [47, 166] on link "Purchase Orders" at bounding box center [61, 167] width 79 height 12
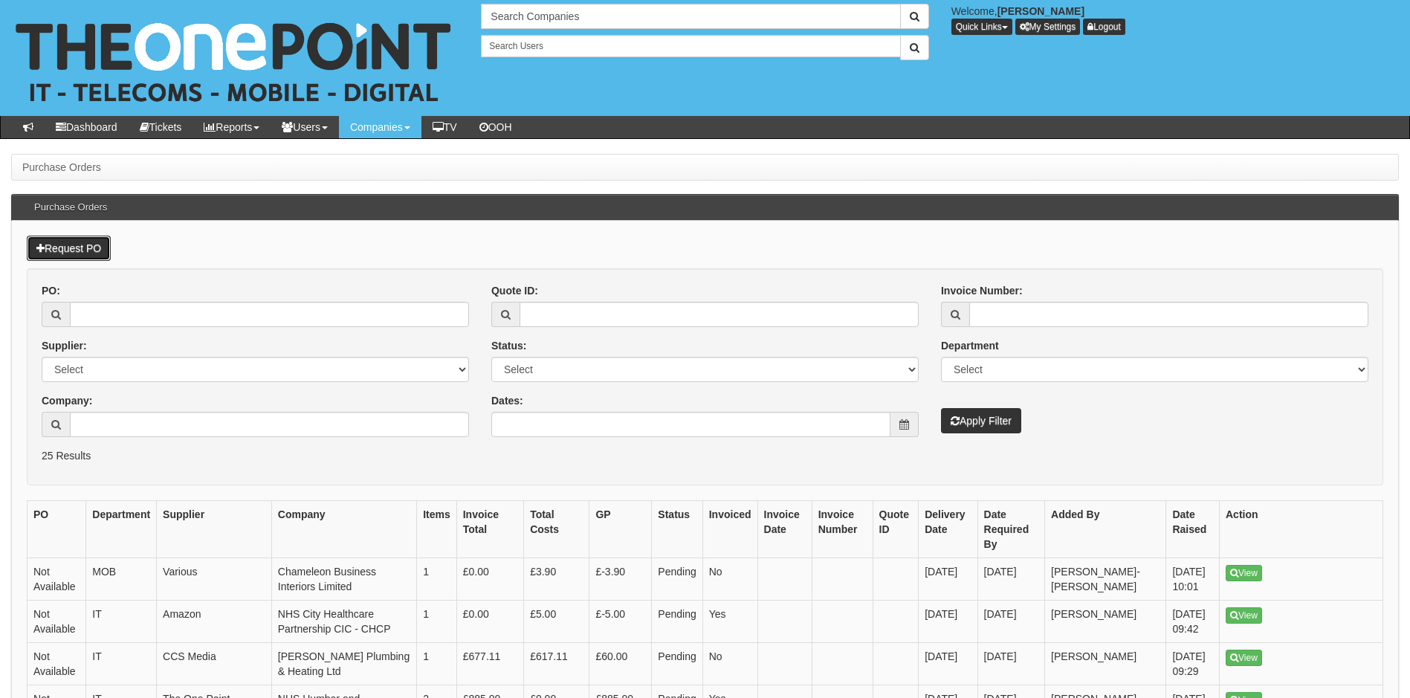
click at [98, 248] on link "Request PO" at bounding box center [69, 248] width 84 height 25
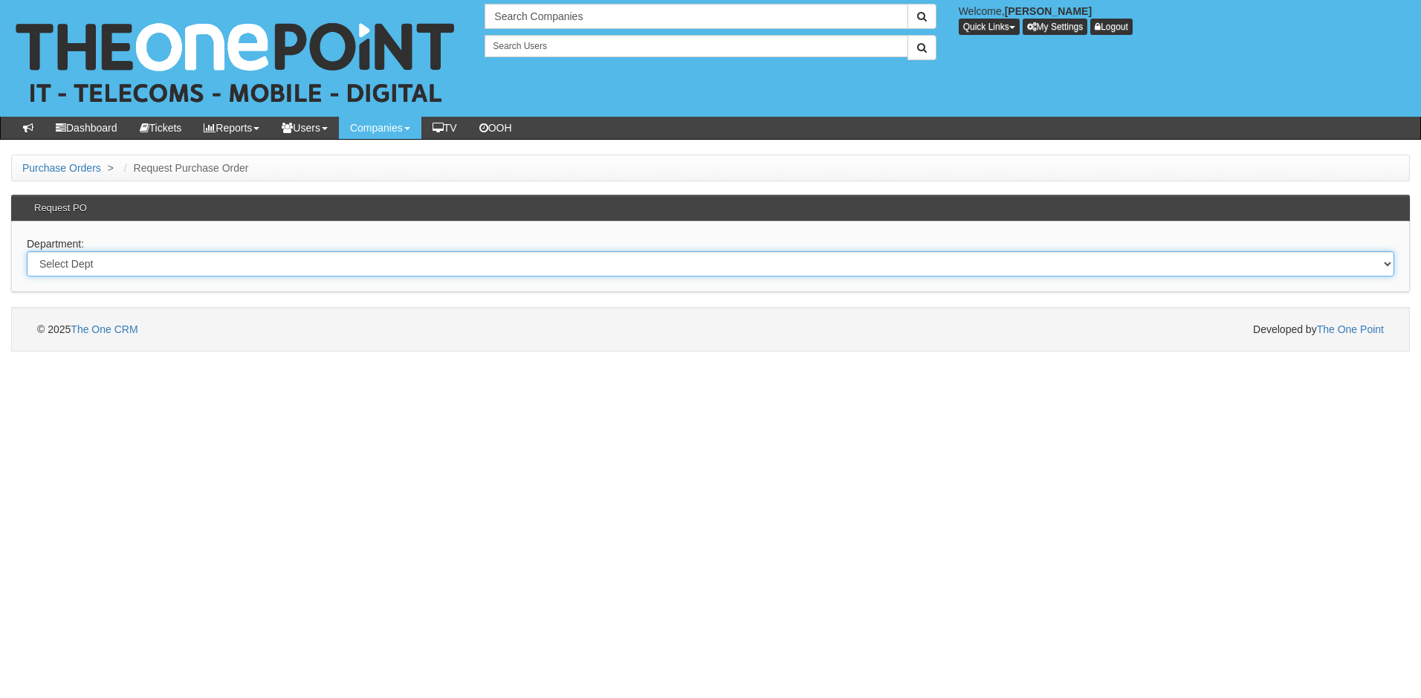
click at [123, 263] on select "Select Dept Digital Internal IT Mobiles Marketing Telecoms" at bounding box center [710, 263] width 1367 height 25
select select "?pipeID=&dept=TEL"
click at [27, 251] on select "Select Dept Digital Internal IT Mobiles Marketing Telecoms" at bounding box center [710, 263] width 1367 height 25
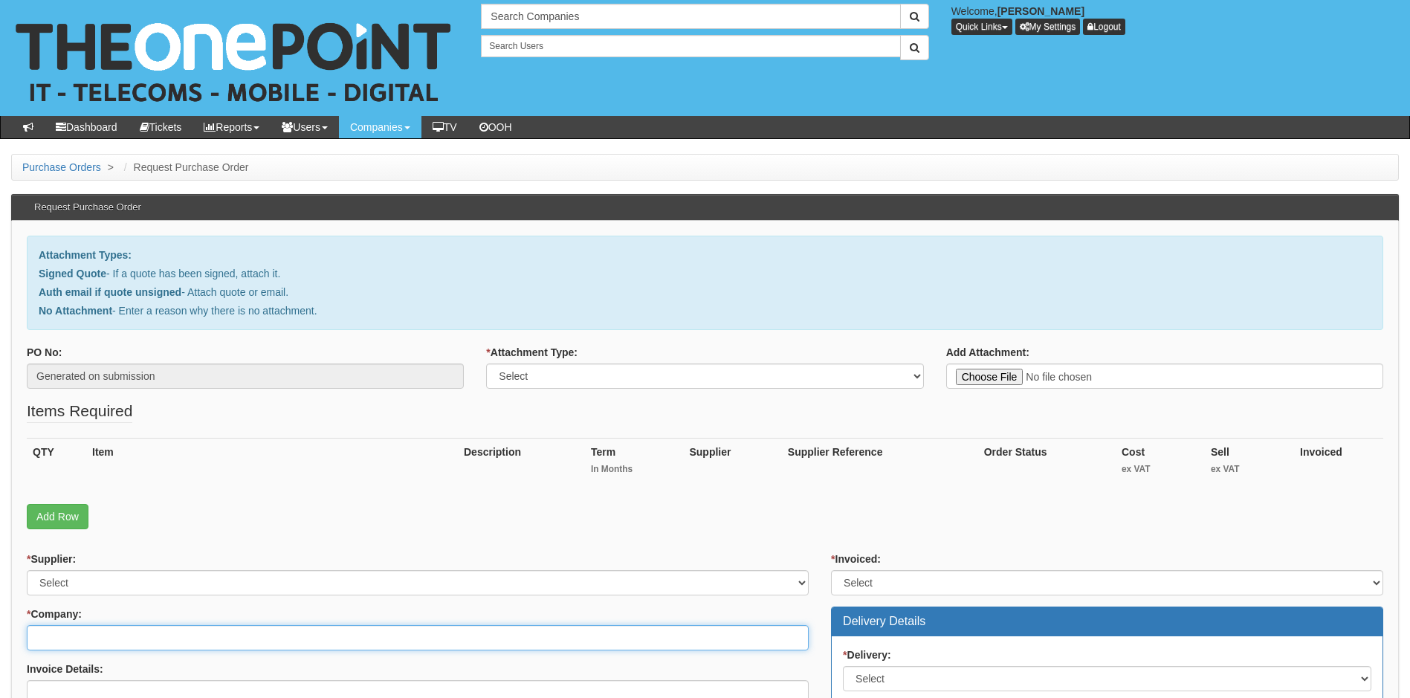
click at [153, 639] on input "* Company:" at bounding box center [418, 637] width 782 height 25
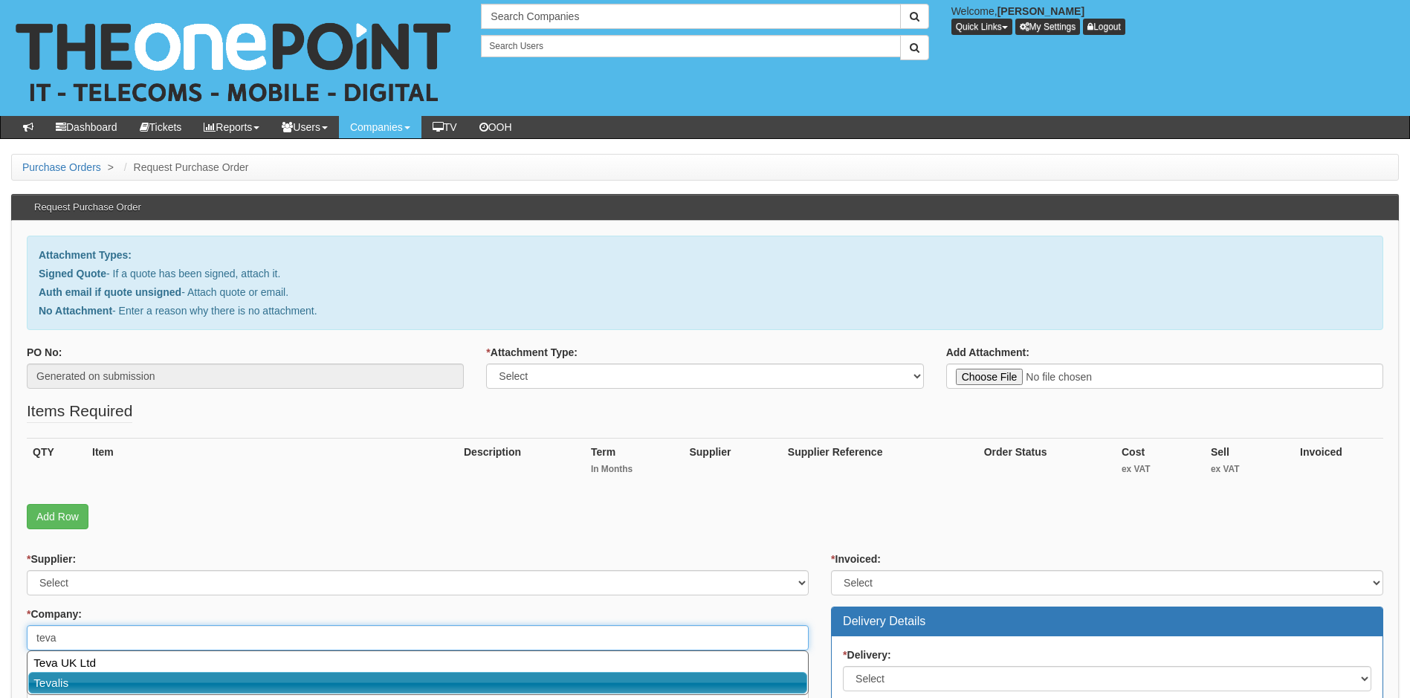
click at [123, 681] on link "Tevalis" at bounding box center [417, 683] width 779 height 22
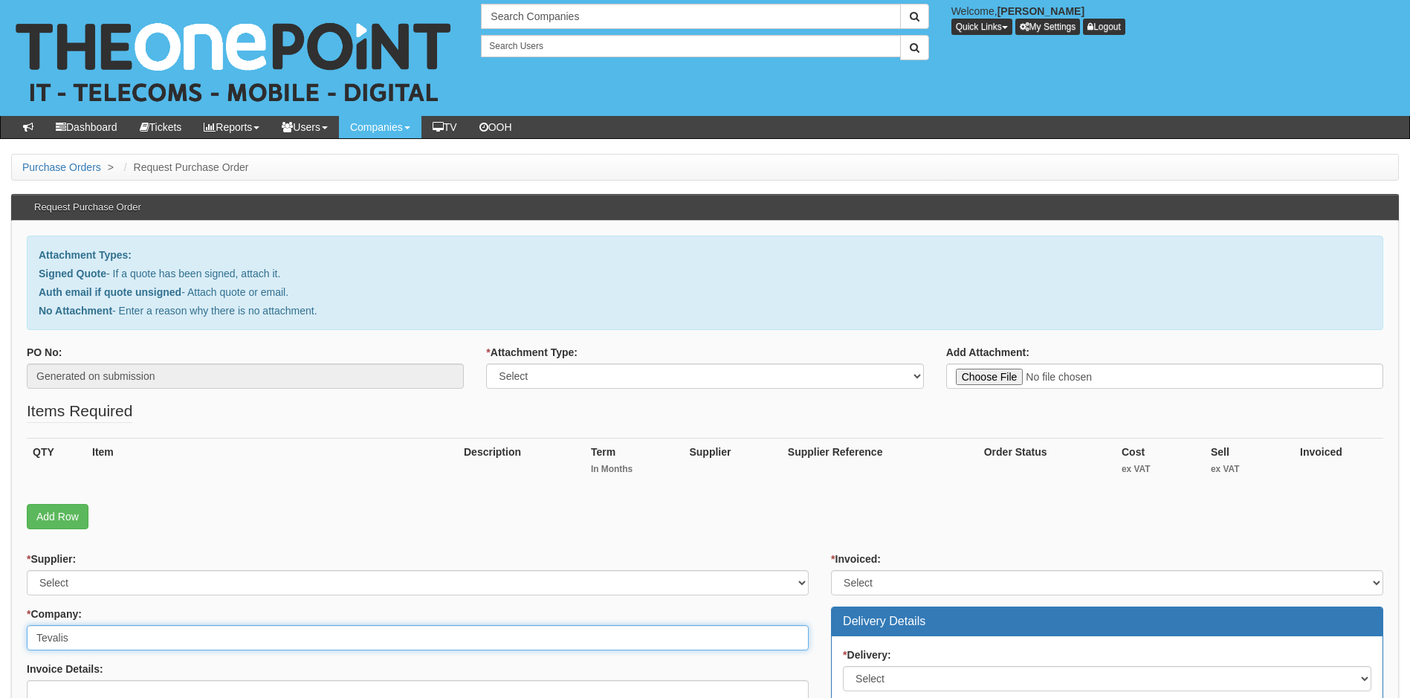
type input "Tevalis"
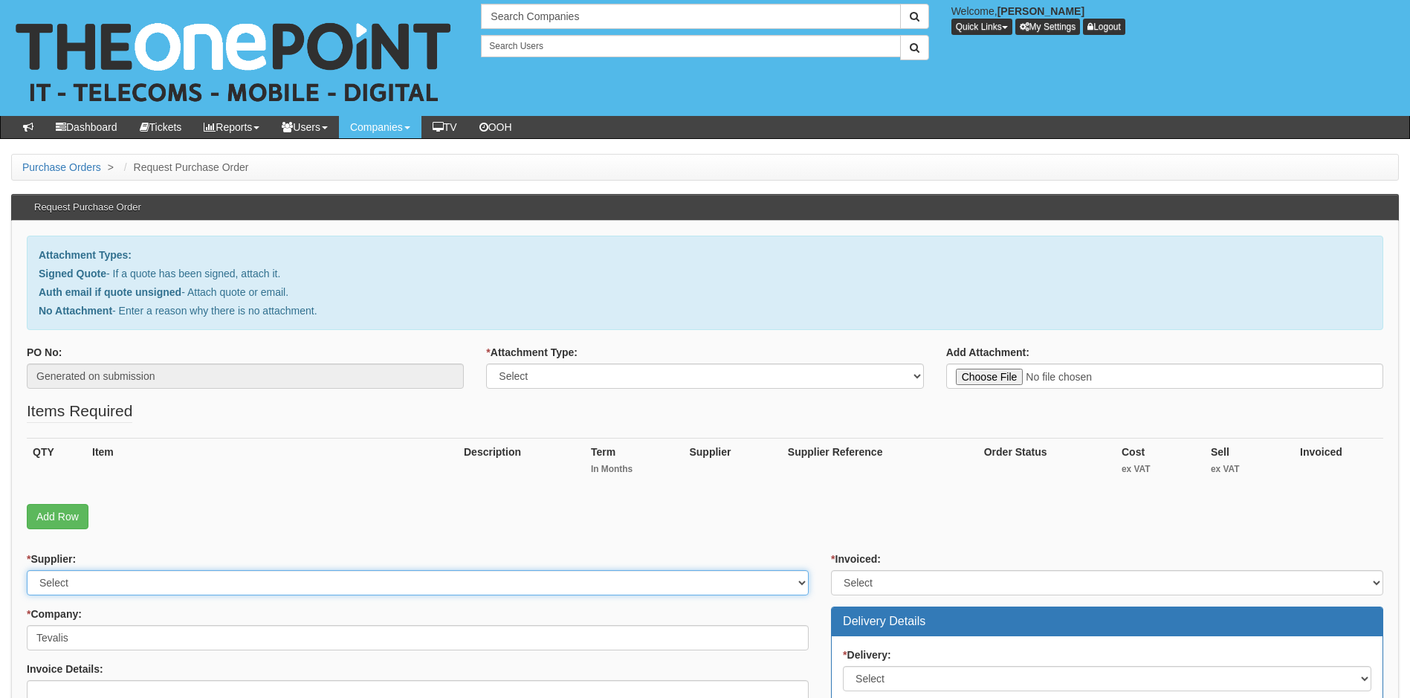
click at [187, 583] on select "Select 123 REG.co.uk 1Password 3 4Gon AA Jones Electric Ltd Abzorb Access Group…" at bounding box center [418, 582] width 782 height 25
select select "72"
click at [187, 583] on select "Select 123 REG.co.uk 1Password 3 4Gon AA Jones Electric Ltd Abzorb Access Group…" at bounding box center [418, 582] width 782 height 25
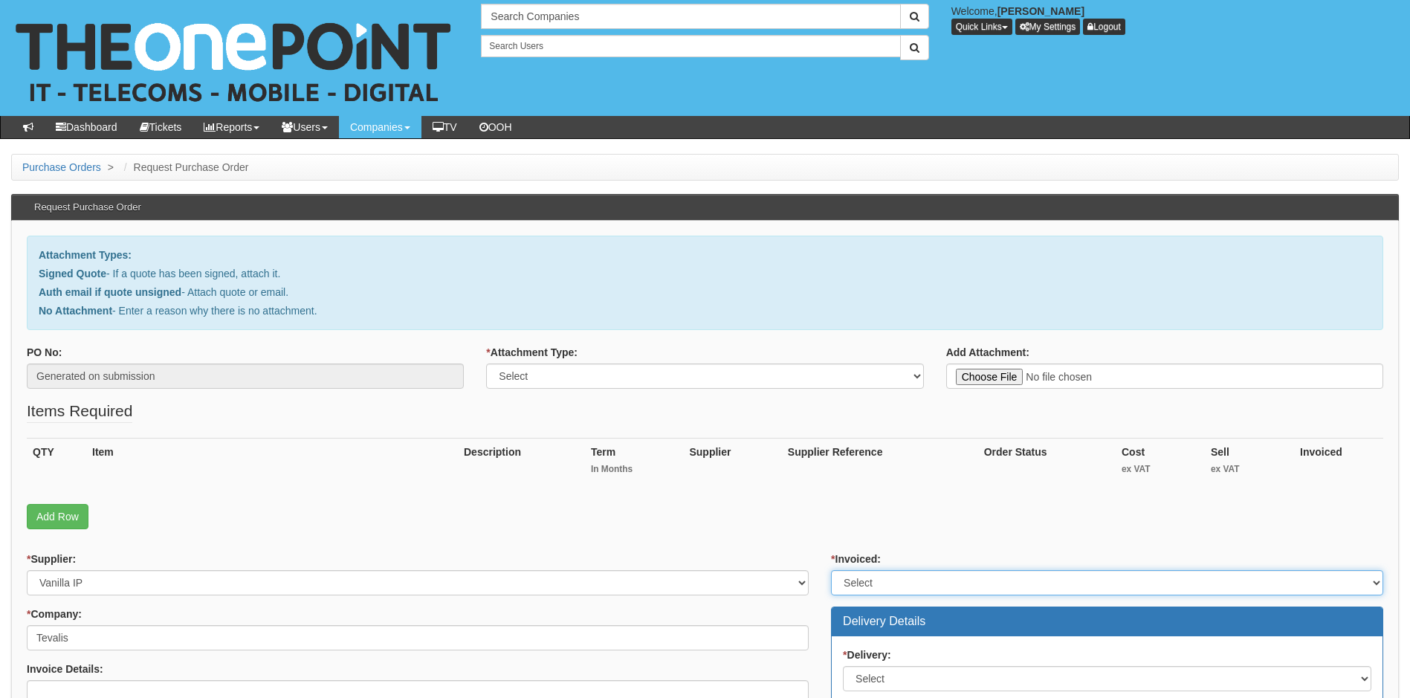
click at [982, 578] on select "Select Yes No N/A STB (part of order)" at bounding box center [1107, 582] width 552 height 25
select select "1"
click at [831, 570] on select "Select Yes No N/A STB (part of order)" at bounding box center [1107, 582] width 552 height 25
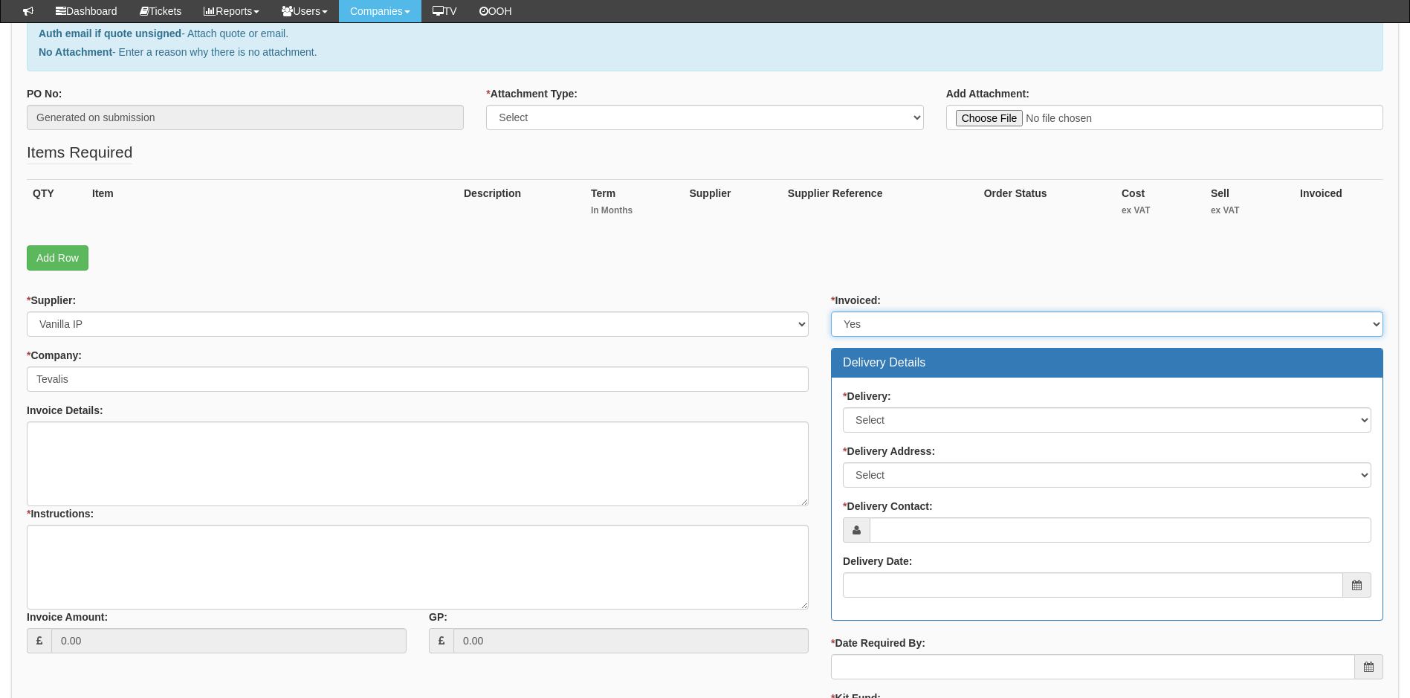
scroll to position [223, 0]
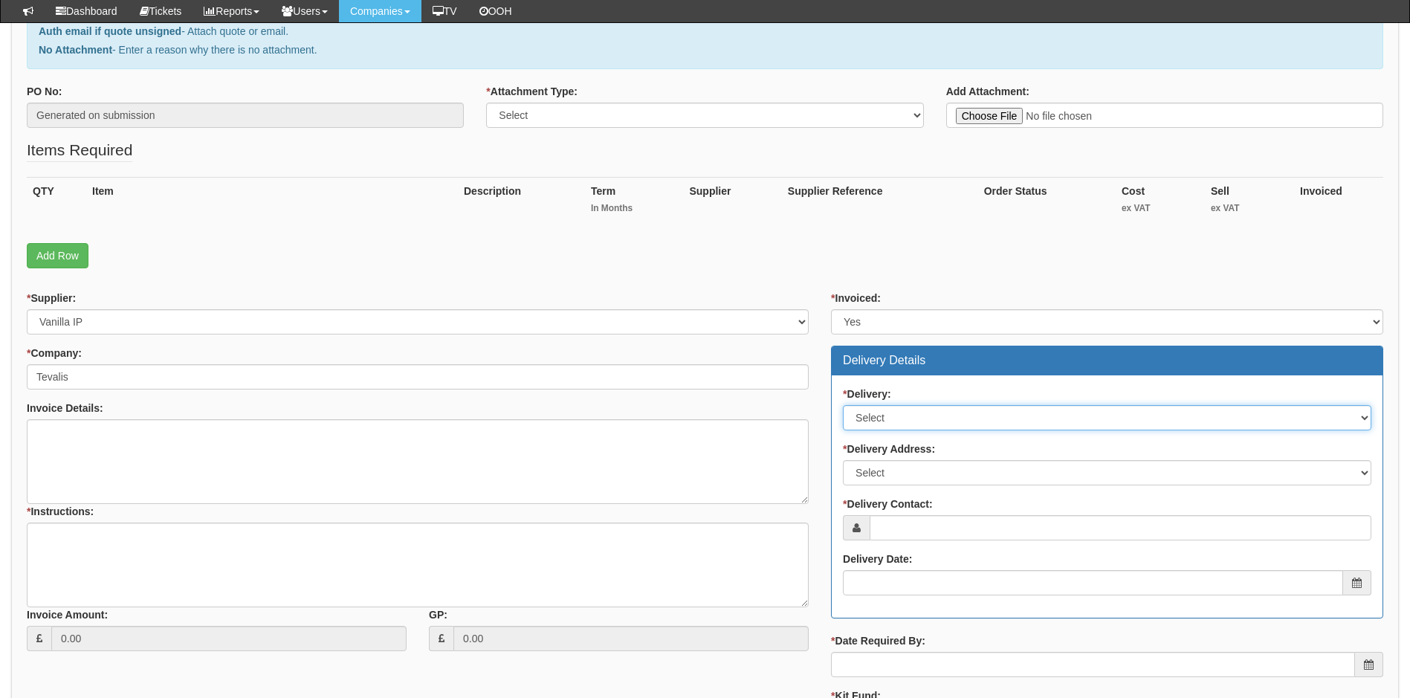
click at [957, 414] on select "Select No Not Applicable Yes" at bounding box center [1107, 417] width 528 height 25
select select "3"
click at [843, 405] on select "Select No Not Applicable Yes" at bounding box center [1107, 417] width 528 height 25
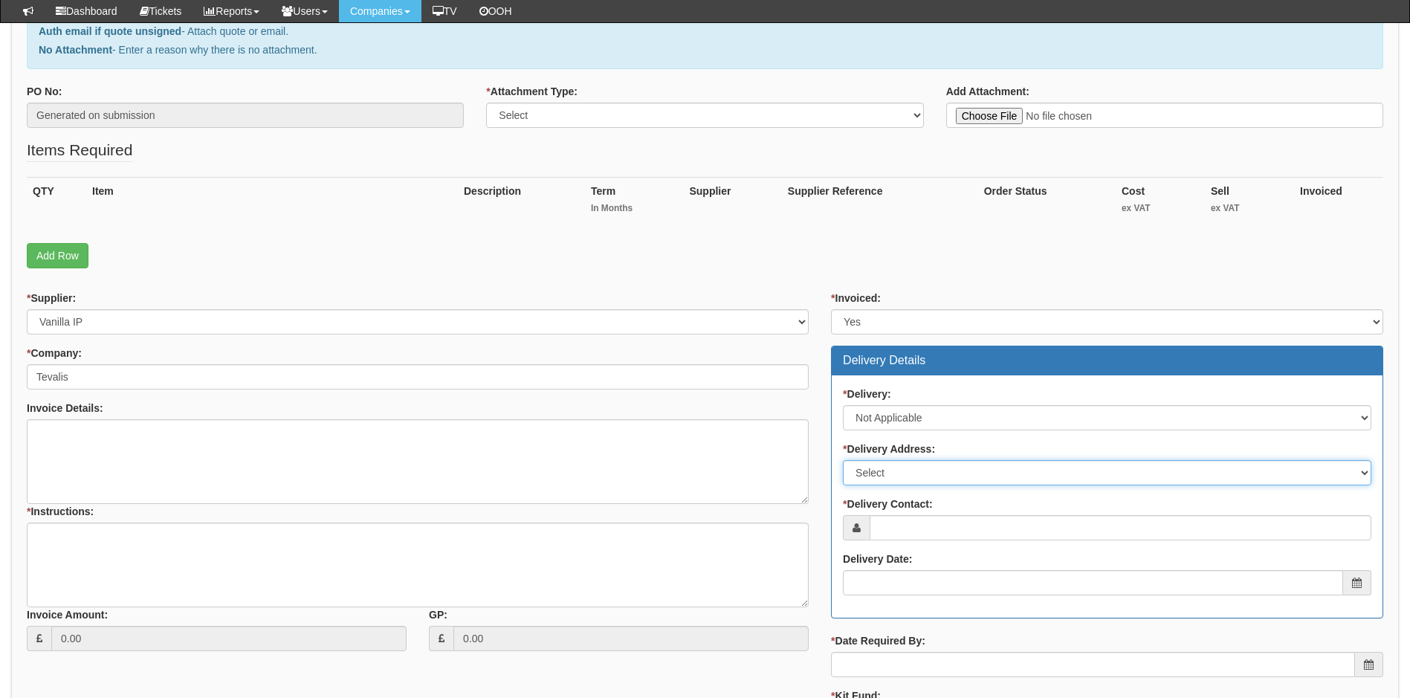
click at [944, 473] on select "Select Not Applicable Main Address - HU130DH Other" at bounding box center [1107, 472] width 528 height 25
select select "N/A"
click at [843, 460] on select "Select Not Applicable Main Address - HU130DH Other" at bounding box center [1107, 472] width 528 height 25
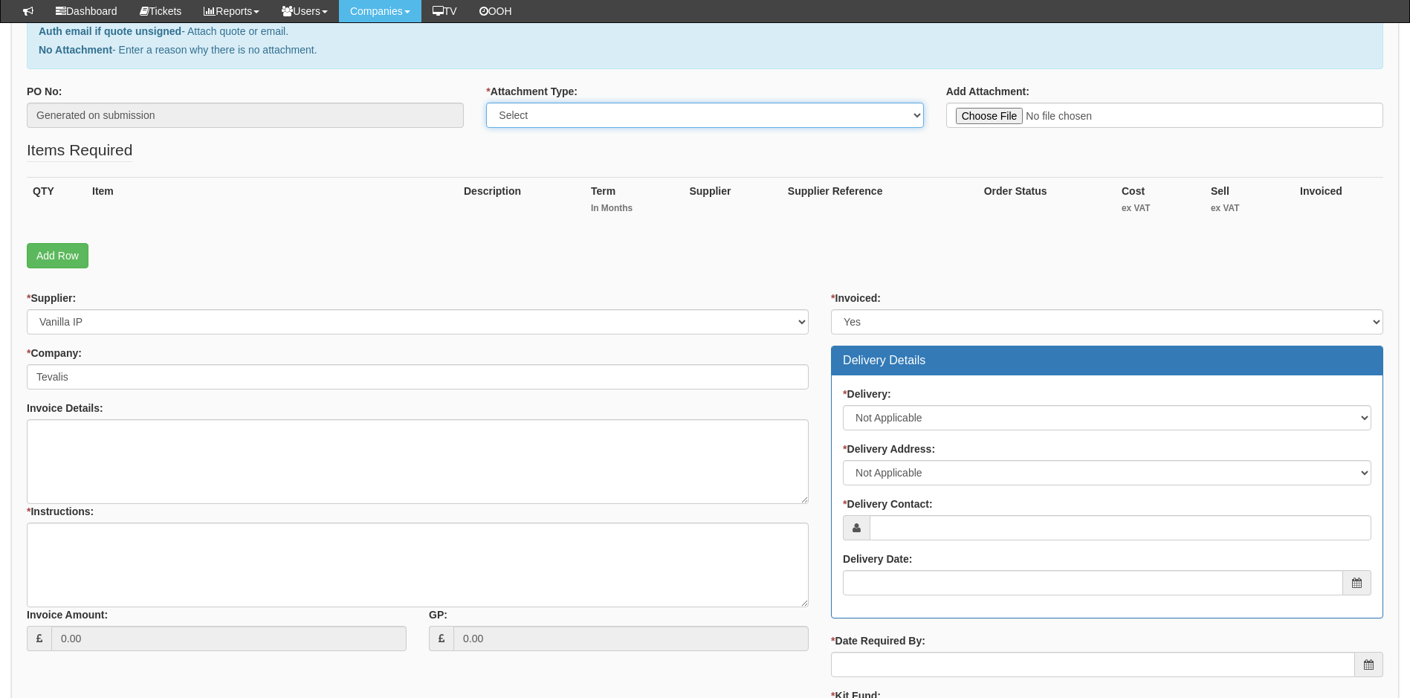
click at [849, 122] on select "Select Signed Quote Auth email with quote if unsigned No Attachment" at bounding box center [704, 115] width 437 height 25
select select "Signed Quote"
click at [486, 103] on select "Select Signed Quote Auth email with quote if unsigned No Attachment" at bounding box center [704, 115] width 437 height 25
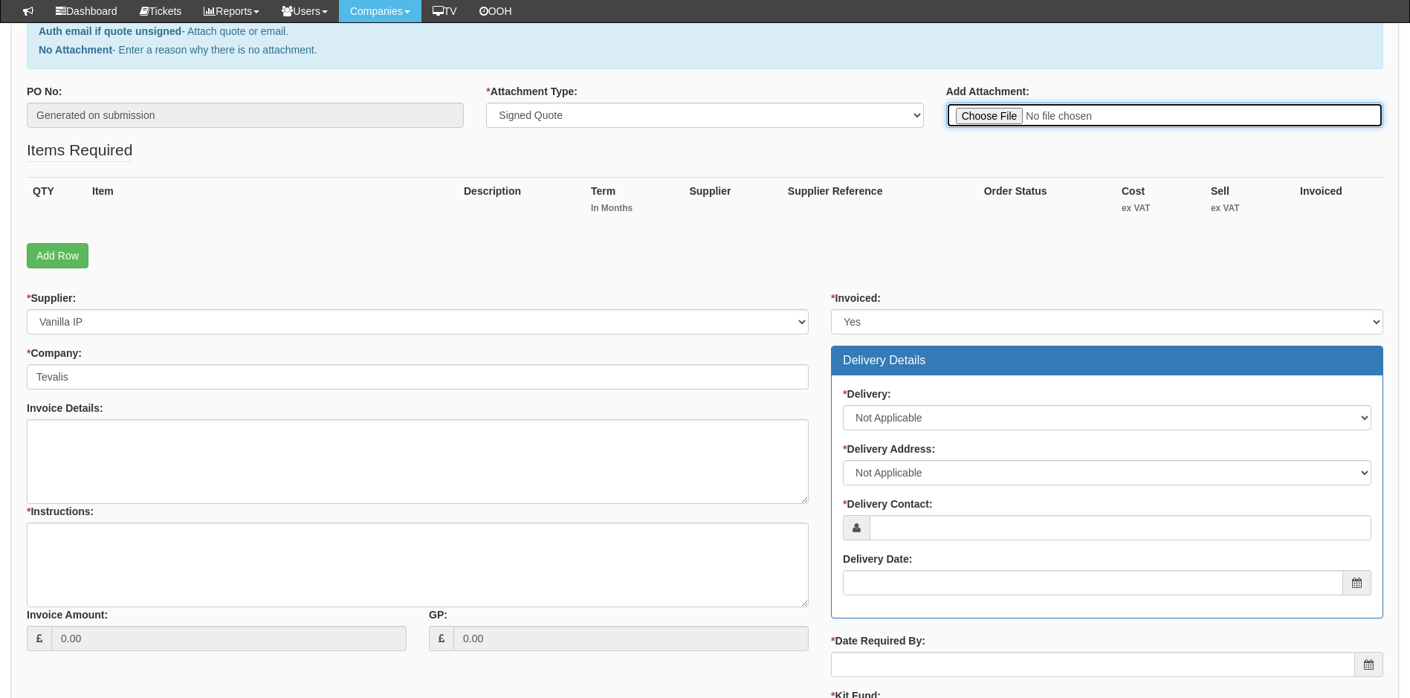
click at [968, 115] on input "Add Attachment:" at bounding box center [1164, 115] width 437 height 25
type input "C:\fakepath\Tevalis - New VoIP licences.pdf"
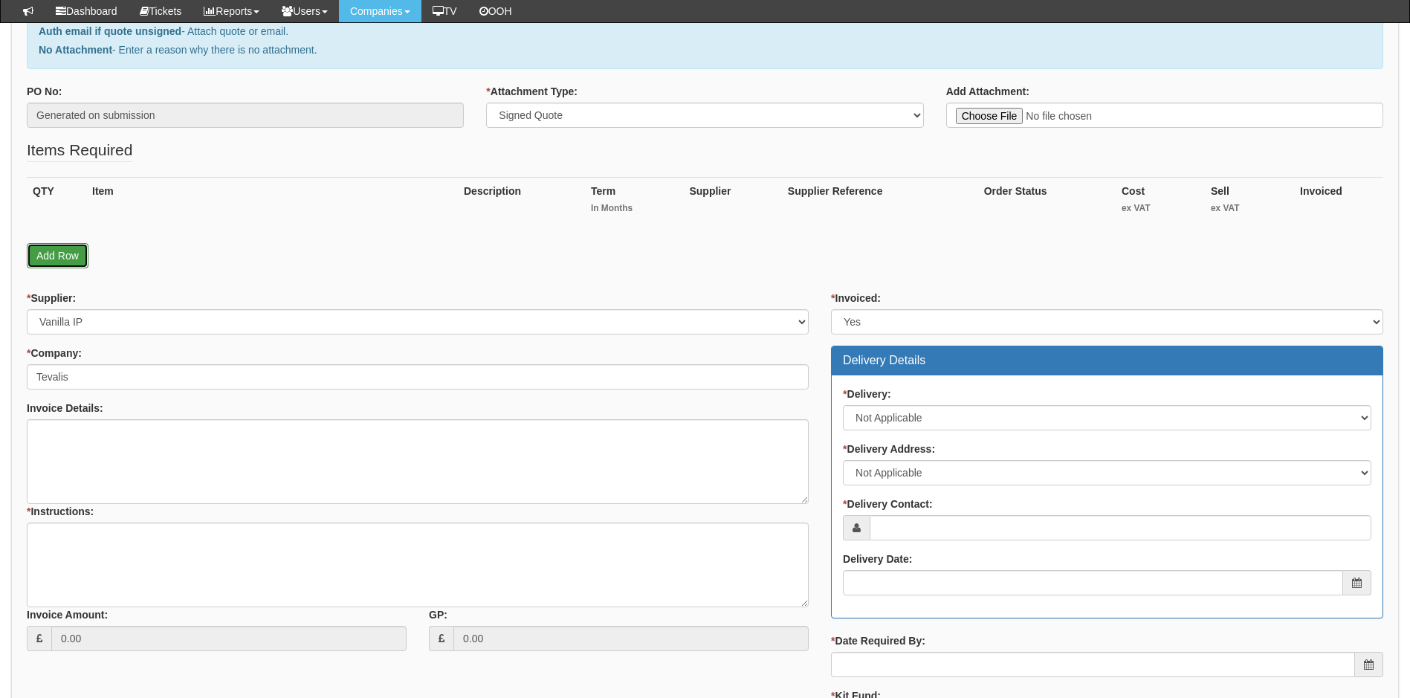
click at [67, 259] on link "Add Row" at bounding box center [58, 255] width 62 height 25
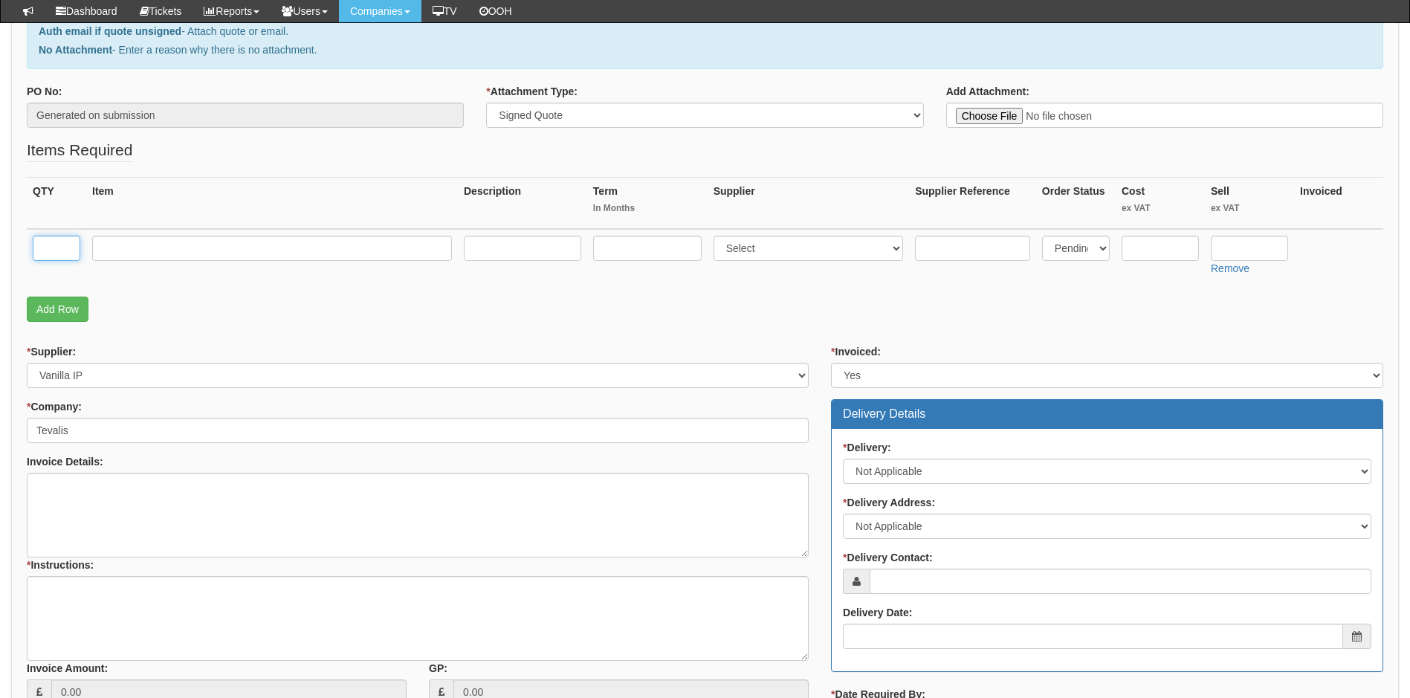
click at [56, 256] on input "text" at bounding box center [57, 248] width 48 height 25
type input "1"
click at [302, 248] on input "text" at bounding box center [272, 248] width 360 height 25
paste input "Call Centre Agent Standard 2000 V2"
type input "Call Centre Agent Standard 2000 V2"
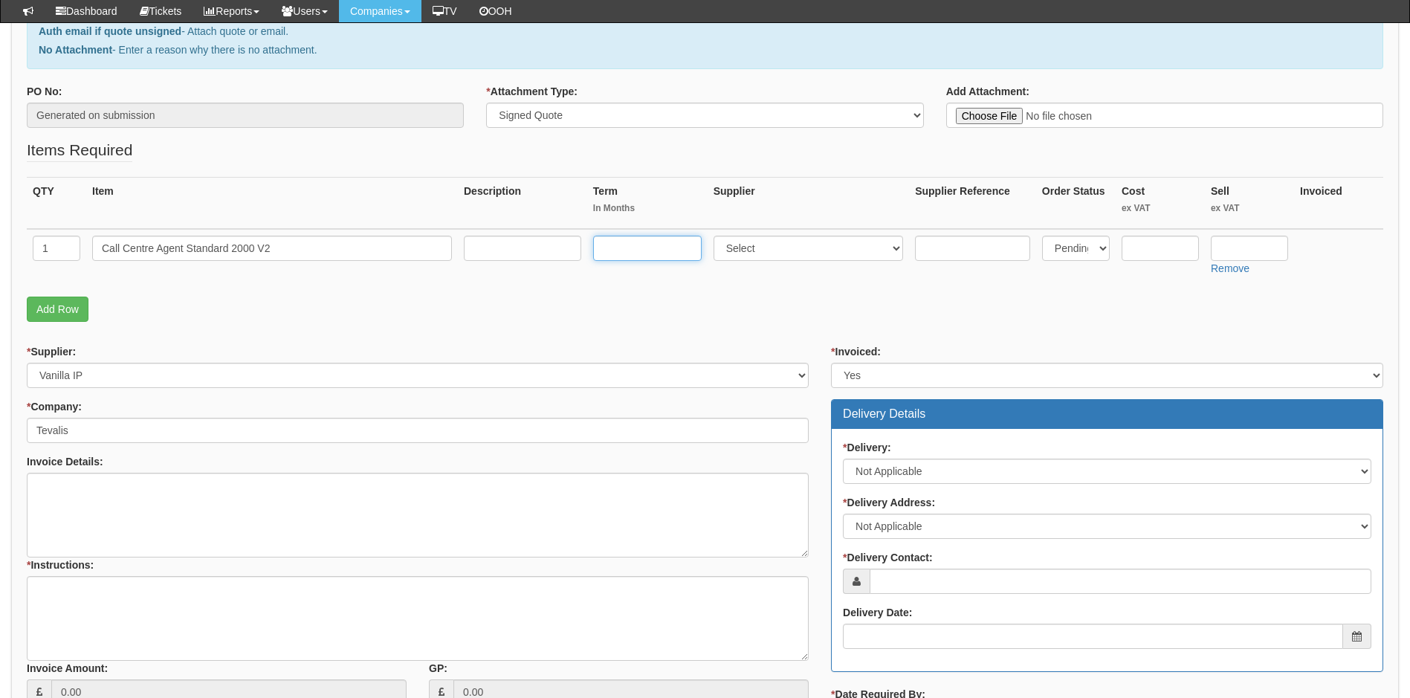
click at [632, 247] on input "text" at bounding box center [647, 248] width 108 height 25
type input "12"
click at [794, 247] on select "Select 123 REG.co.uk 1Password 3 4Gon AA Jones Electric Ltd Abzorb Access Group…" at bounding box center [808, 248] width 190 height 25
select select "72"
click at [716, 236] on select "Select 123 REG.co.uk 1Password 3 4Gon AA Jones Electric Ltd Abzorb Access Group…" at bounding box center [808, 248] width 190 height 25
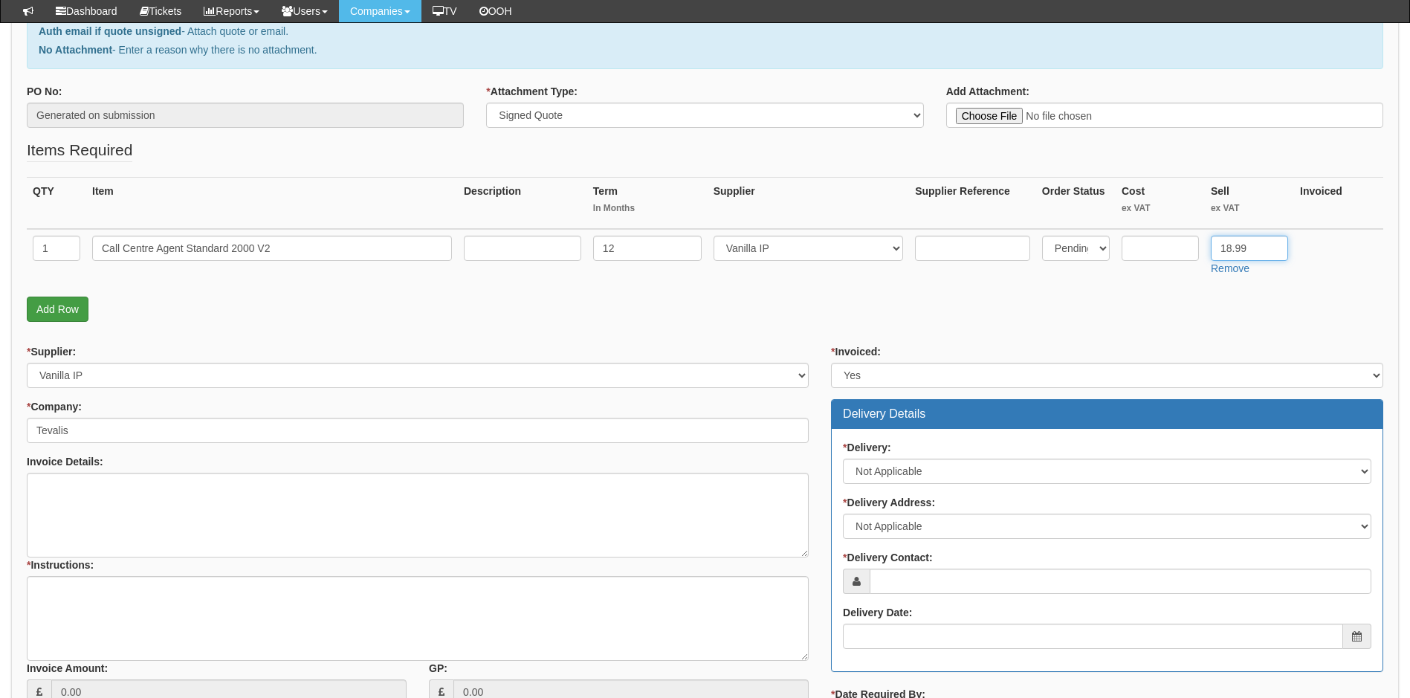
type input "18.99"
click at [55, 309] on link "Add Row" at bounding box center [58, 308] width 62 height 25
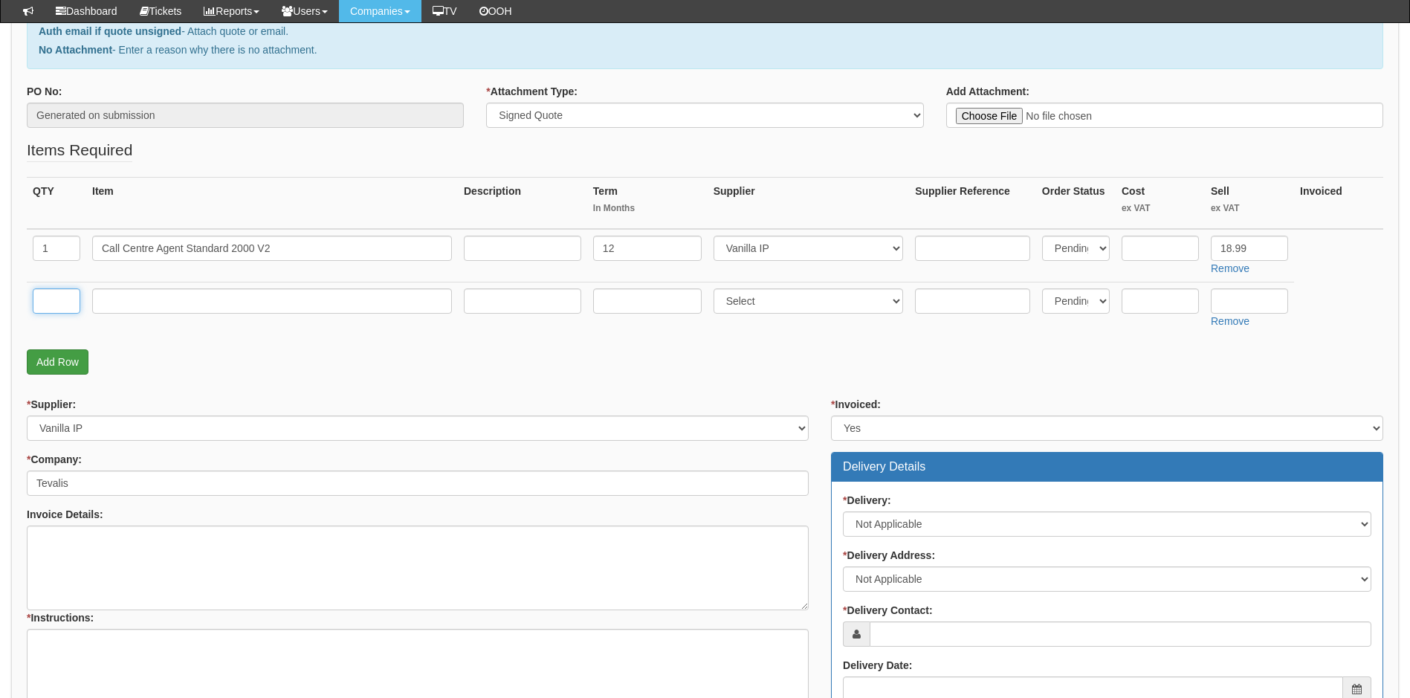
click at [55, 309] on input "text" at bounding box center [57, 300] width 48 height 25
type input "1"
click at [236, 308] on input "text" at bounding box center [272, 300] width 360 height 25
paste input "Unity Service - Dashboard - Graphical 30 - Windows"
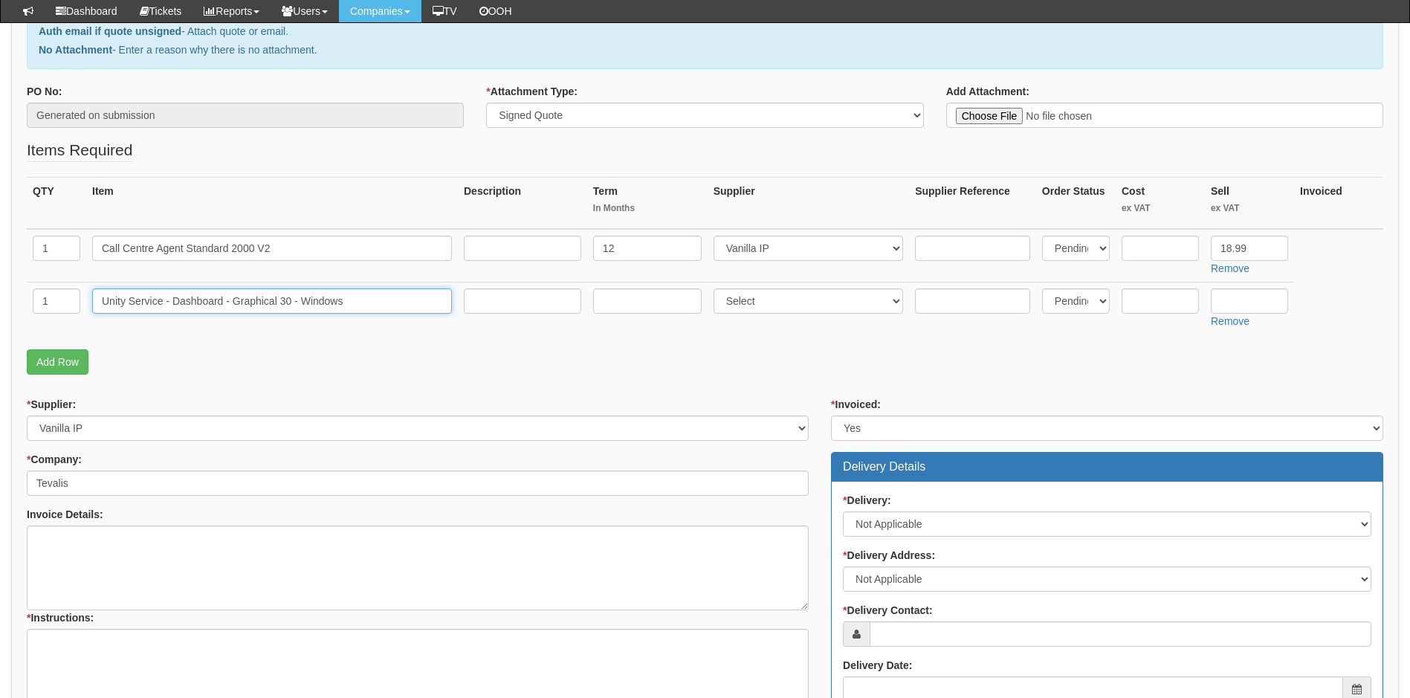
type input "Unity Service - Dashboard - Graphical 30 - Windows"
click at [640, 303] on input "text" at bounding box center [647, 300] width 108 height 25
type input "12"
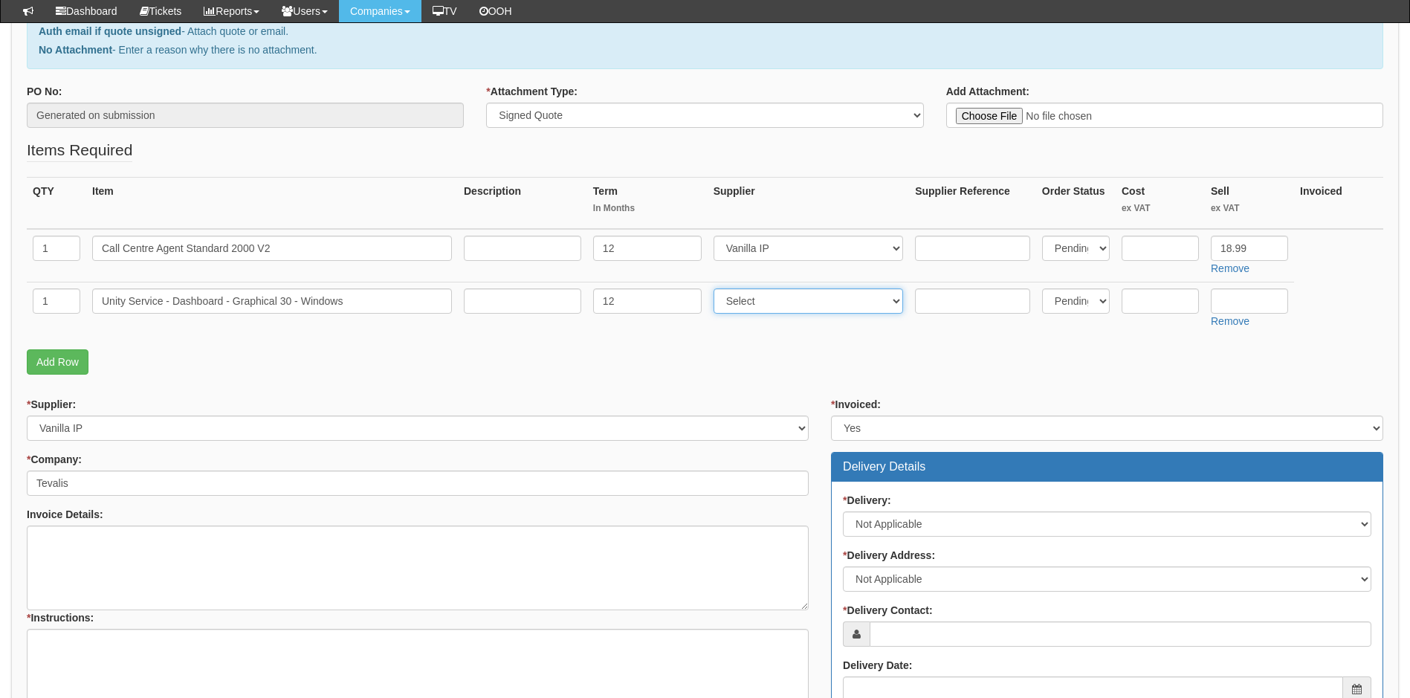
select select "72"
type input "50"
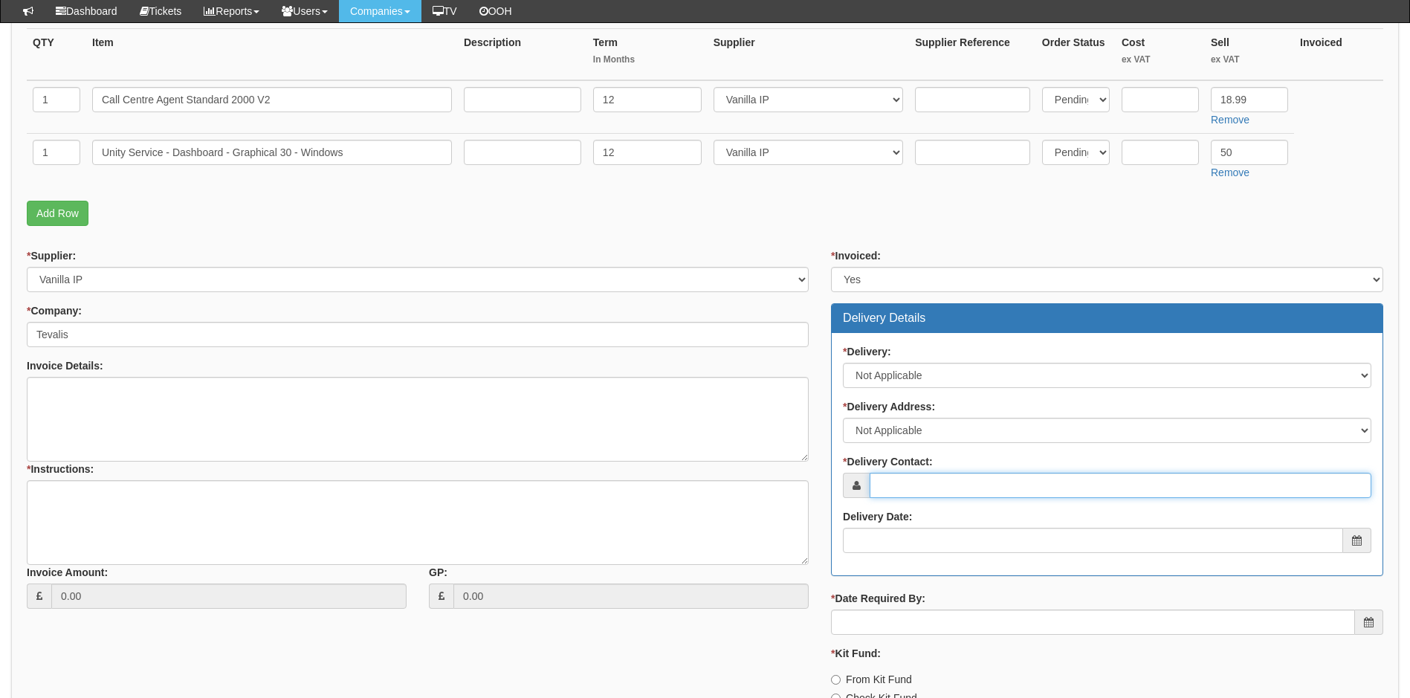
click at [920, 480] on input "* Delivery Contact:" at bounding box center [1120, 485] width 502 height 25
paste input "k.marsden@tevalis.com"
type input "k.marsden@tevalis.com"
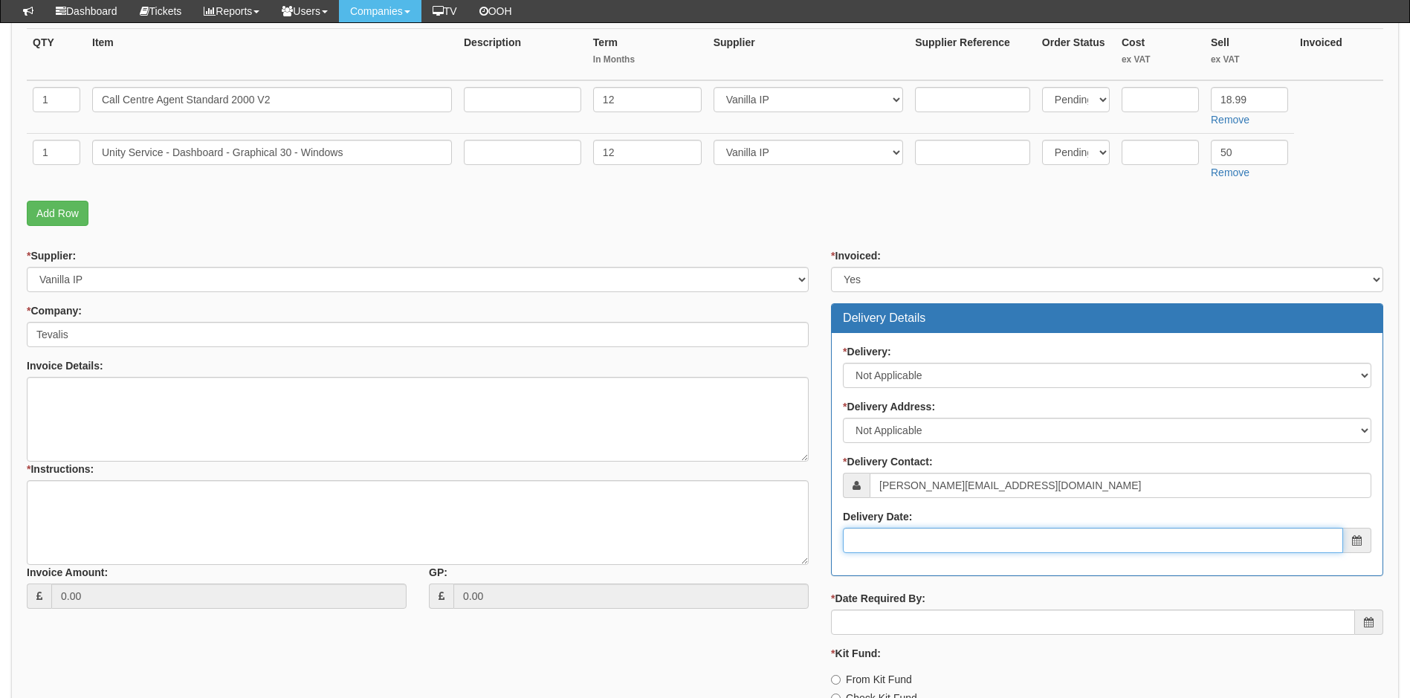
click at [911, 536] on input "Delivery Date:" at bounding box center [1093, 540] width 500 height 25
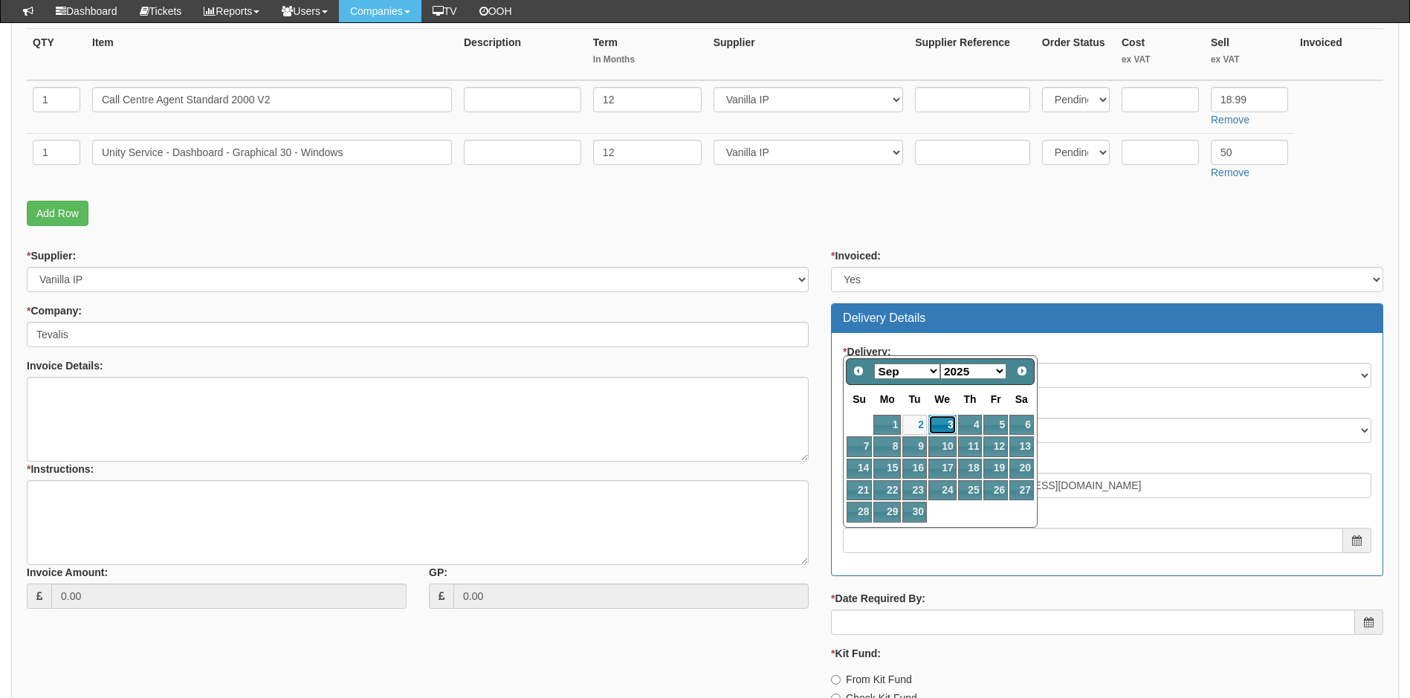
click at [938, 426] on link "3" at bounding box center [942, 425] width 28 height 20
type input "2025-09-03"
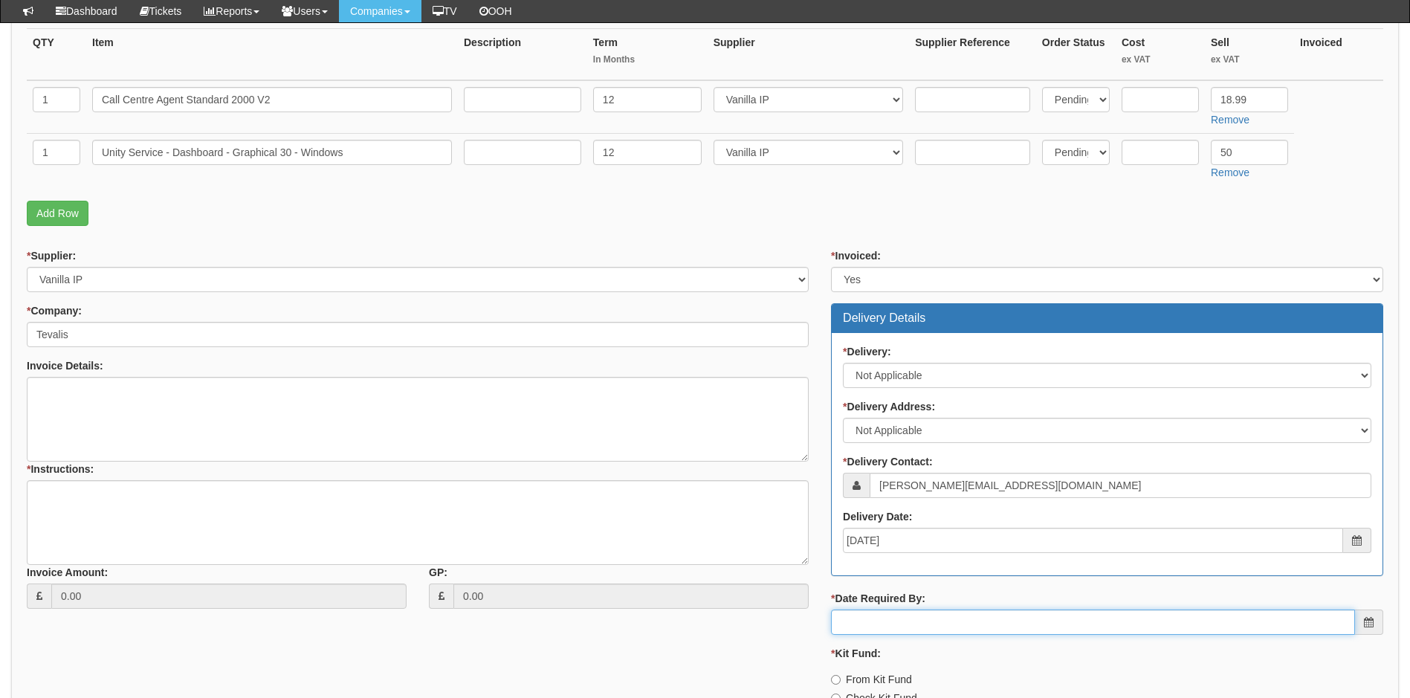
click at [909, 624] on input "* Date Required By:" at bounding box center [1093, 621] width 524 height 25
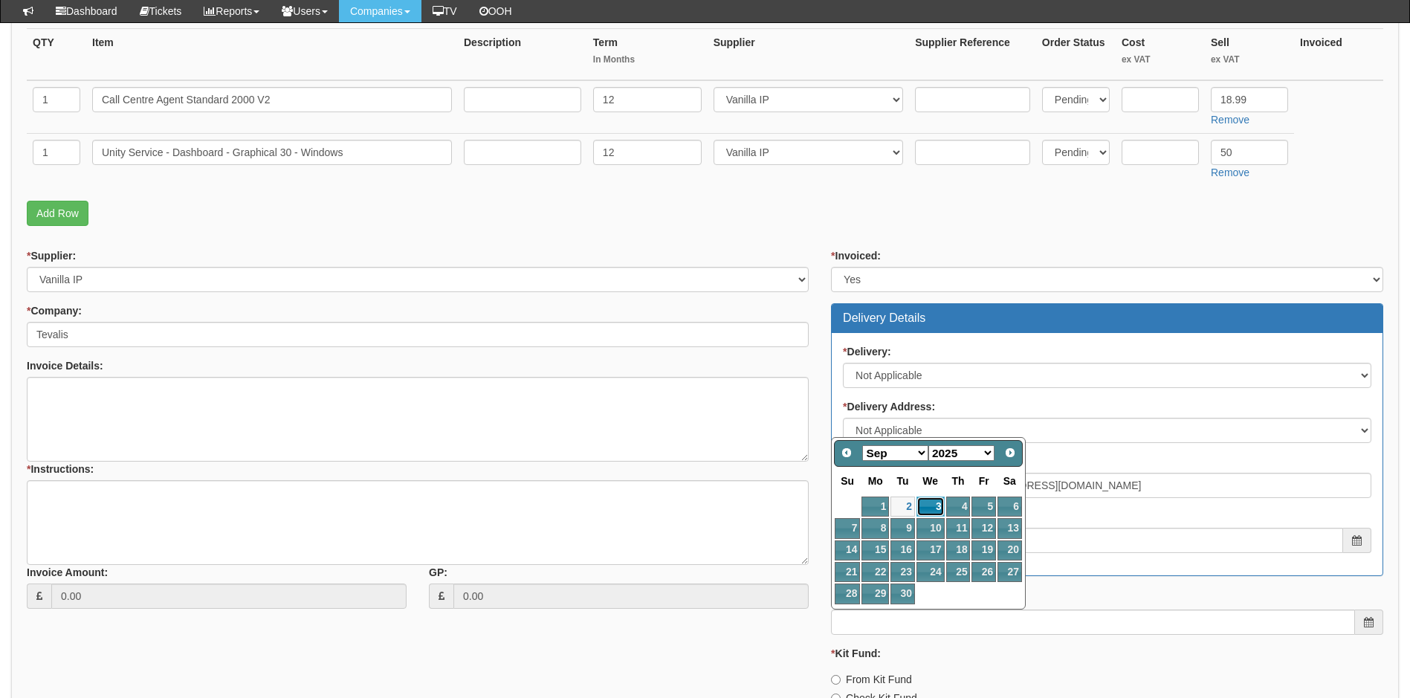
click at [932, 507] on link "3" at bounding box center [930, 506] width 28 height 20
type input "2025-09-03"
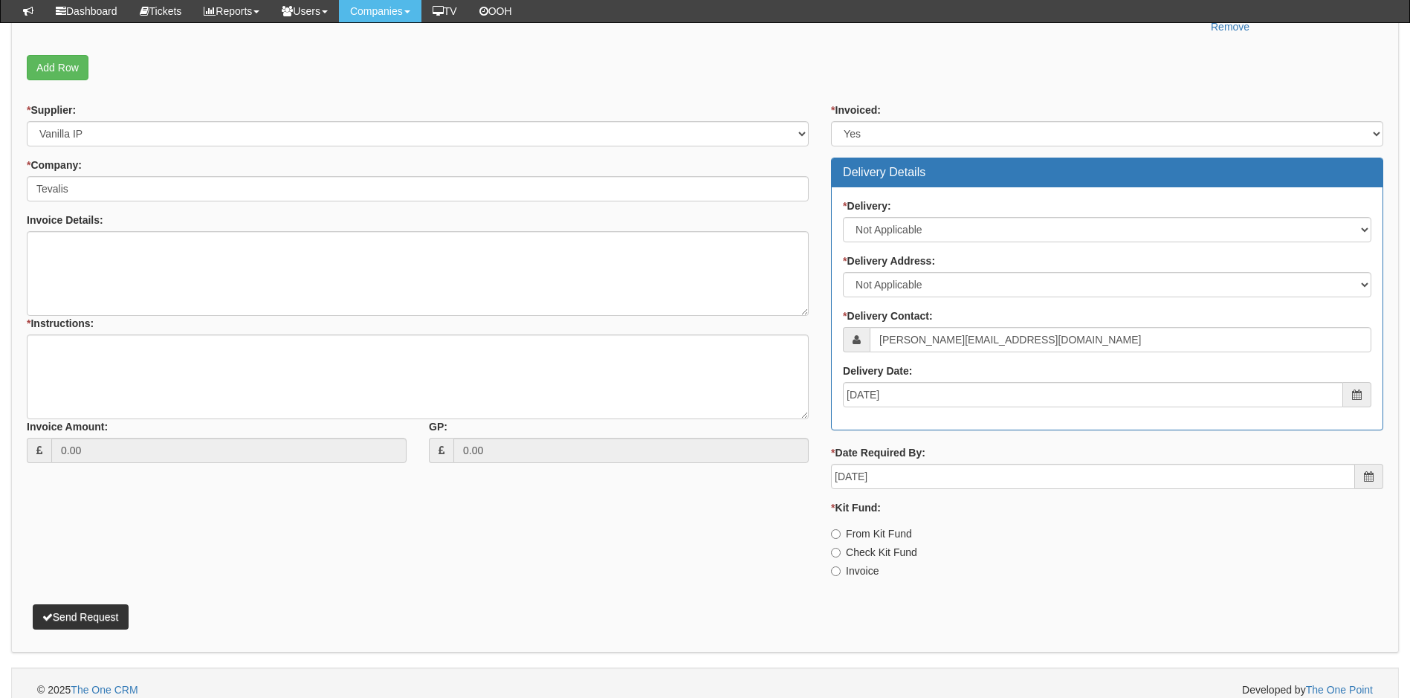
scroll to position [531, 0]
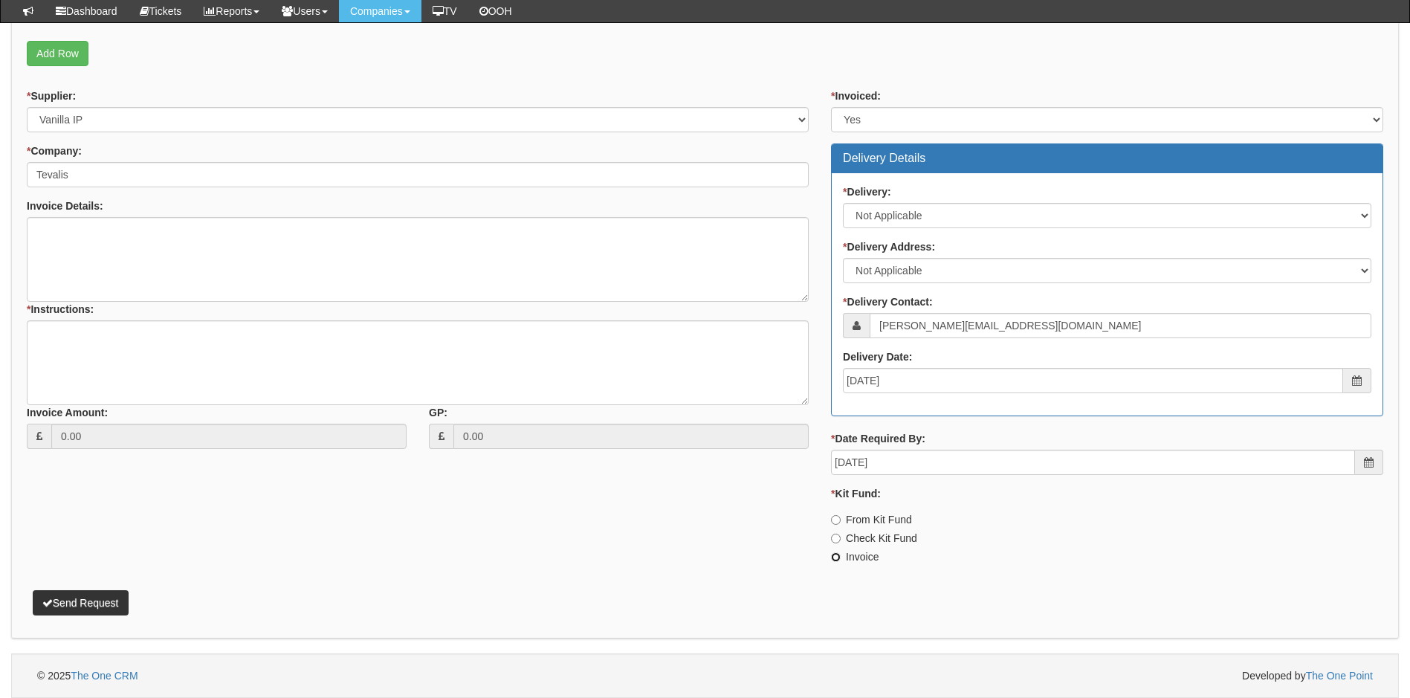
click at [837, 557] on input "Invoice" at bounding box center [836, 557] width 10 height 10
radio input "true"
click at [58, 339] on textarea "* Instructions:" at bounding box center [418, 362] width 782 height 85
type textarea "1"
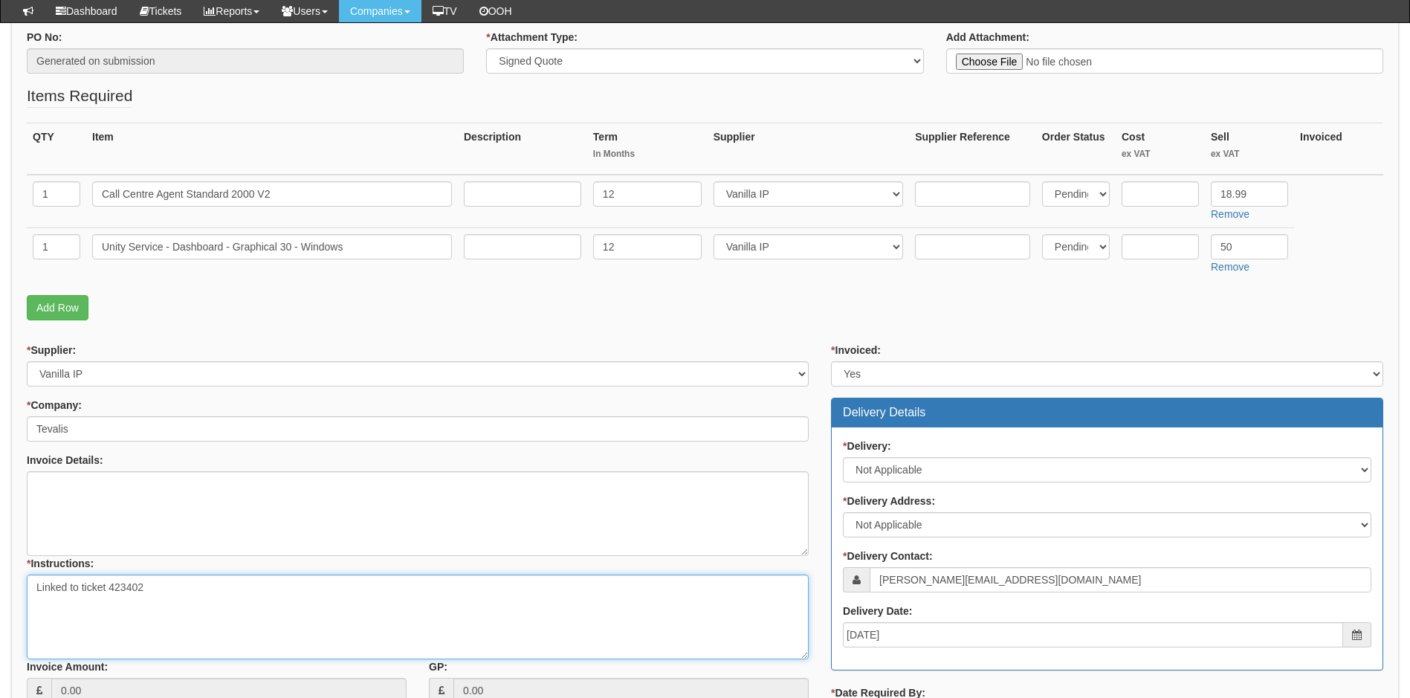
scroll to position [160, 0]
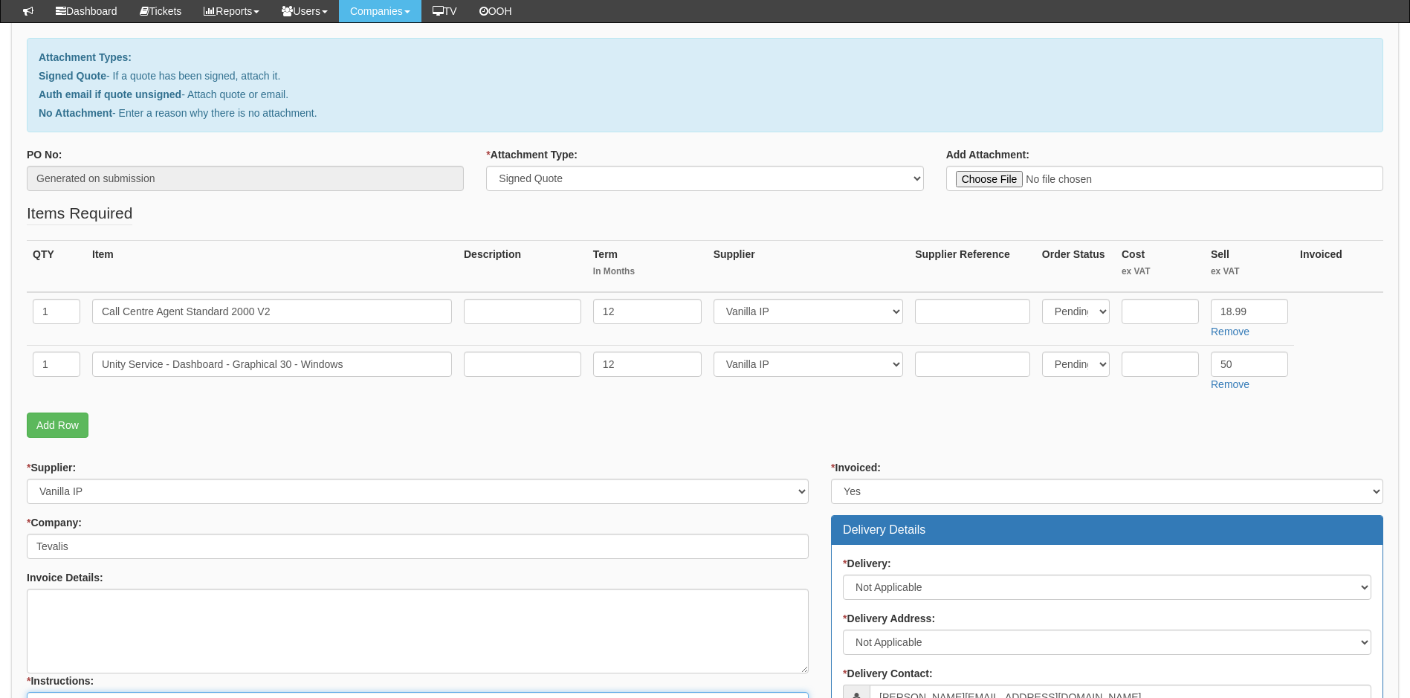
type textarea "Linked to ticket 423402"
click at [1144, 317] on input "text" at bounding box center [1159, 311] width 77 height 25
type input "11.77"
click at [1164, 370] on input "text" at bounding box center [1159, 363] width 77 height 25
click at [1149, 366] on input "text" at bounding box center [1159, 363] width 77 height 25
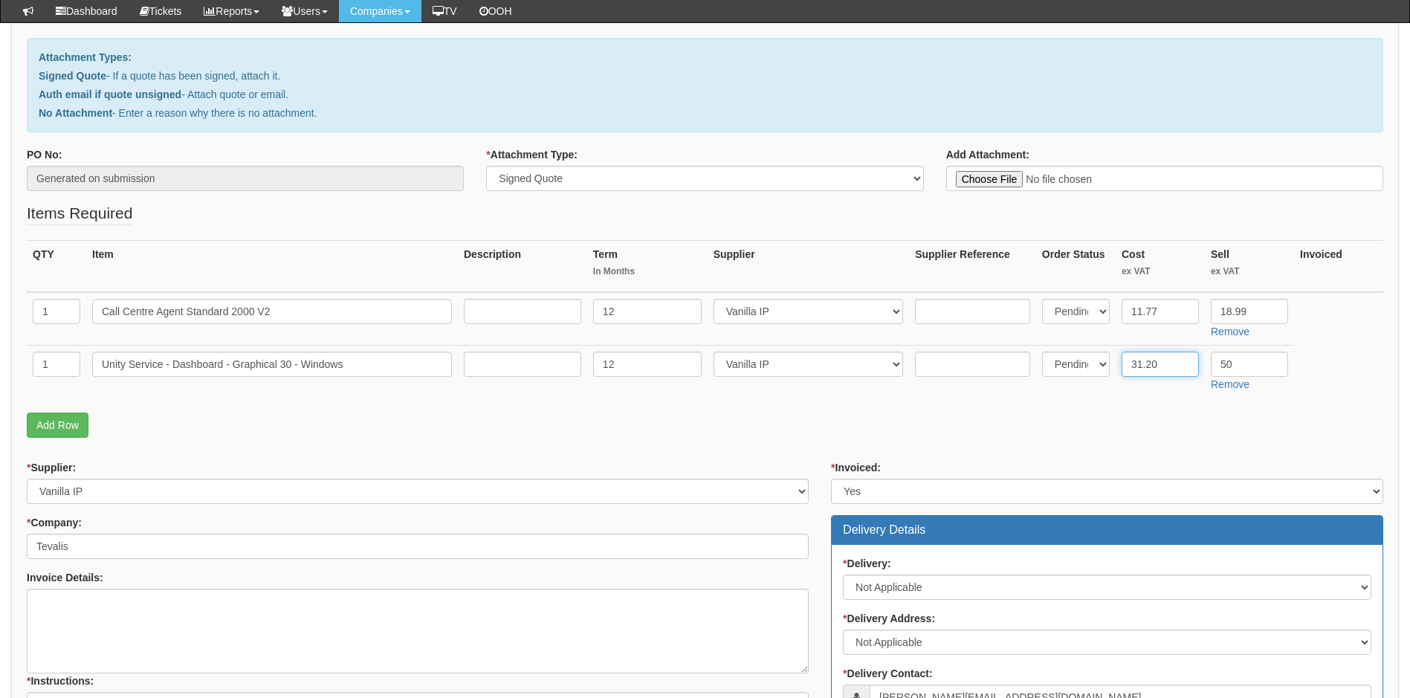
type input "31.20"
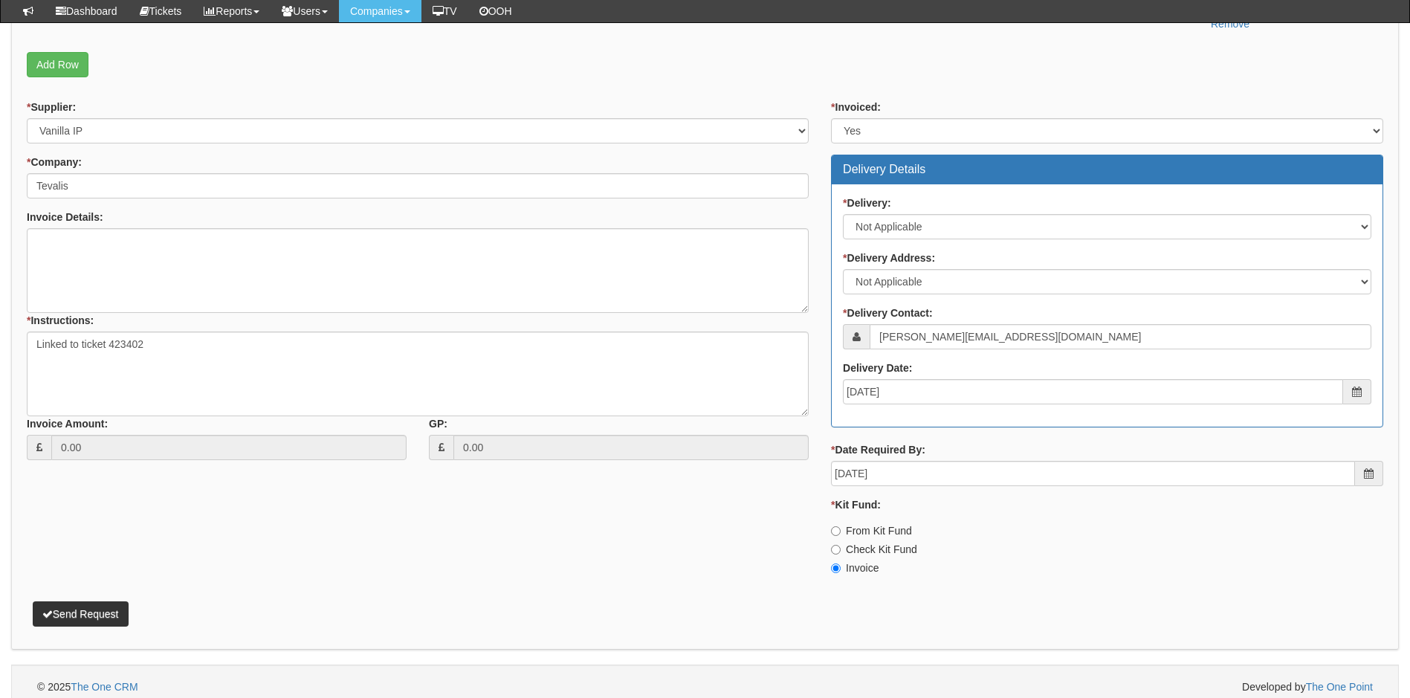
scroll to position [531, 0]
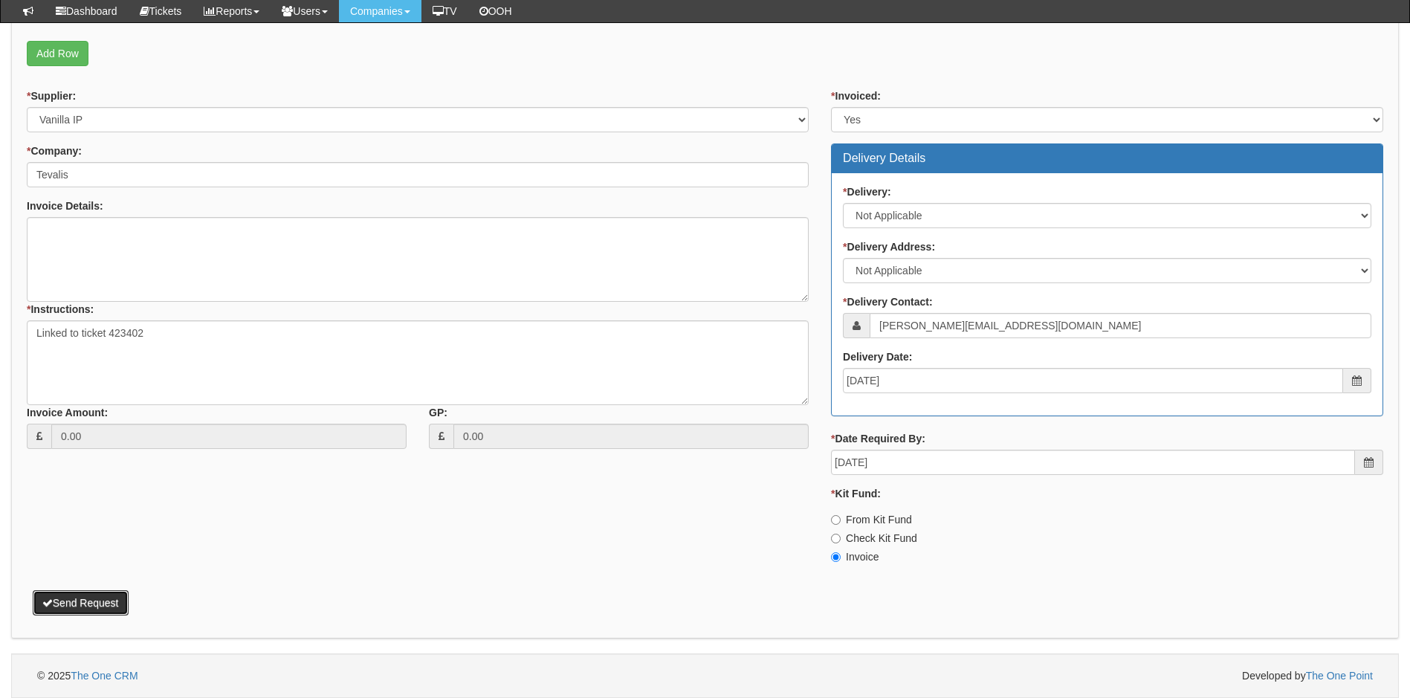
click at [70, 606] on button "Send Request" at bounding box center [81, 602] width 96 height 25
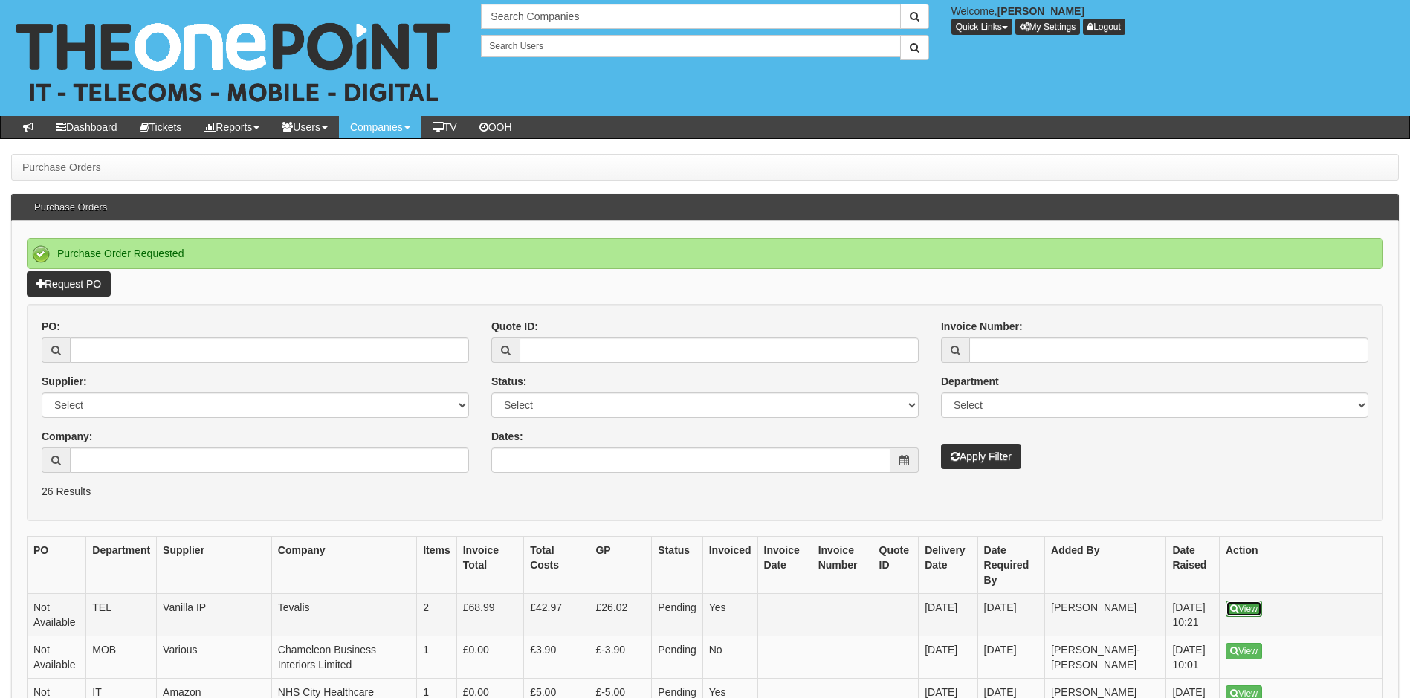
click at [1252, 600] on link "View" at bounding box center [1243, 608] width 36 height 16
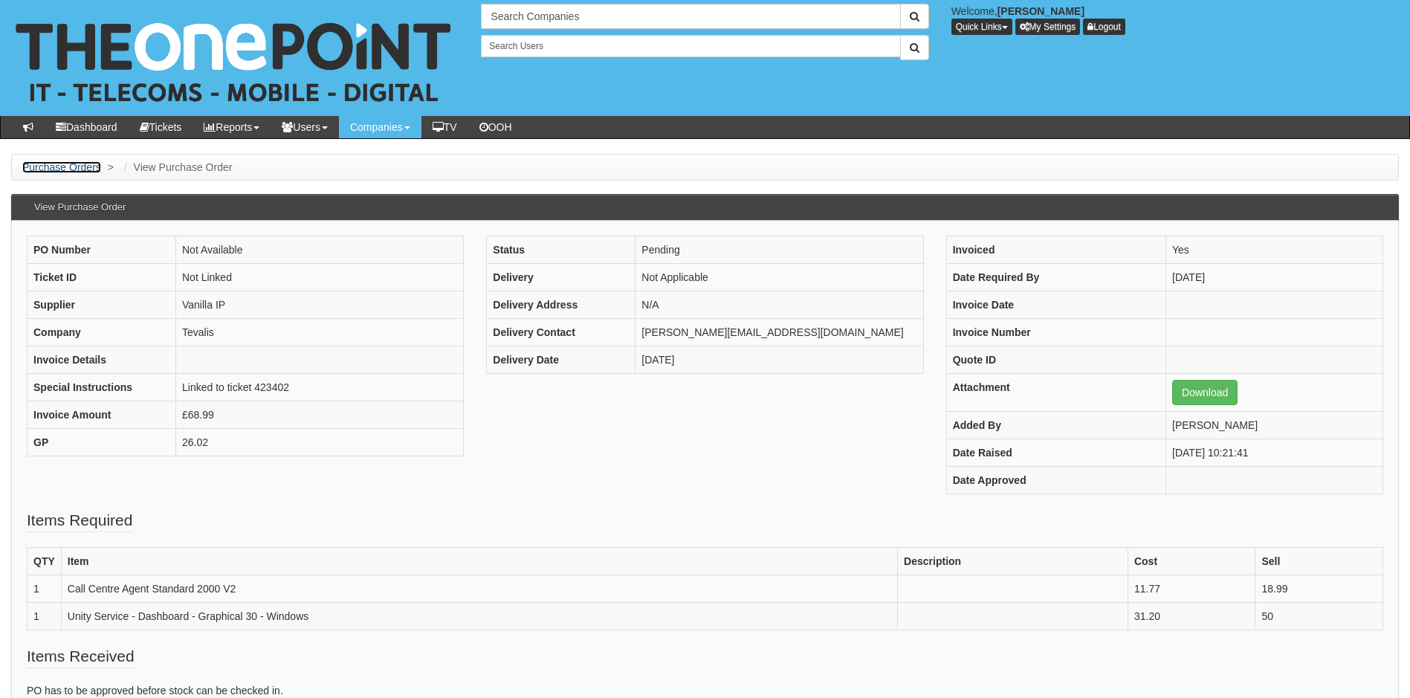
click at [76, 171] on link "Purchase Orders" at bounding box center [61, 167] width 79 height 12
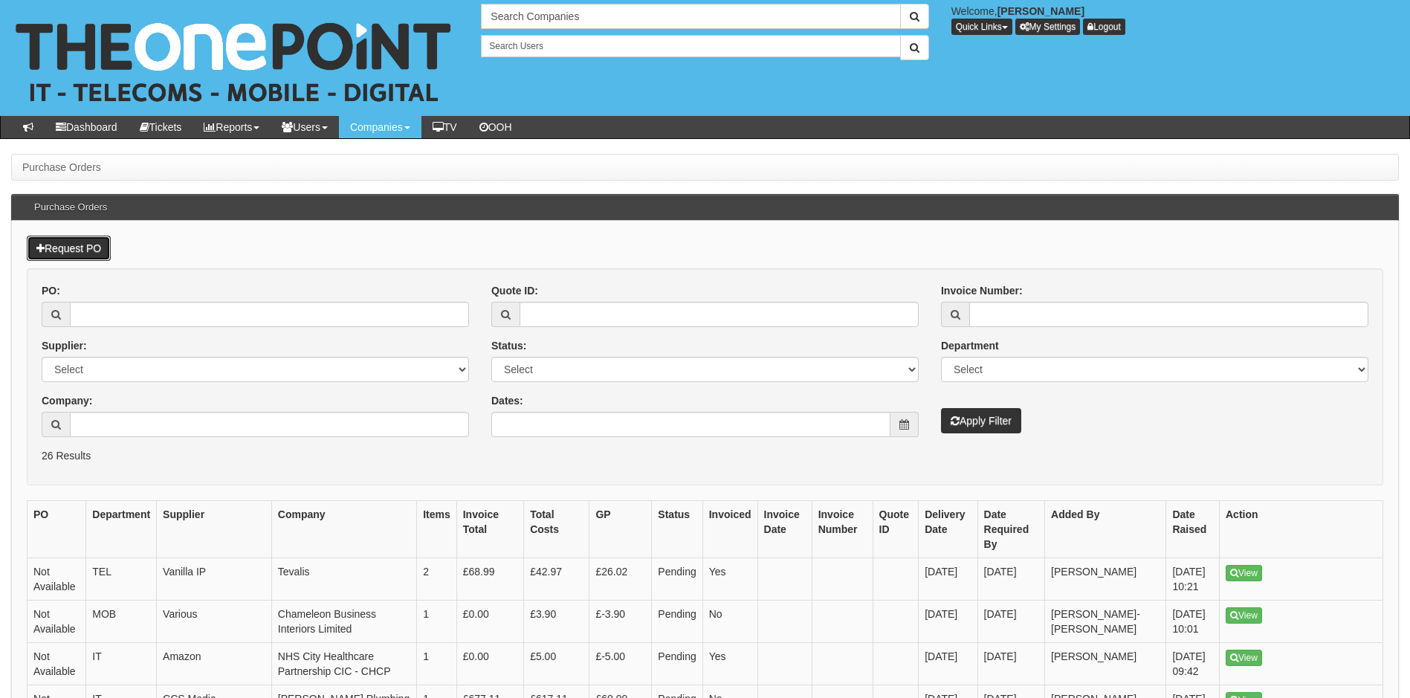
click at [77, 247] on link "Request PO" at bounding box center [69, 248] width 84 height 25
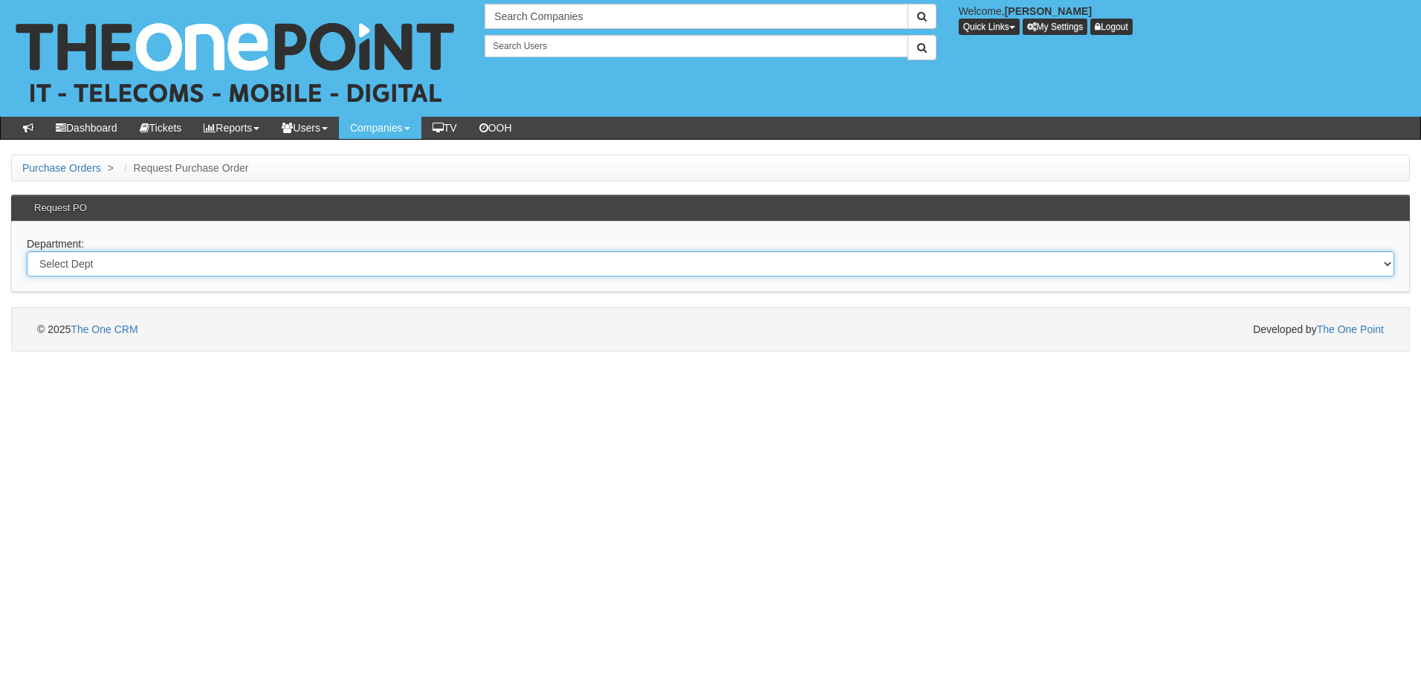
click at [114, 261] on select "Select Dept Digital Internal IT Mobiles Marketing Telecoms" at bounding box center [710, 263] width 1367 height 25
select select "?pipeID=&dept=MOB"
click at [27, 251] on select "Select Dept Digital Internal IT Mobiles Marketing Telecoms" at bounding box center [710, 263] width 1367 height 25
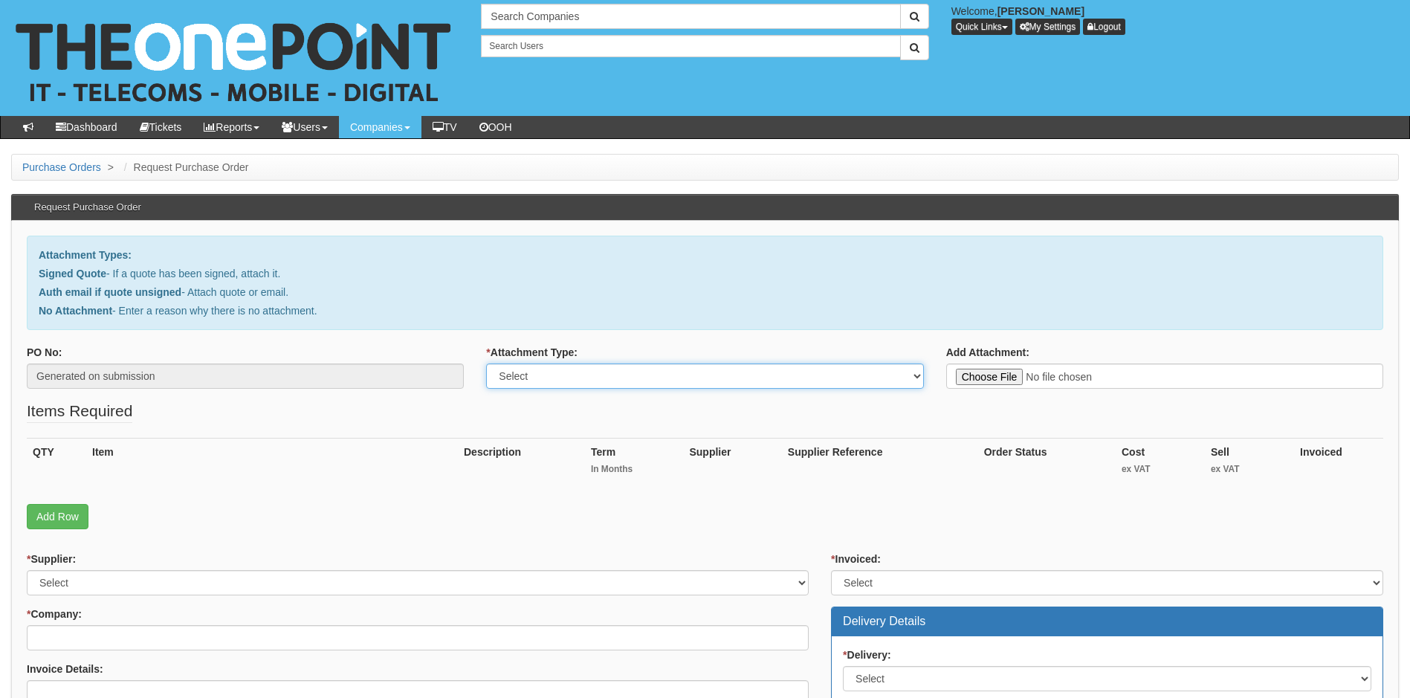
click at [566, 378] on select "Select Signed Quote Auth email with quote if unsigned No Attachment" at bounding box center [704, 375] width 437 height 25
select select "Auth email if quote unsigned"
click at [486, 363] on select "Select Signed Quote Auth email with quote if unsigned No Attachment" at bounding box center [704, 375] width 437 height 25
type input "C:\fakepath\Boluda Towage [GEOGRAPHIC_DATA] - iPhone 13.pdf"
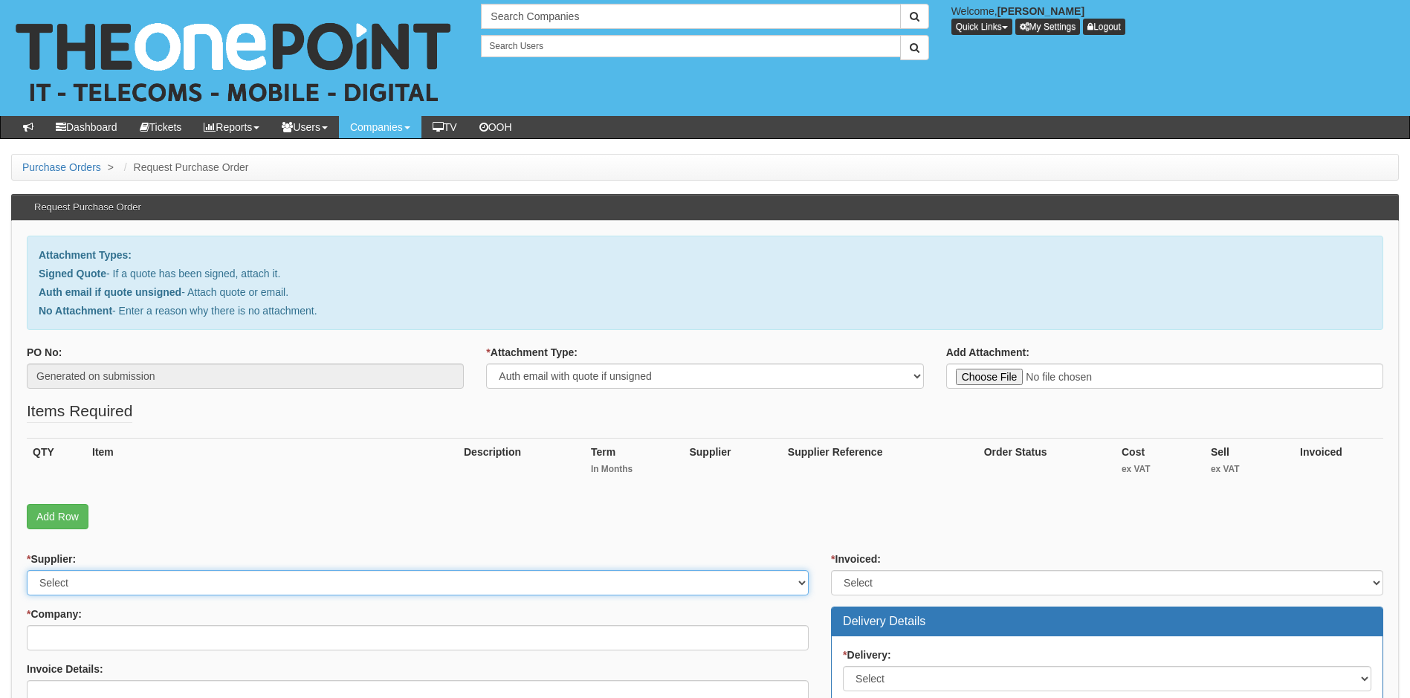
click at [320, 582] on select "Select 123 REG.co.uk 1Password 3 4Gon AA Jones Electric Ltd Abzorb Access Group…" at bounding box center [418, 582] width 782 height 25
select select "260"
click at [320, 582] on select "Select 123 REG.co.uk 1Password 3 4Gon AA Jones Electric Ltd Abzorb Access Group…" at bounding box center [418, 582] width 782 height 25
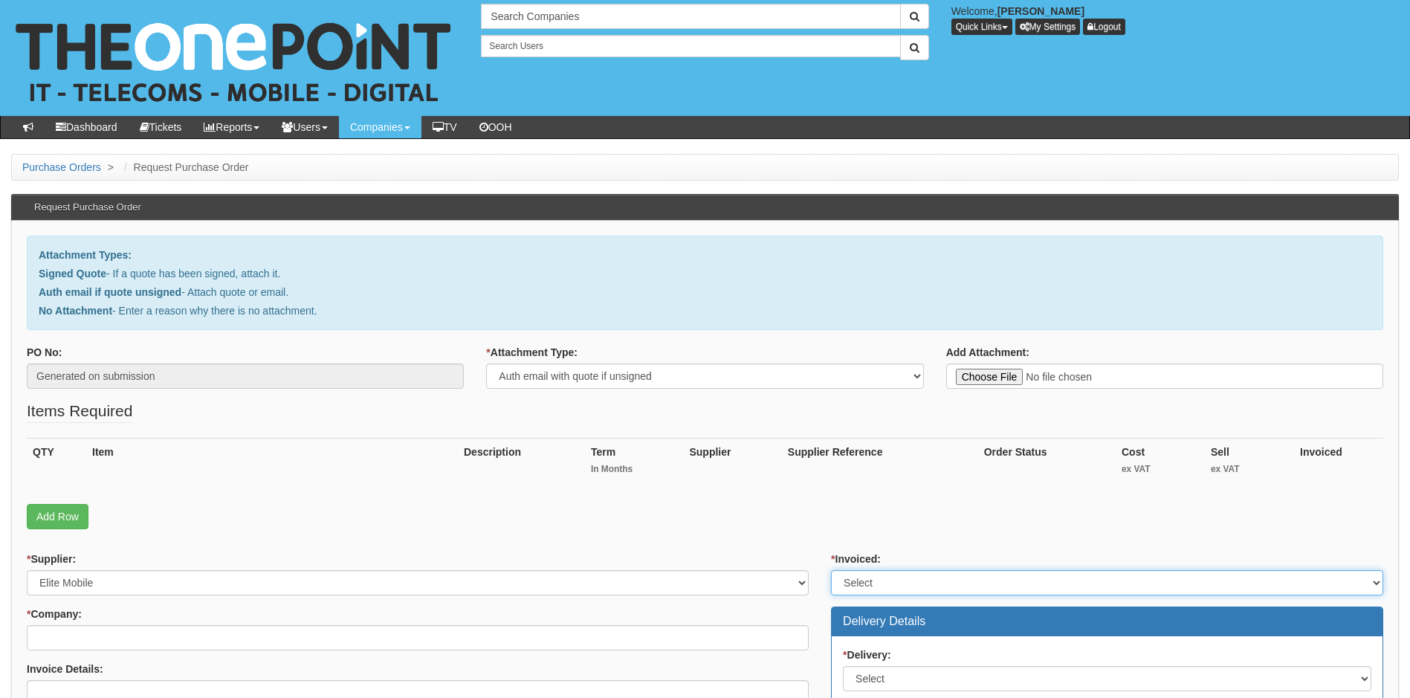
click at [918, 580] on select "Select Yes No N/A STB (part of order)" at bounding box center [1107, 582] width 552 height 25
select select "1"
click at [831, 570] on select "Select Yes No N/A STB (part of order)" at bounding box center [1107, 582] width 552 height 25
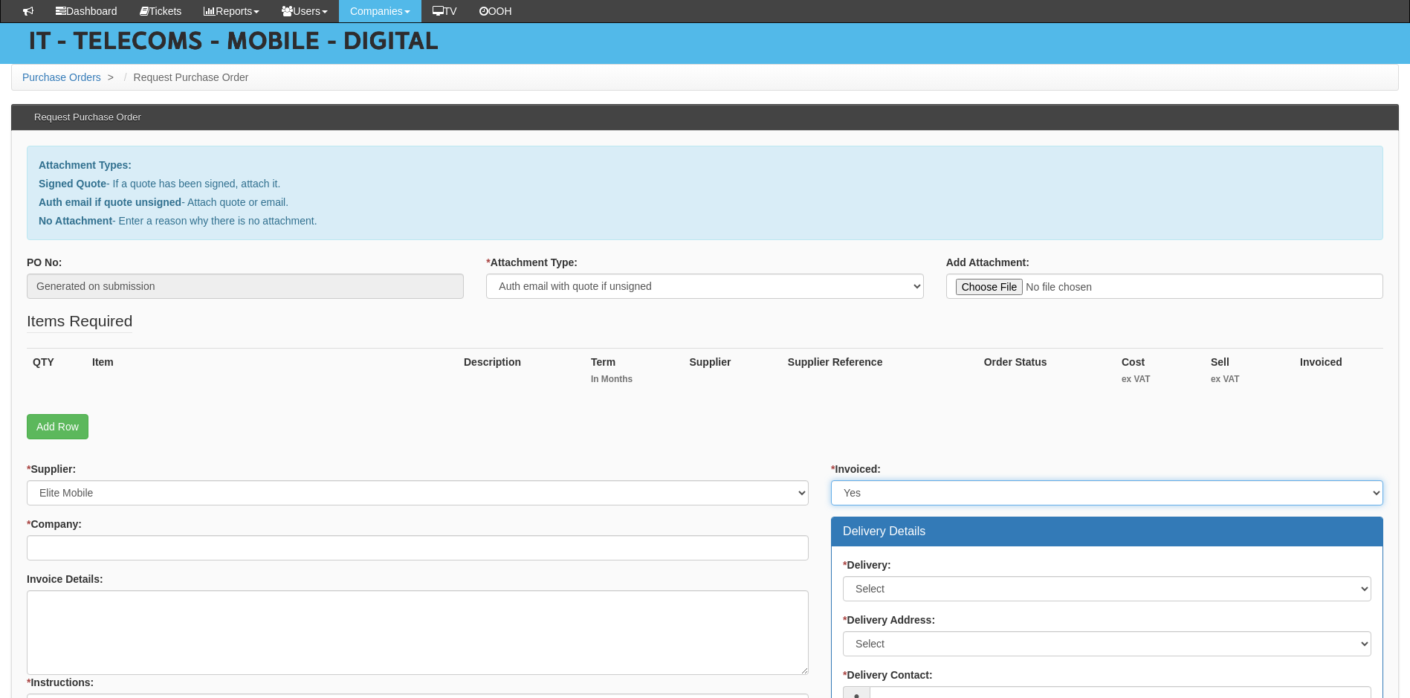
scroll to position [149, 0]
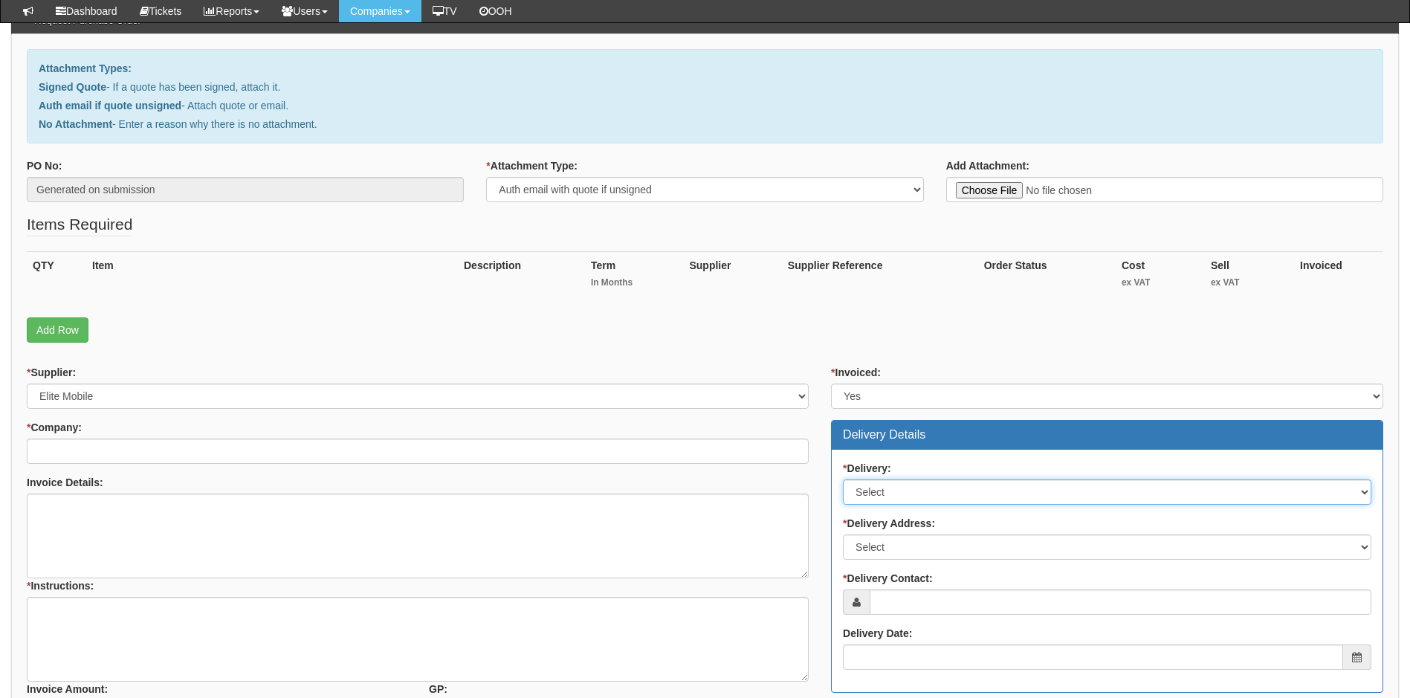
click at [956, 486] on select "Select No Not Applicable Yes" at bounding box center [1107, 491] width 528 height 25
click at [137, 453] on input "* Company:" at bounding box center [418, 450] width 782 height 25
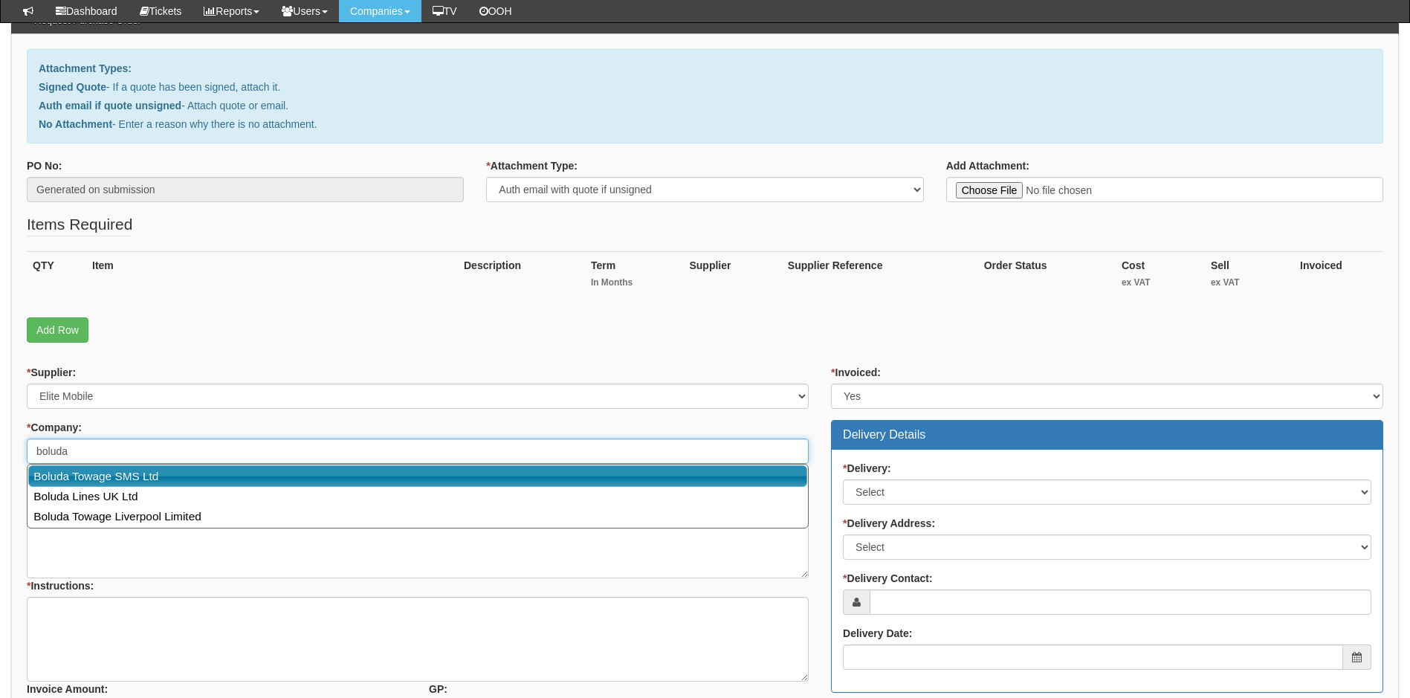
click at [155, 476] on link "Boluda Towage SMS Ltd" at bounding box center [417, 476] width 779 height 22
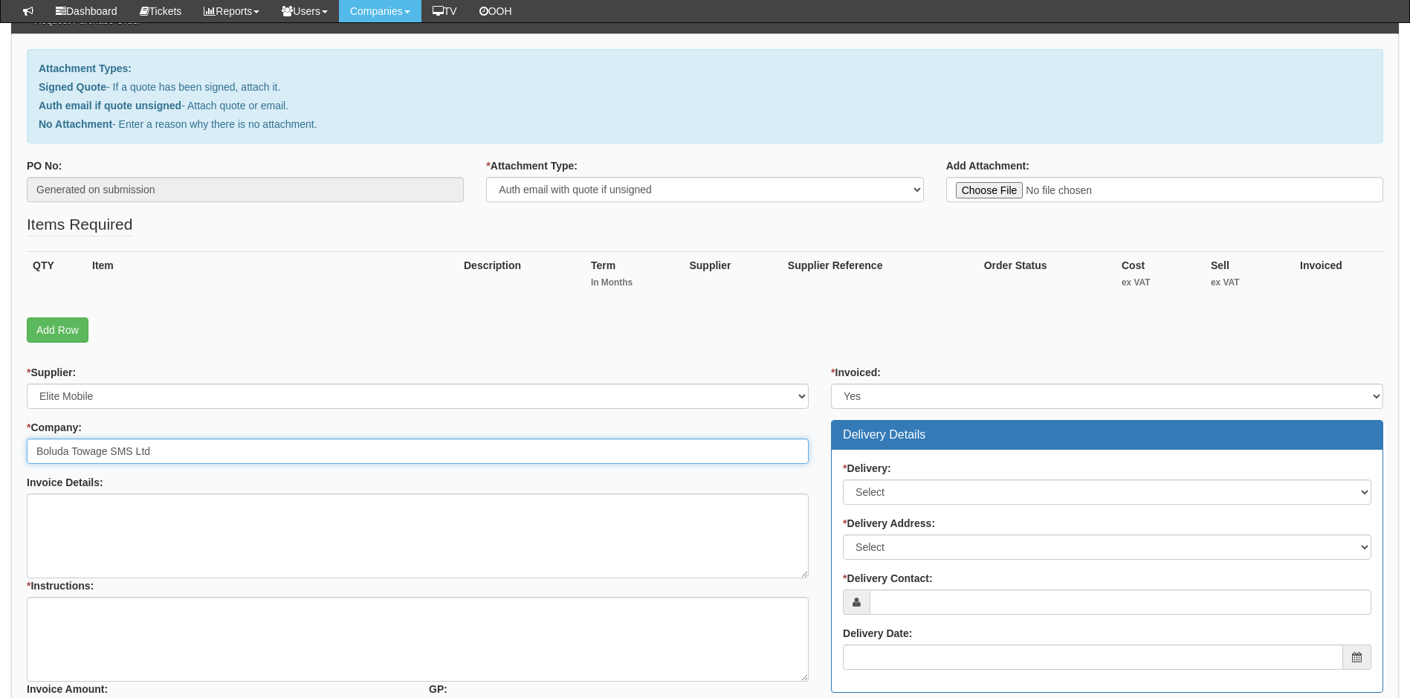
type input "Boluda Towage SMS Ltd"
click at [904, 490] on select "Select No Not Applicable Yes" at bounding box center [1107, 491] width 528 height 25
select select "1"
click at [843, 479] on select "Select No Not Applicable Yes" at bounding box center [1107, 491] width 528 height 25
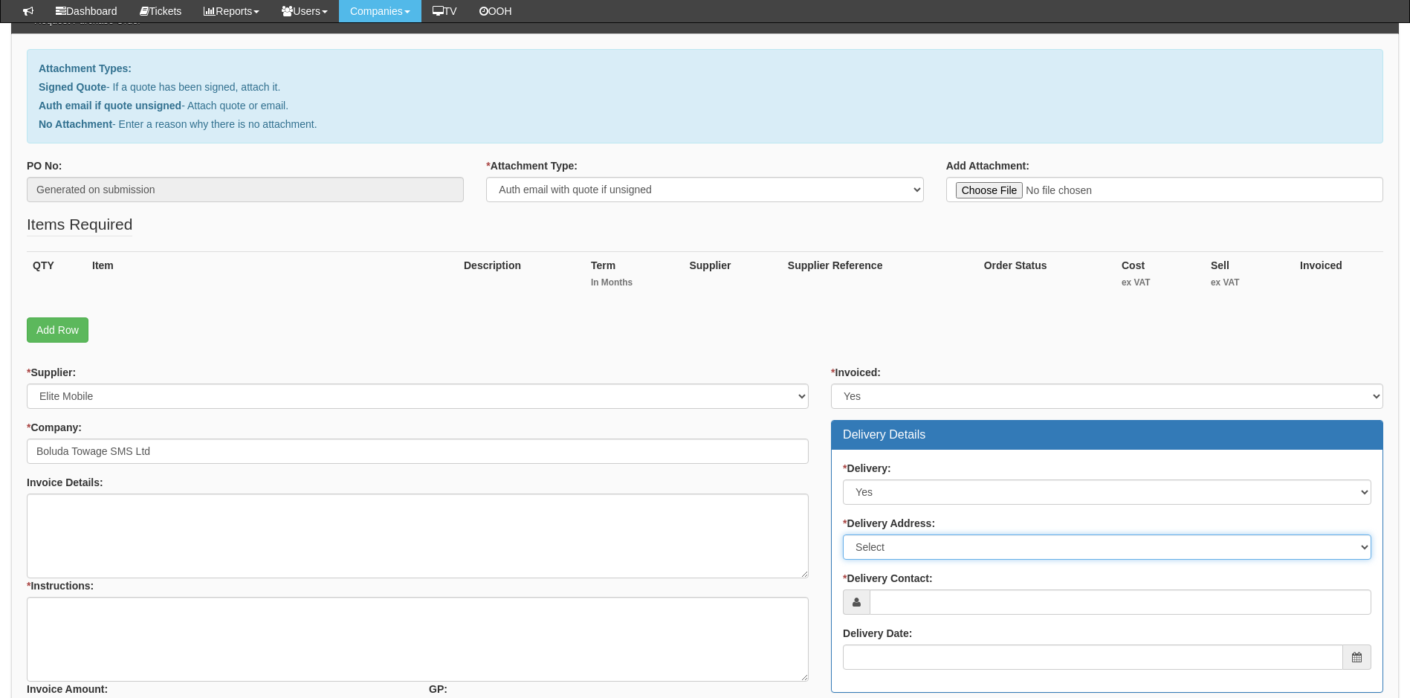
click at [926, 547] on select "Select Not Applicable Main Address - HU130EG Other" at bounding box center [1107, 546] width 528 height 25
click at [927, 548] on select "Select Not Applicable Main Address - HU130EG Other" at bounding box center [1107, 546] width 528 height 25
select select "company_main_address"
click at [843, 534] on select "Select Not Applicable Main Address - HU130EG Other" at bounding box center [1107, 546] width 528 height 25
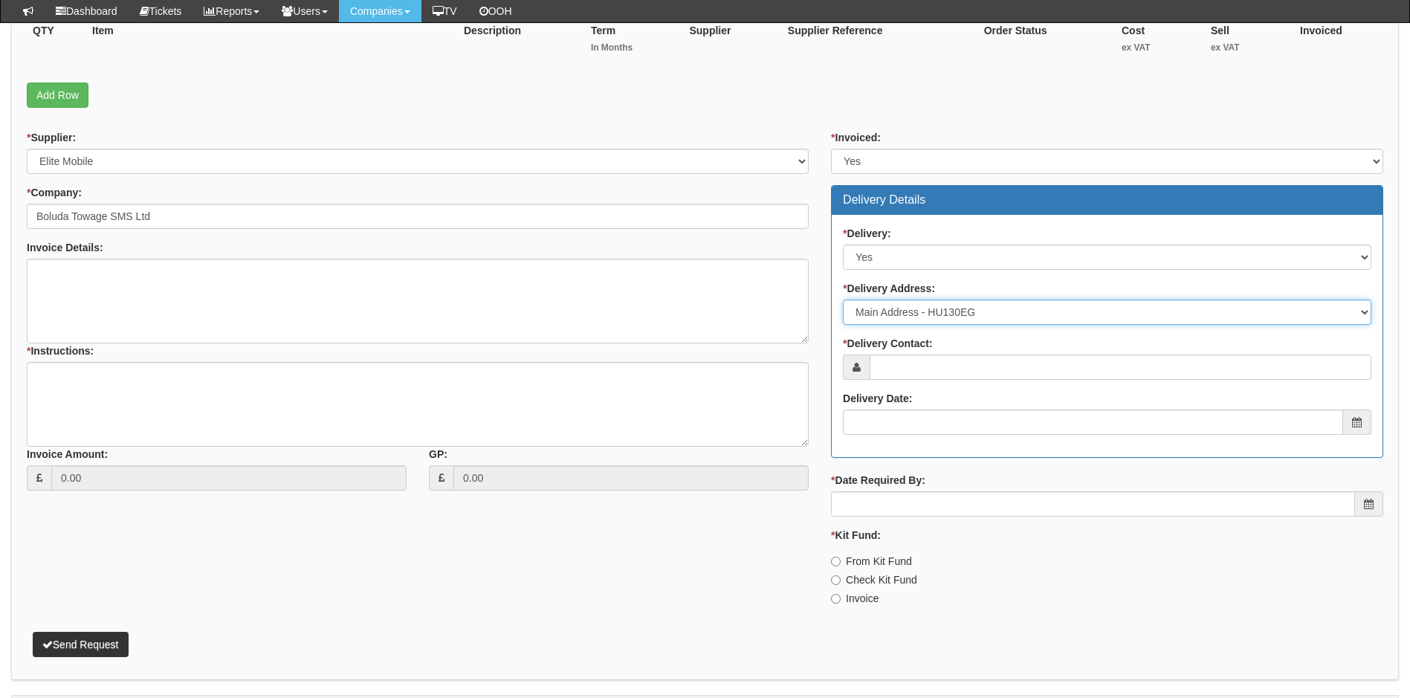
scroll to position [425, 0]
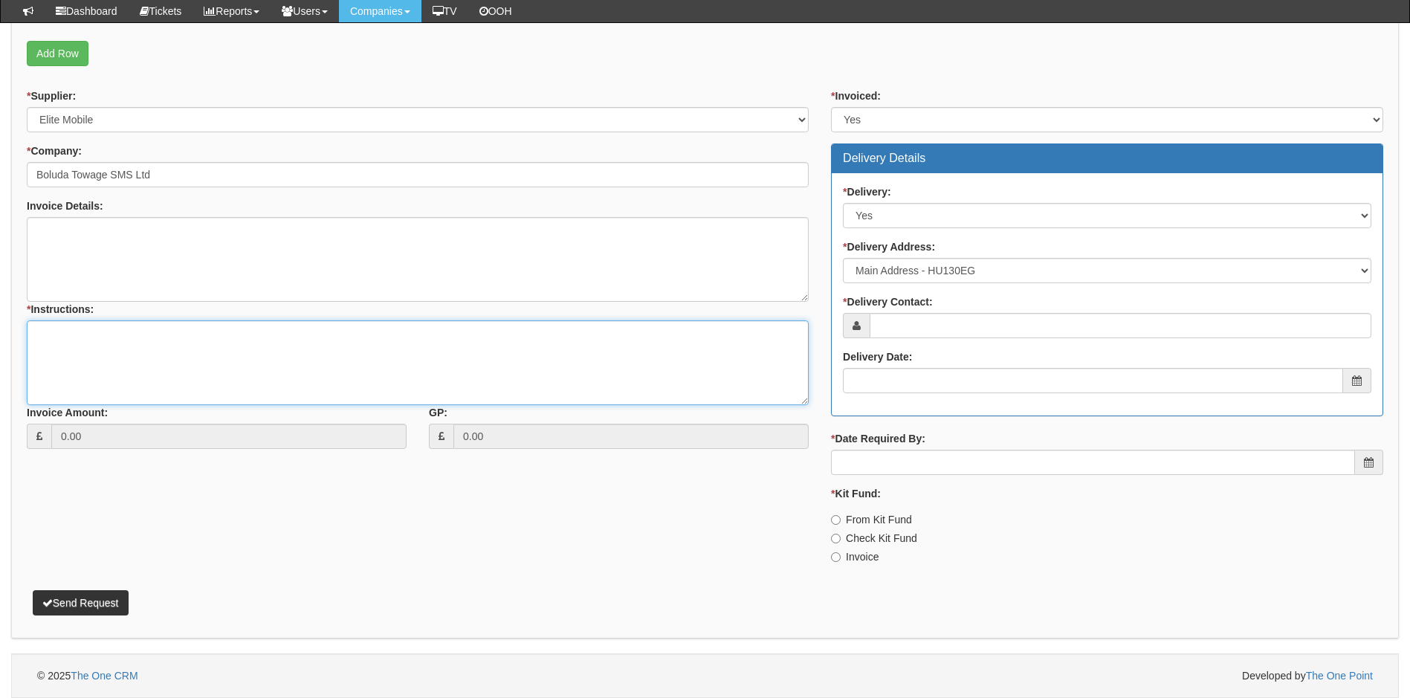
click at [51, 338] on textarea "* Instructions:" at bounding box center [418, 362] width 782 height 85
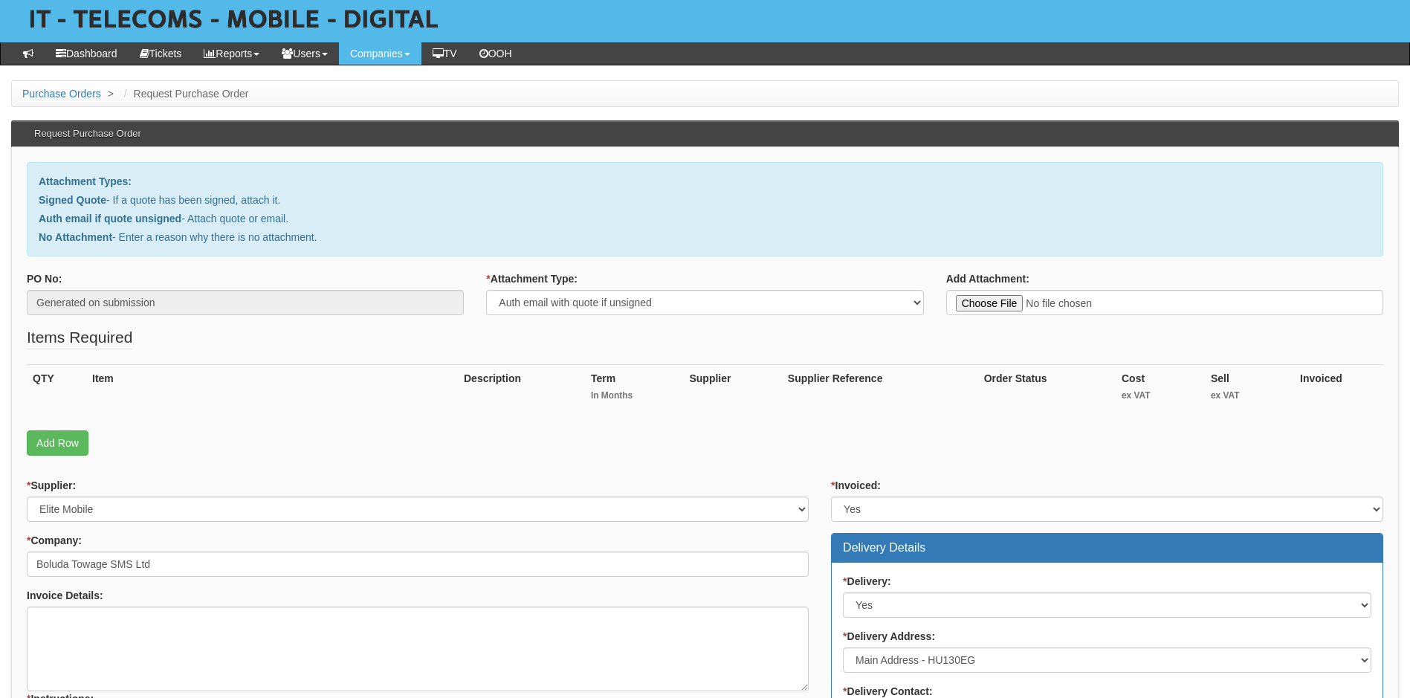
scroll to position [74, 0]
type textarea "Deliver FAO Sam Stockdale"
click at [62, 443] on link "Add Row" at bounding box center [58, 441] width 62 height 25
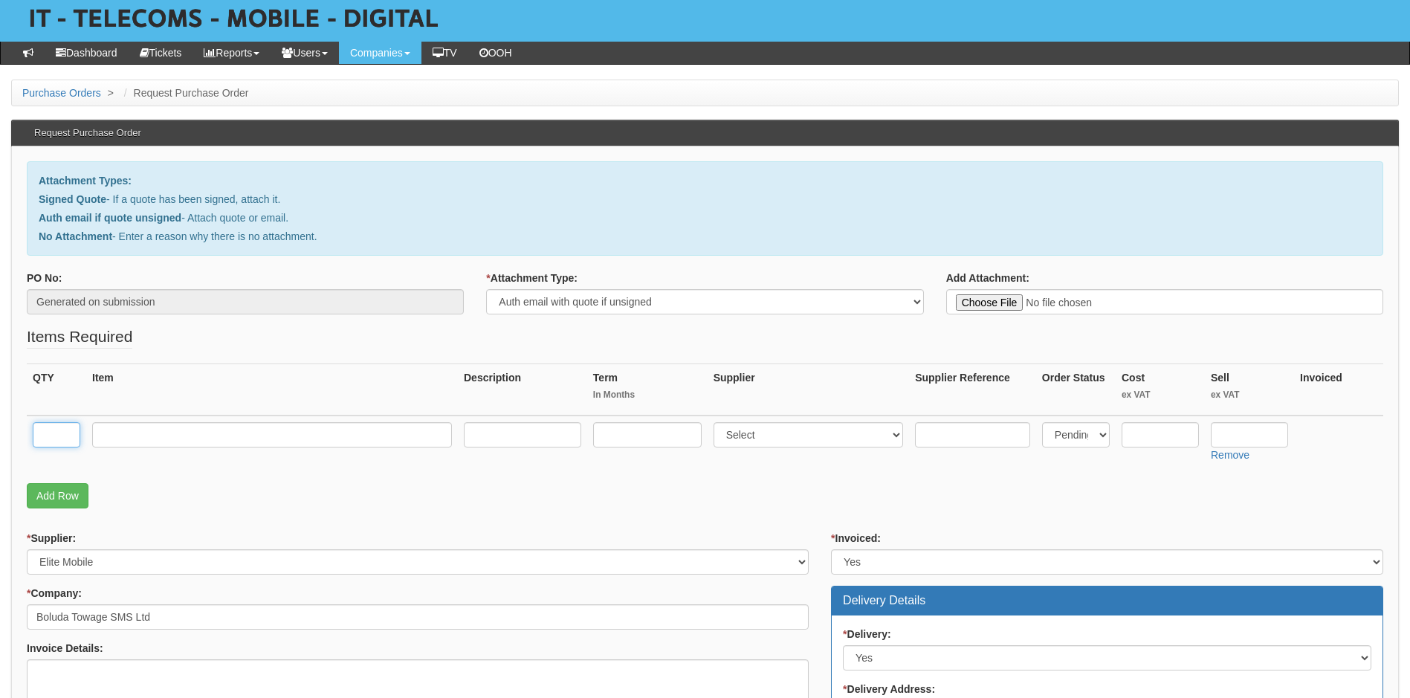
click at [52, 436] on input "text" at bounding box center [57, 434] width 48 height 25
type input "1"
type input "iPhone 13"
select select "260"
type input "375"
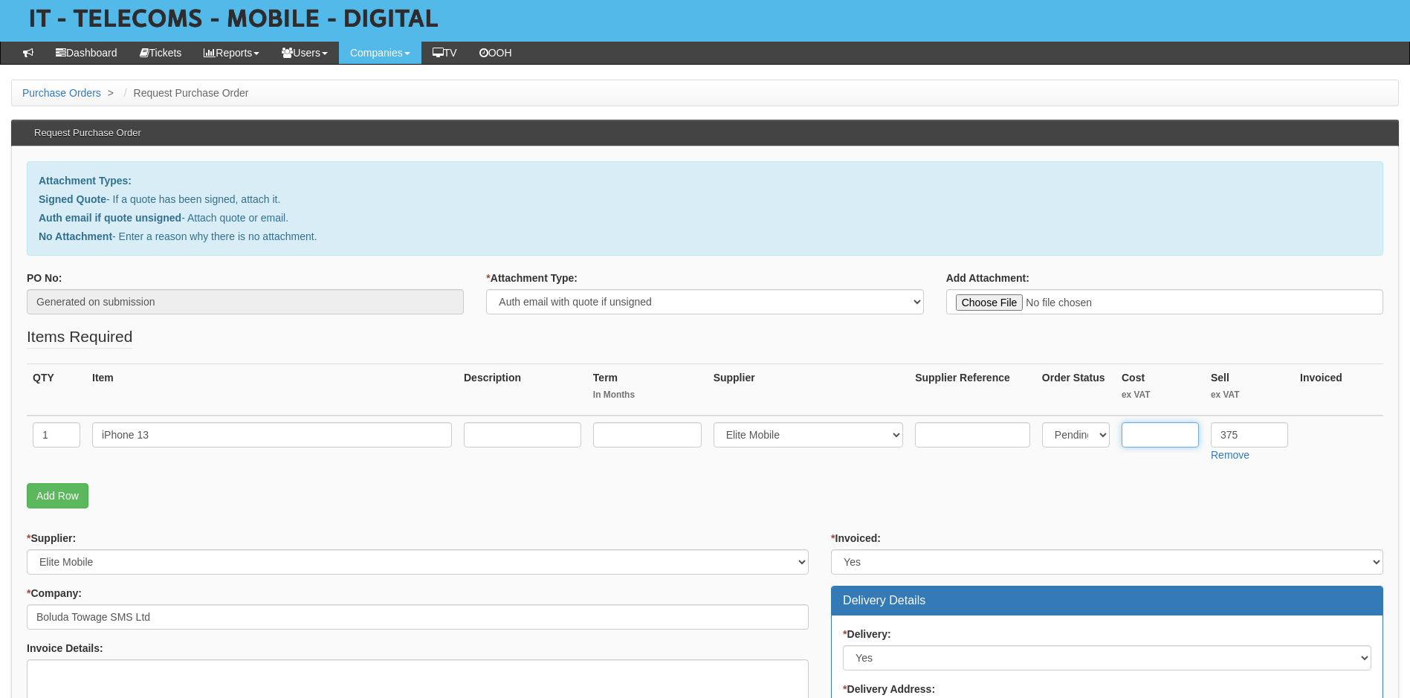
click at [1152, 432] on input "text" at bounding box center [1159, 434] width 77 height 25
click at [1158, 435] on input "text" at bounding box center [1159, 434] width 77 height 25
type input "335"
click at [61, 500] on link "Add Row" at bounding box center [58, 495] width 62 height 25
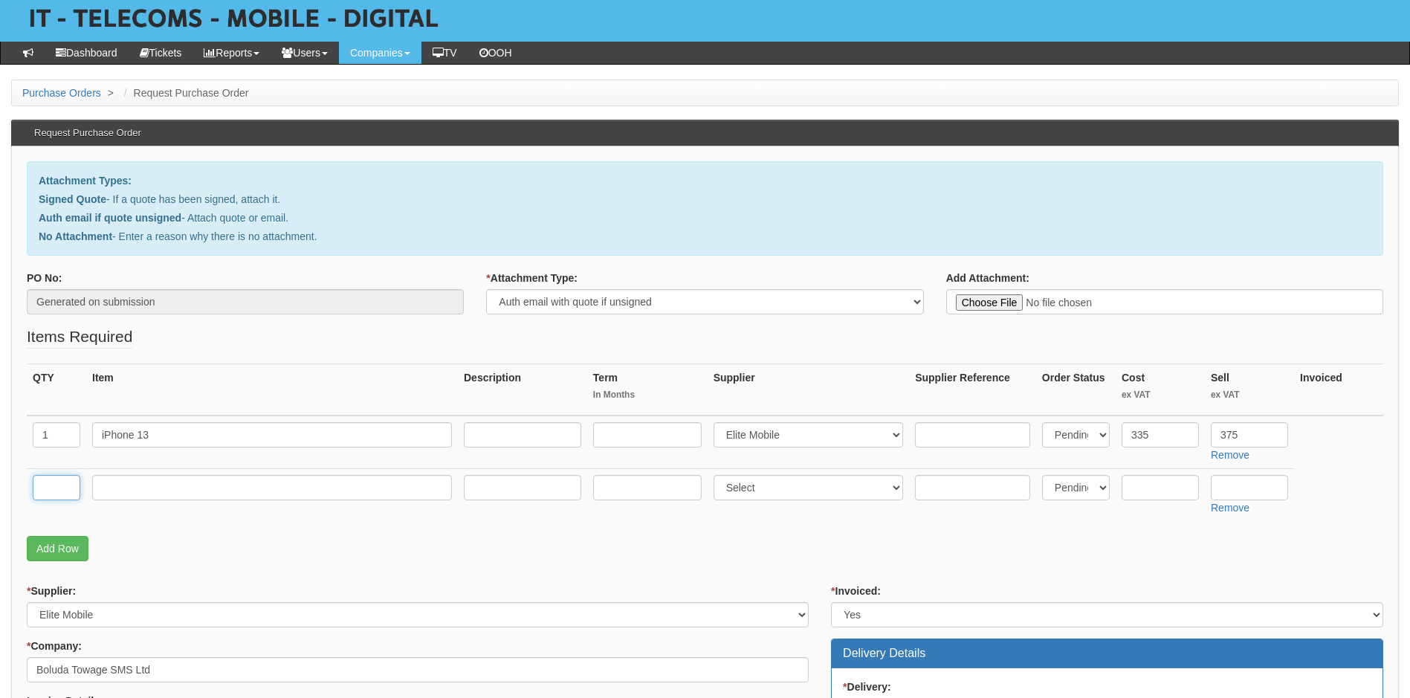
click at [57, 484] on input "text" at bounding box center [57, 487] width 48 height 25
type input "1"
click at [175, 491] on input "text" at bounding box center [272, 487] width 360 height 25
type input "Delivery"
select select "81"
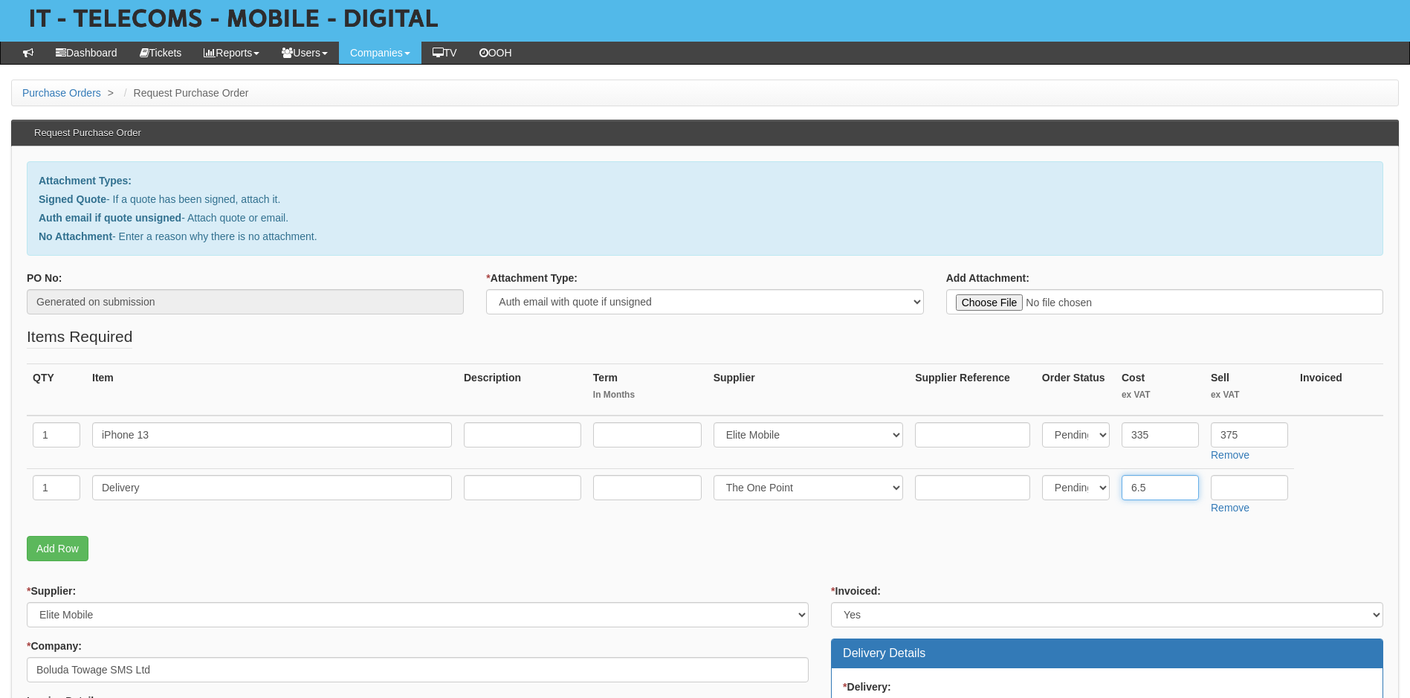
type input "6.5"
click at [1256, 487] on input "12.5" at bounding box center [1248, 487] width 77 height 25
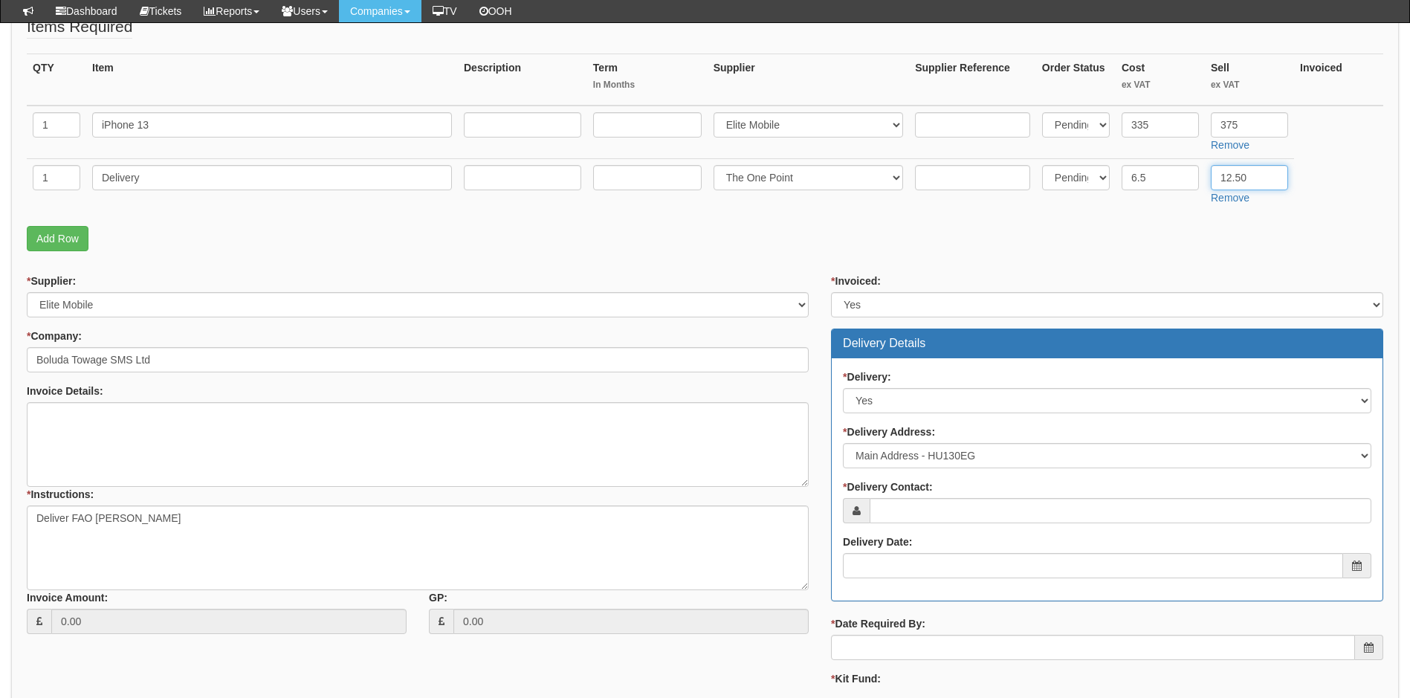
scroll to position [372, 0]
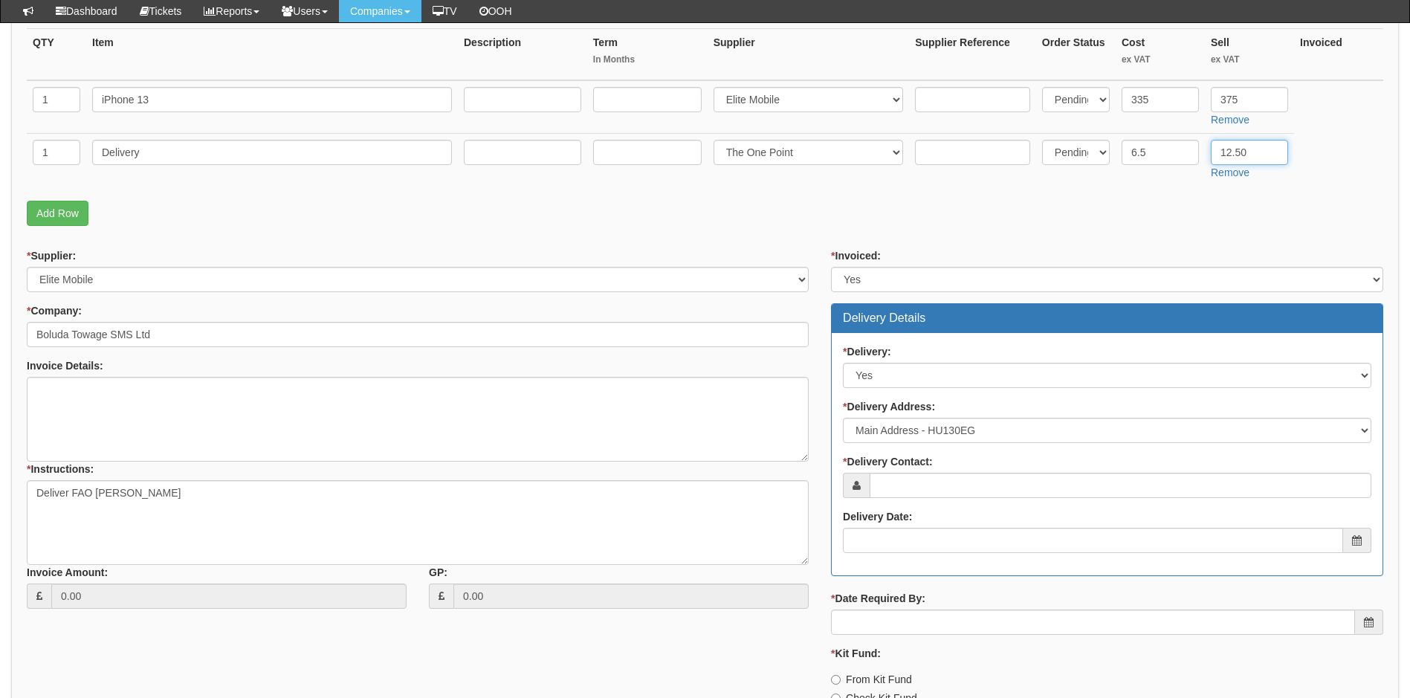
type input "12.50"
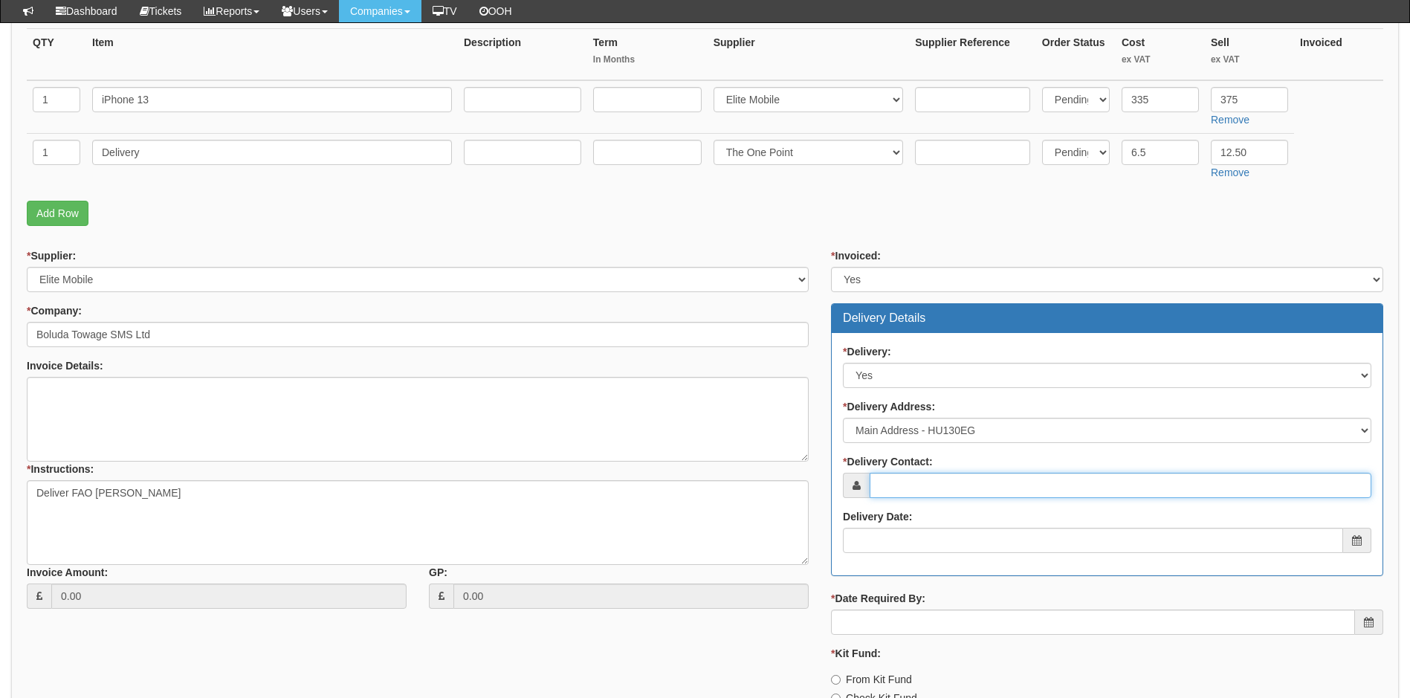
click at [933, 481] on input "* Delivery Contact:" at bounding box center [1120, 485] width 502 height 25
click at [910, 488] on input "* Delivery Contact:" at bounding box center [1120, 485] width 502 height 25
paste input "s.stockdale@boluda.eu"
type input "s.stockdale@boluda.eu"
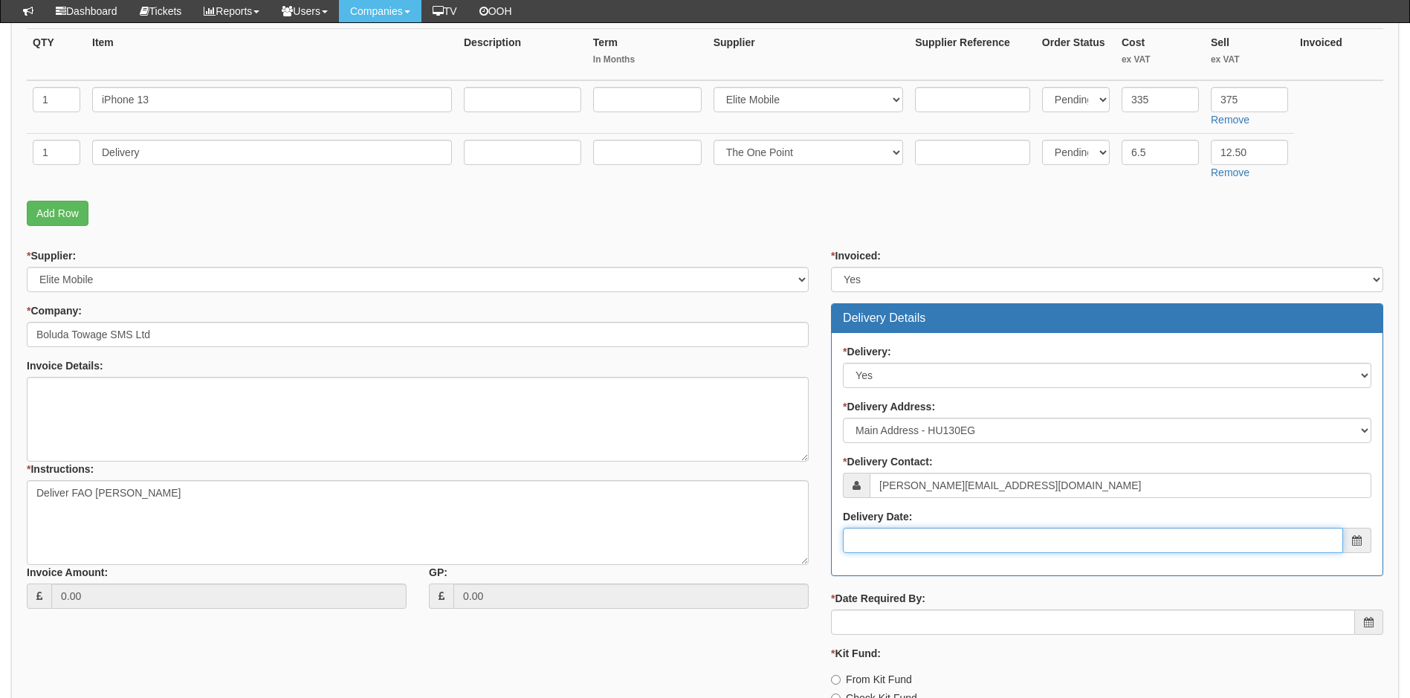
click at [915, 539] on input "Delivery Date:" at bounding box center [1093, 540] width 500 height 25
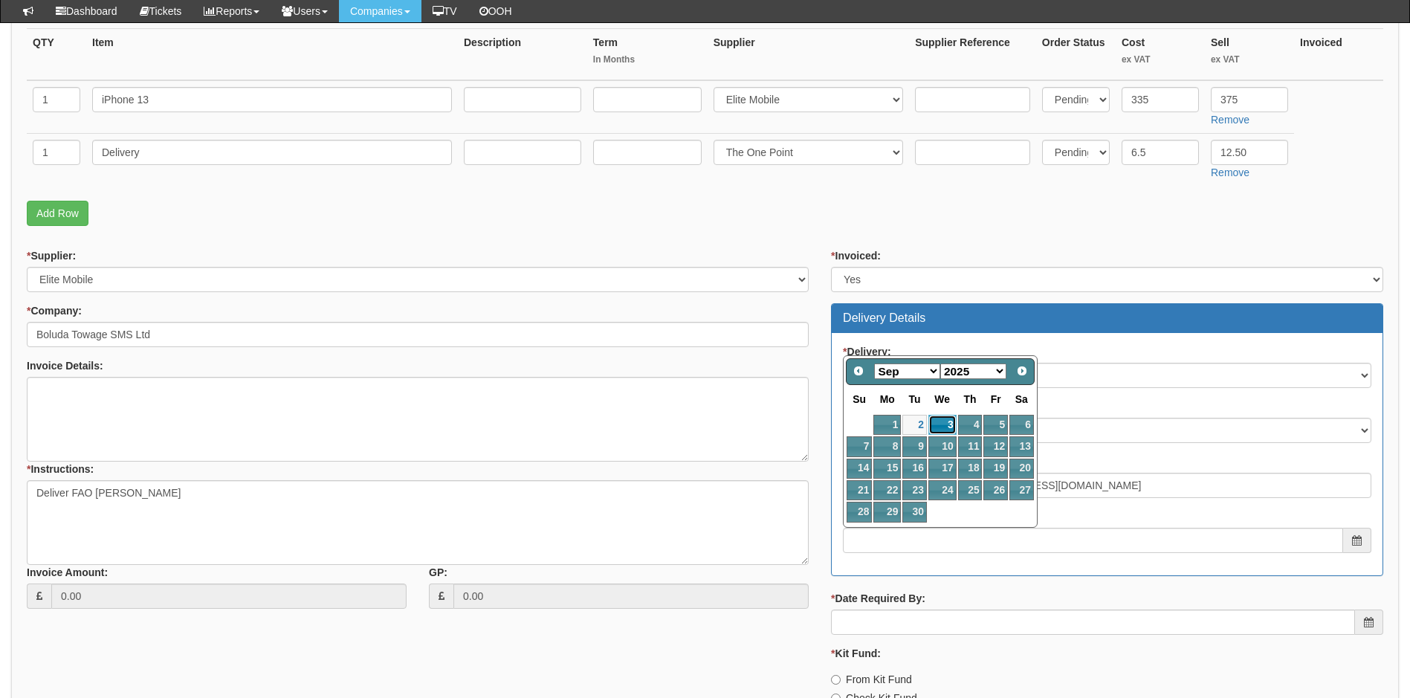
click at [944, 420] on link "3" at bounding box center [942, 425] width 28 height 20
type input "2025-09-03"
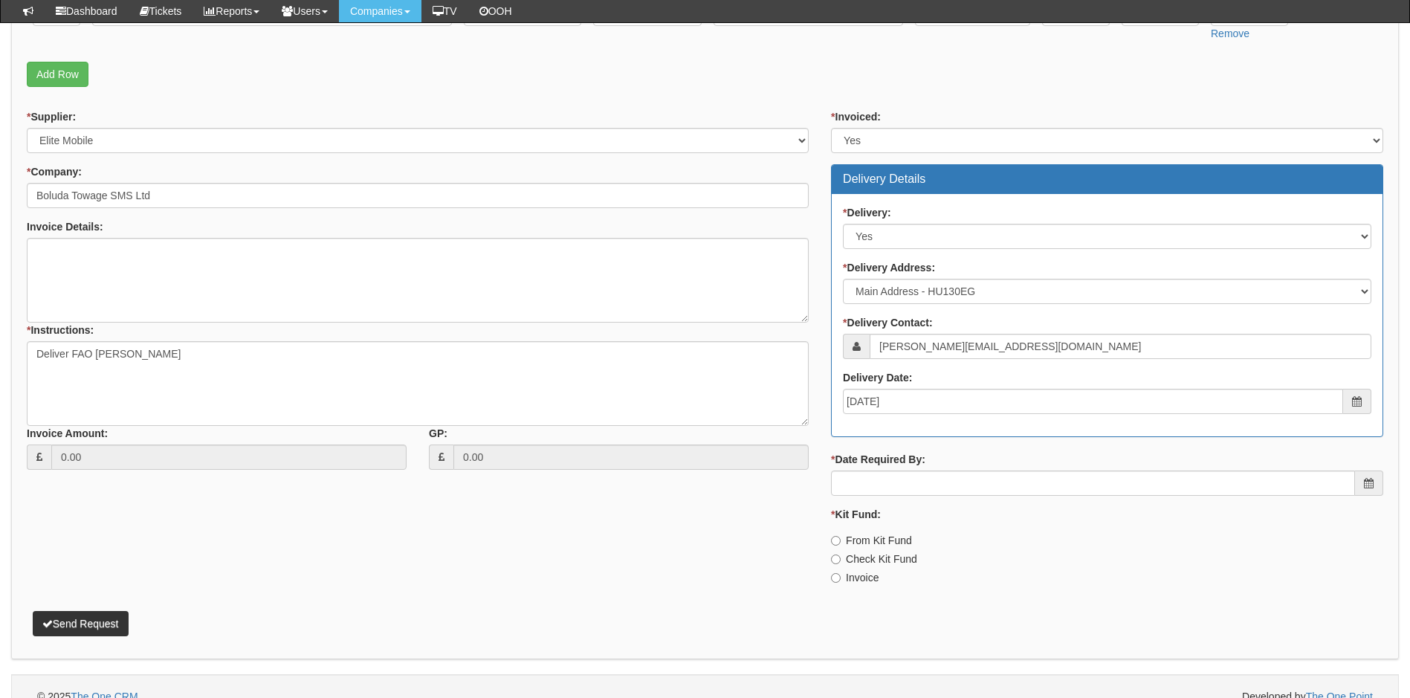
scroll to position [531, 0]
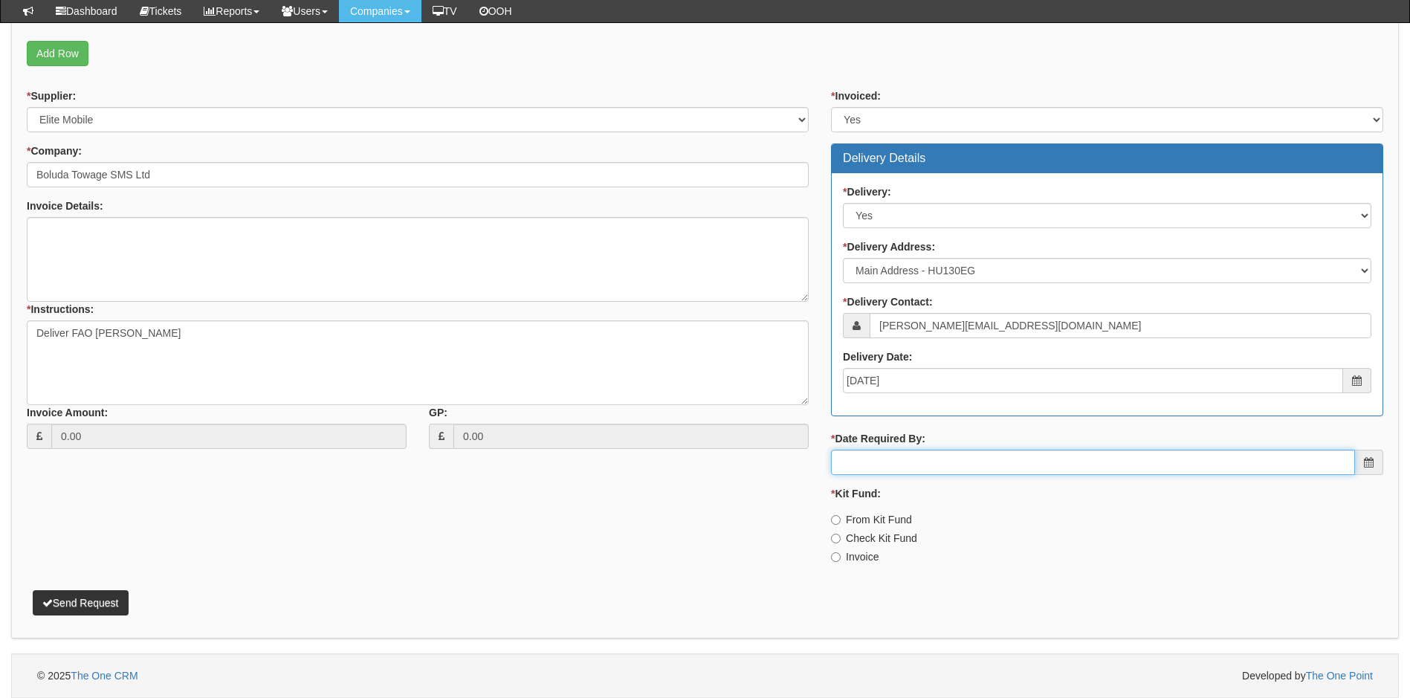
click at [950, 464] on input "* Date Required By:" at bounding box center [1093, 462] width 524 height 25
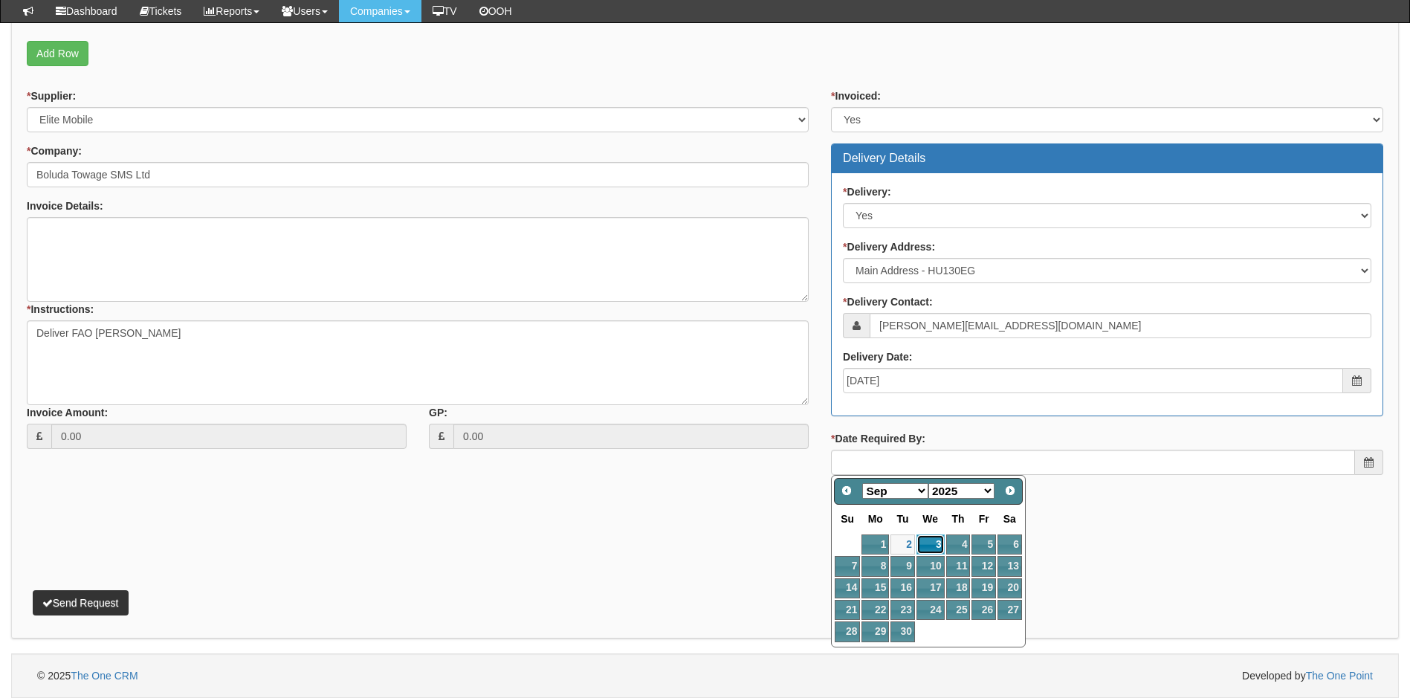
click at [928, 545] on link "3" at bounding box center [930, 544] width 28 height 20
type input "2025-09-03"
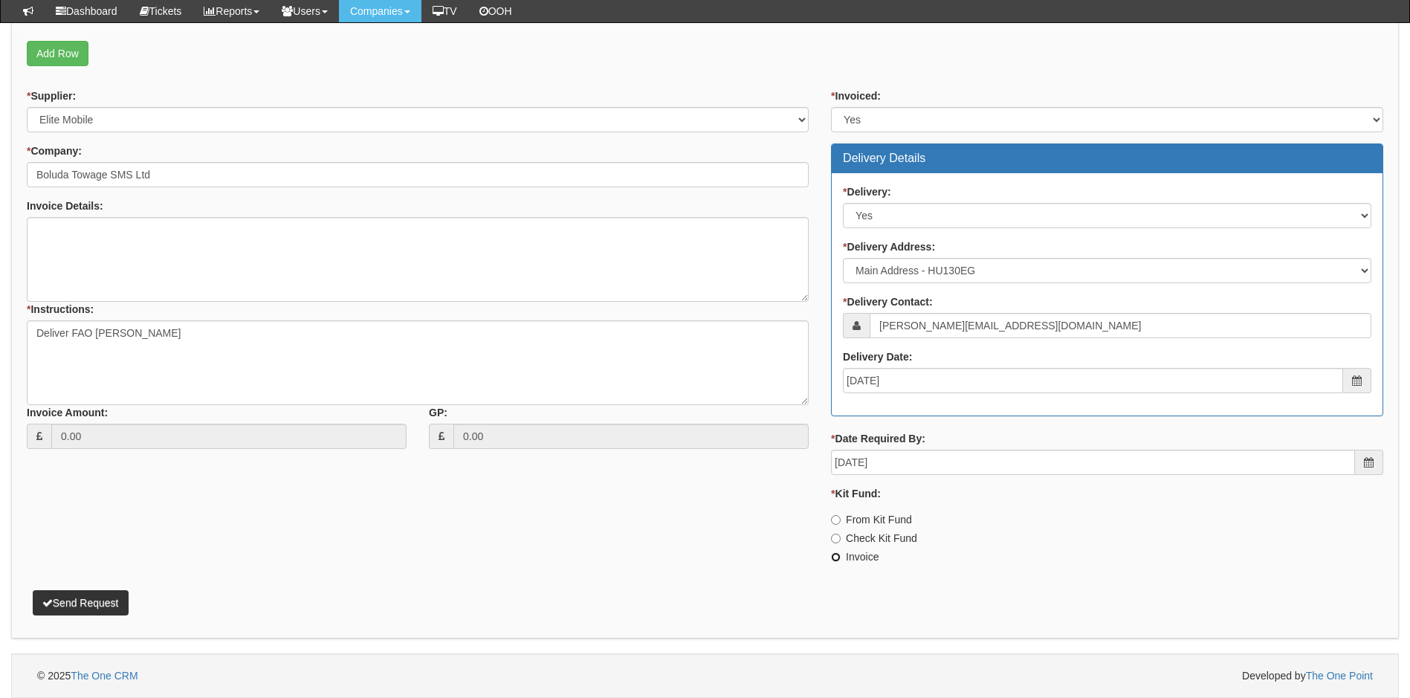
click at [833, 559] on input "Invoice" at bounding box center [836, 557] width 10 height 10
radio input "true"
click at [836, 518] on input "From Kit Fund" at bounding box center [836, 520] width 10 height 10
radio input "true"
click at [185, 337] on textarea "Deliver FAO Sam Stockdale" at bounding box center [418, 362] width 782 height 85
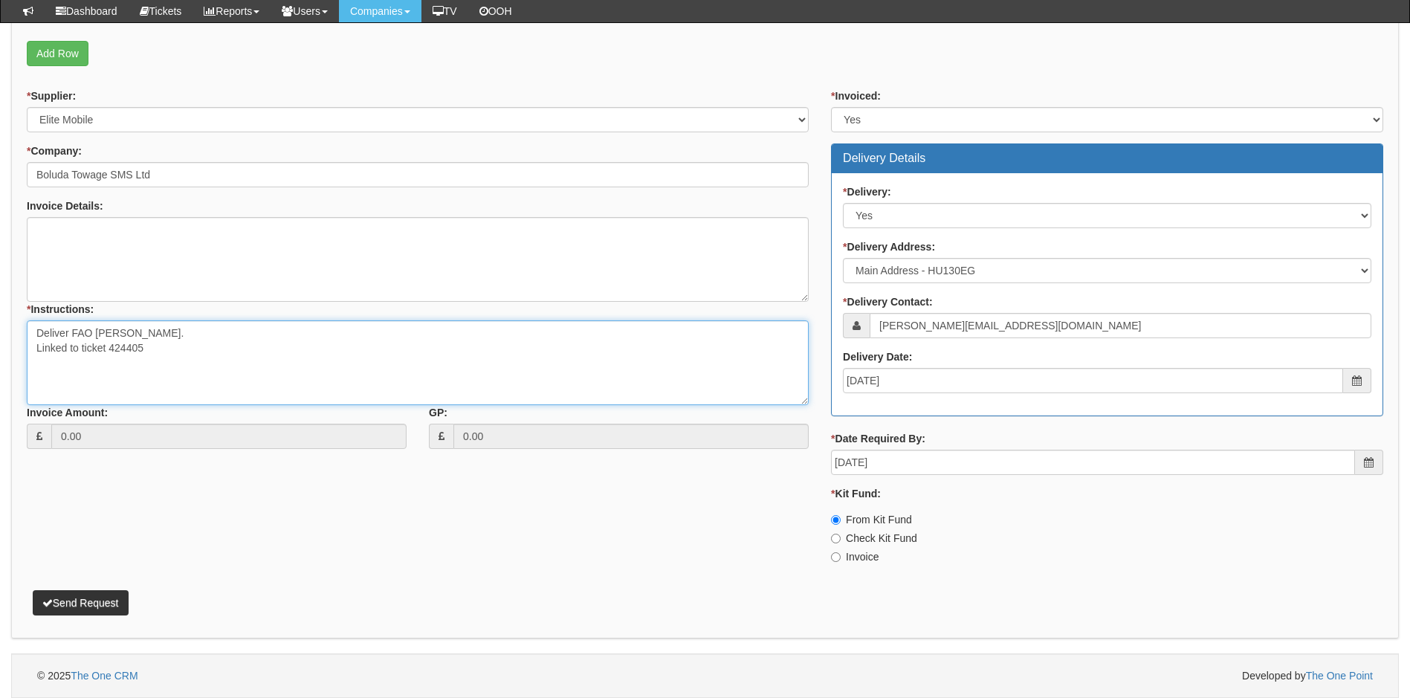
type textarea "Deliver FAO Sam Stockdale. Linked to ticket 424405"
click at [79, 604] on button "Send Request" at bounding box center [81, 602] width 96 height 25
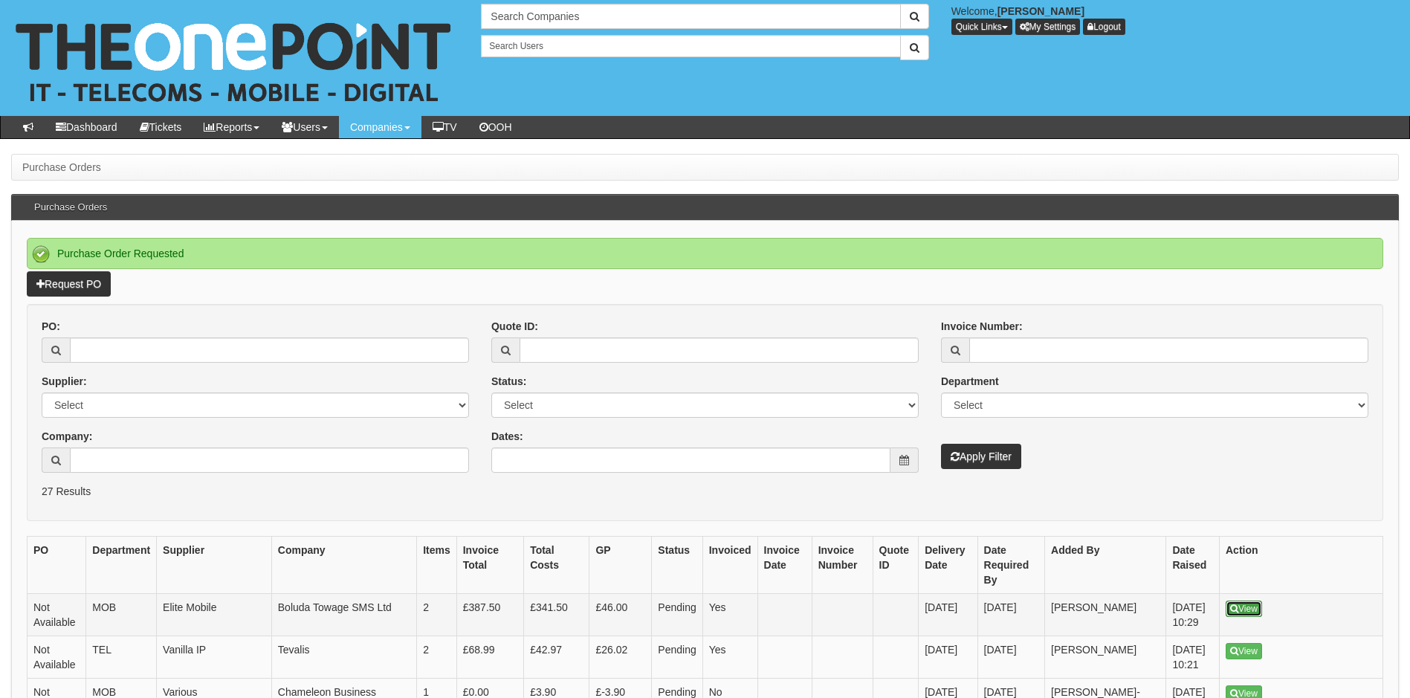
click at [1254, 600] on link "View" at bounding box center [1243, 608] width 36 height 16
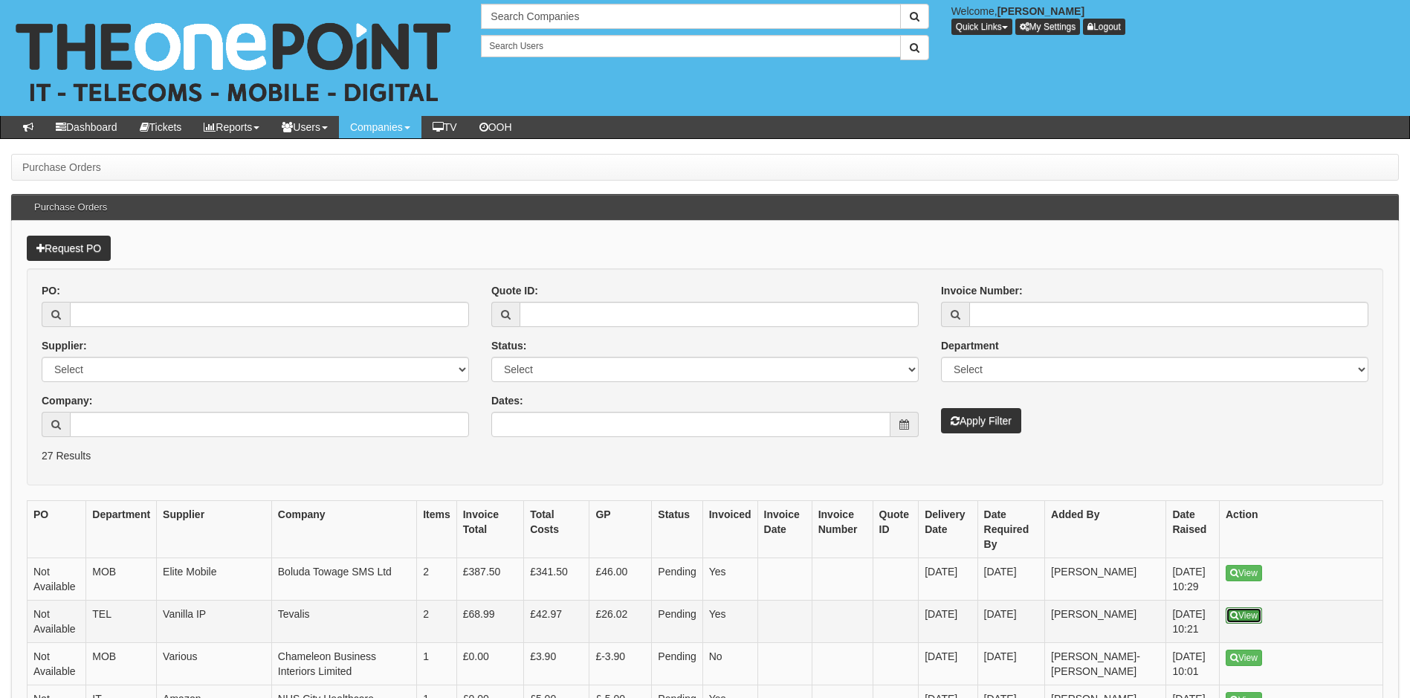
click at [1253, 607] on link "View" at bounding box center [1243, 615] width 36 height 16
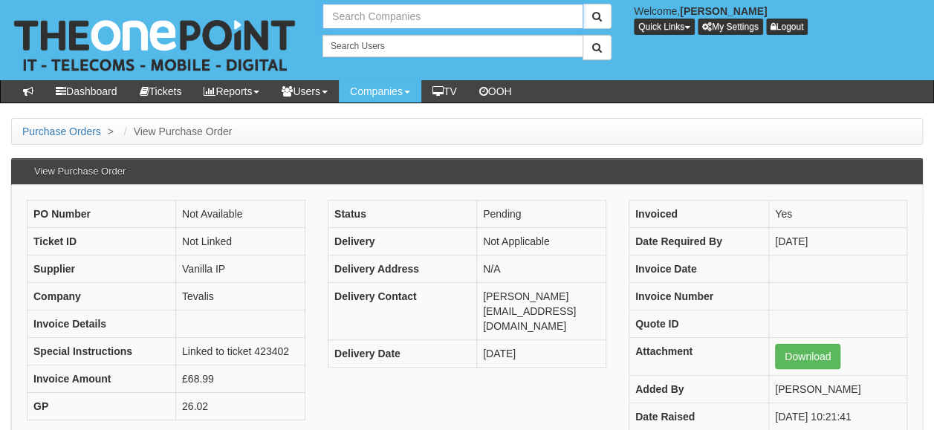
click at [425, 19] on input "text" at bounding box center [452, 16] width 261 height 25
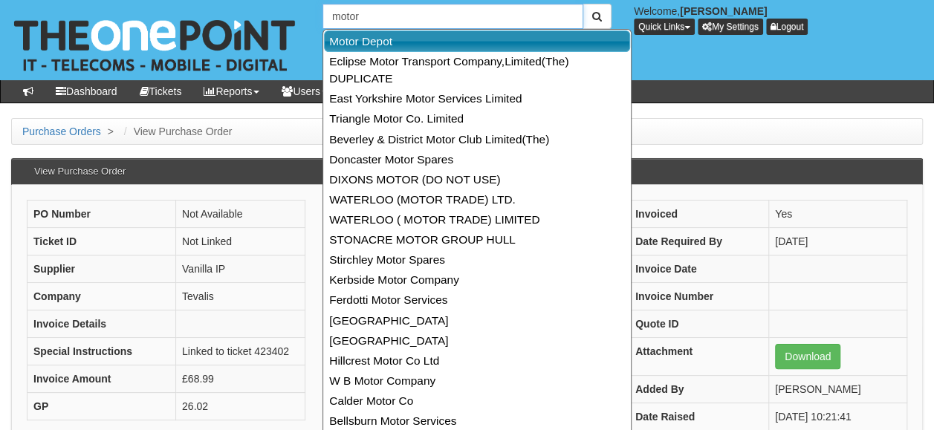
click at [408, 48] on link "Motor Depot" at bounding box center [477, 41] width 306 height 22
type input "Motor Depot"
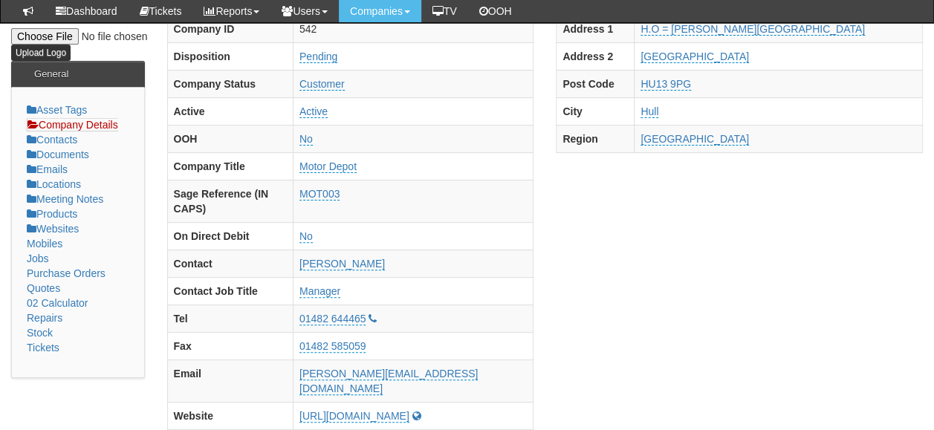
scroll to position [174, 0]
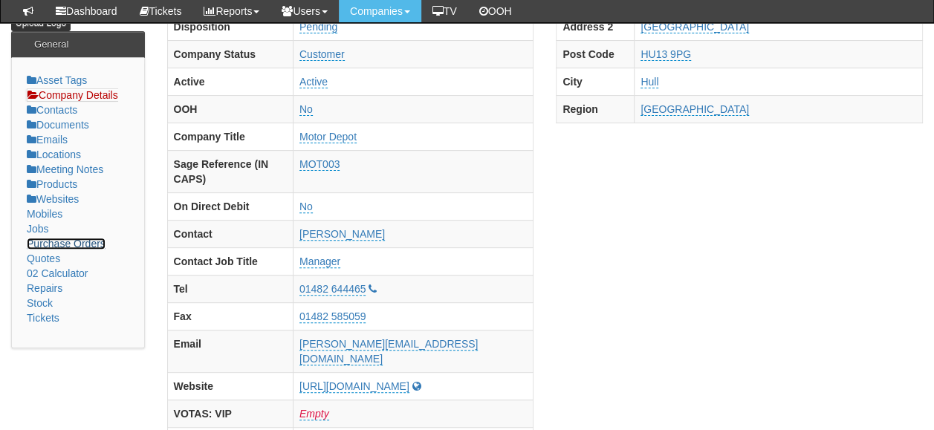
click at [92, 239] on link "Purchase Orders" at bounding box center [66, 244] width 79 height 12
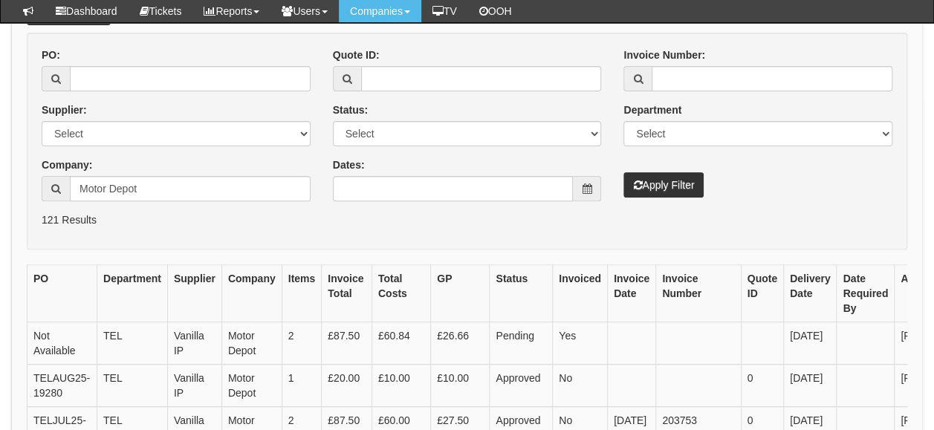
scroll to position [163, 0]
